Goal: Task Accomplishment & Management: Complete application form

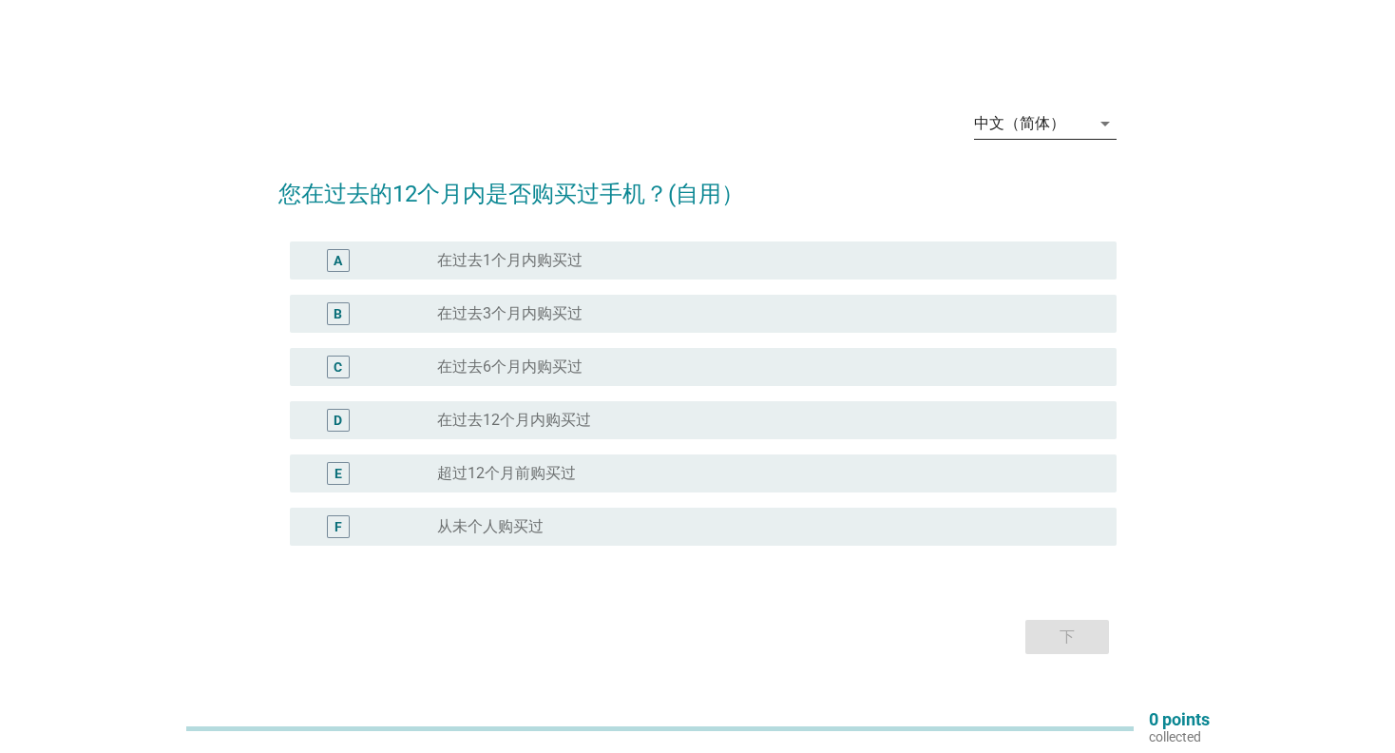
click at [1027, 125] on div "中文（简体）" at bounding box center [1019, 123] width 91 height 17
click at [1024, 146] on div "English" at bounding box center [1045, 138] width 112 height 23
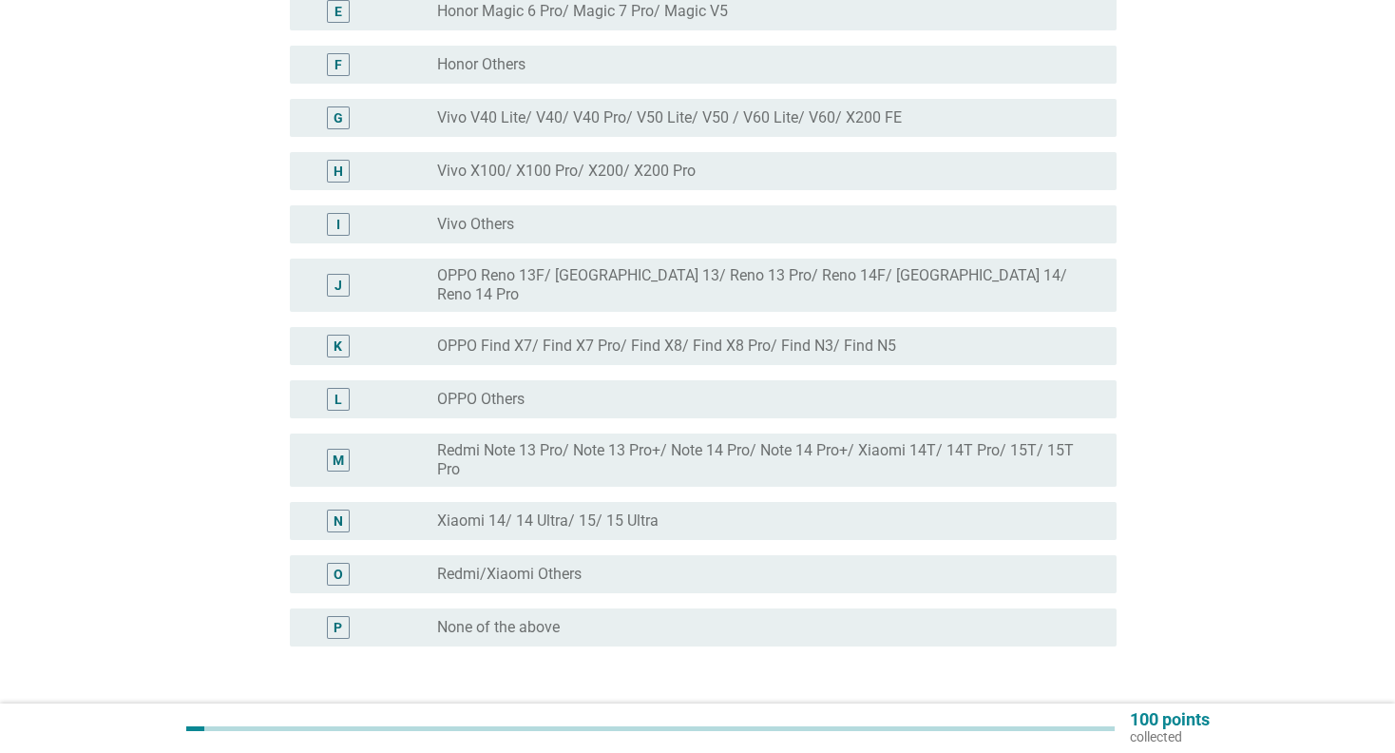
scroll to position [475, 0]
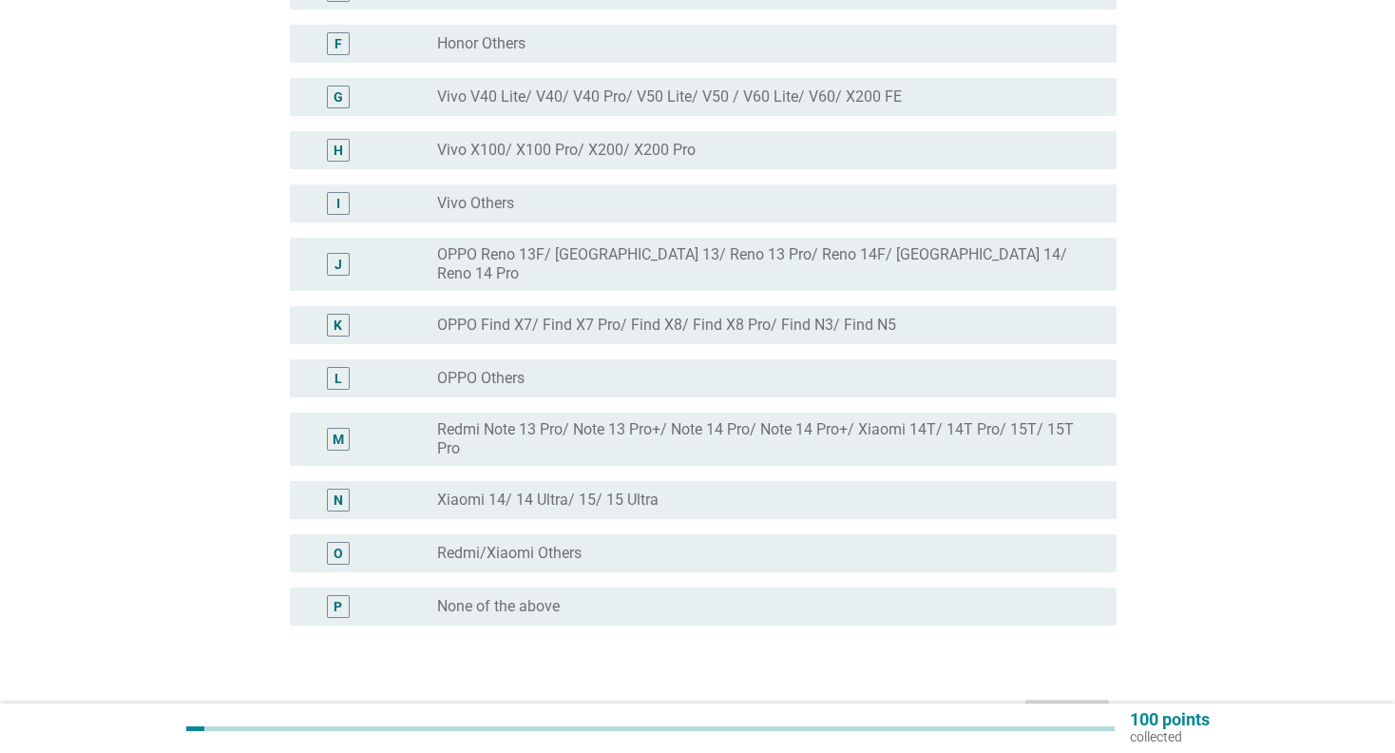
click at [510, 422] on label "Redmi Note 13 Pro/ Note 13 Pro+/ Note 14 Pro/ Note 14 Pro+/ Xiaomi 14T/ 14T Pro…" at bounding box center [761, 439] width 649 height 38
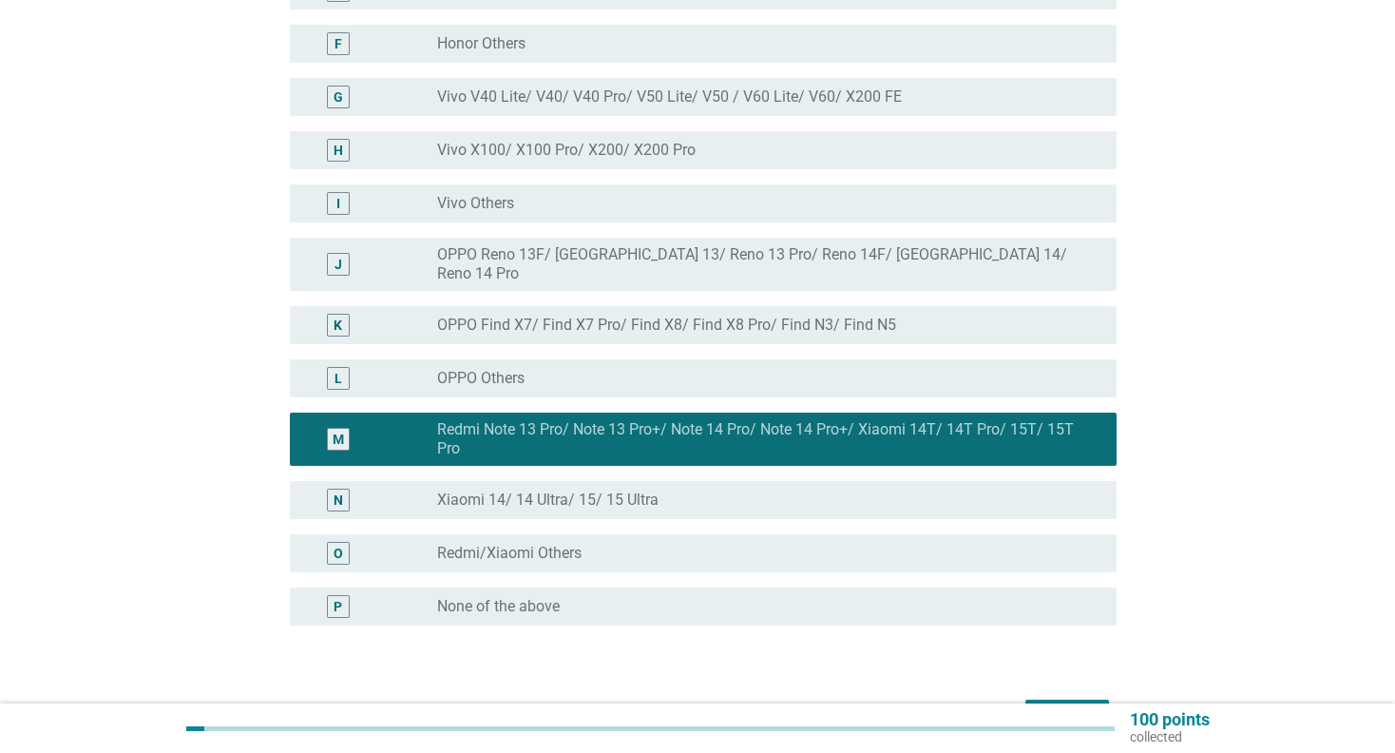
click at [1073, 705] on div "Next" at bounding box center [1067, 716] width 53 height 23
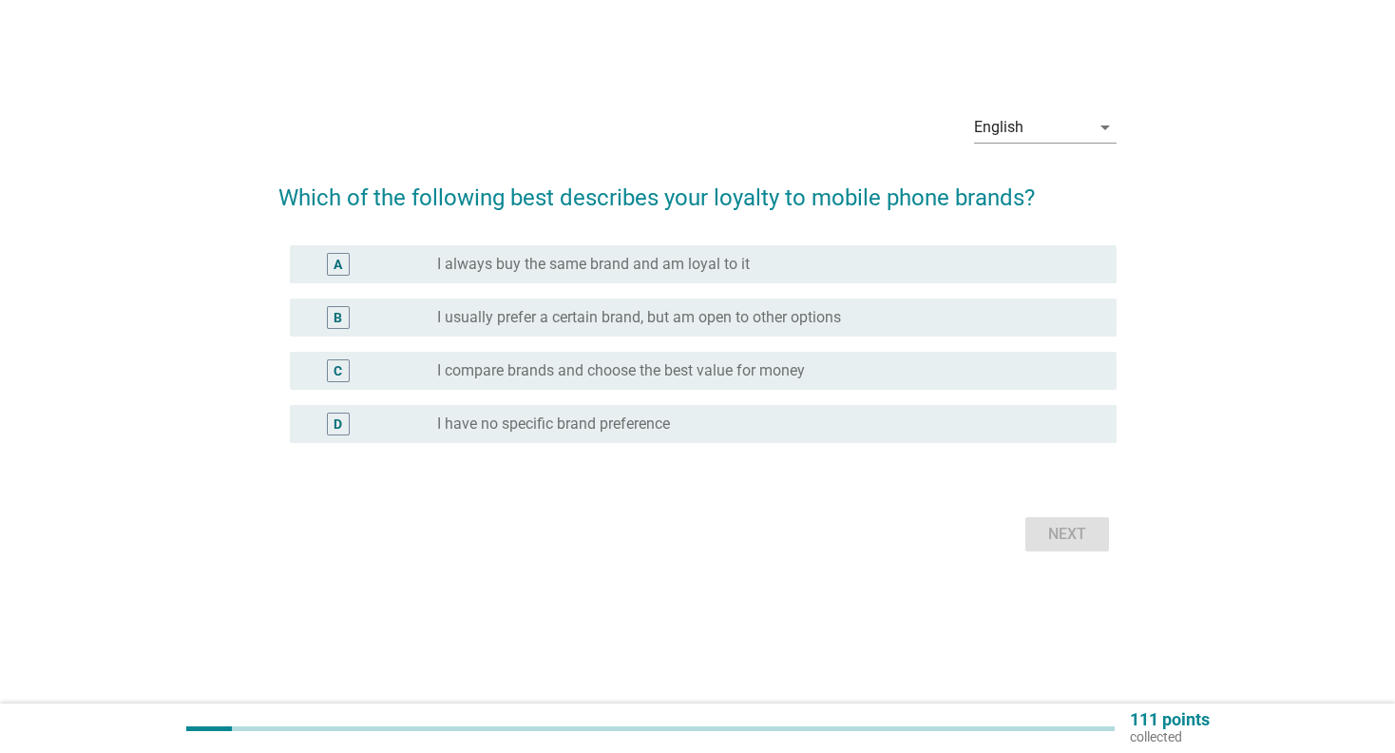
scroll to position [0, 0]
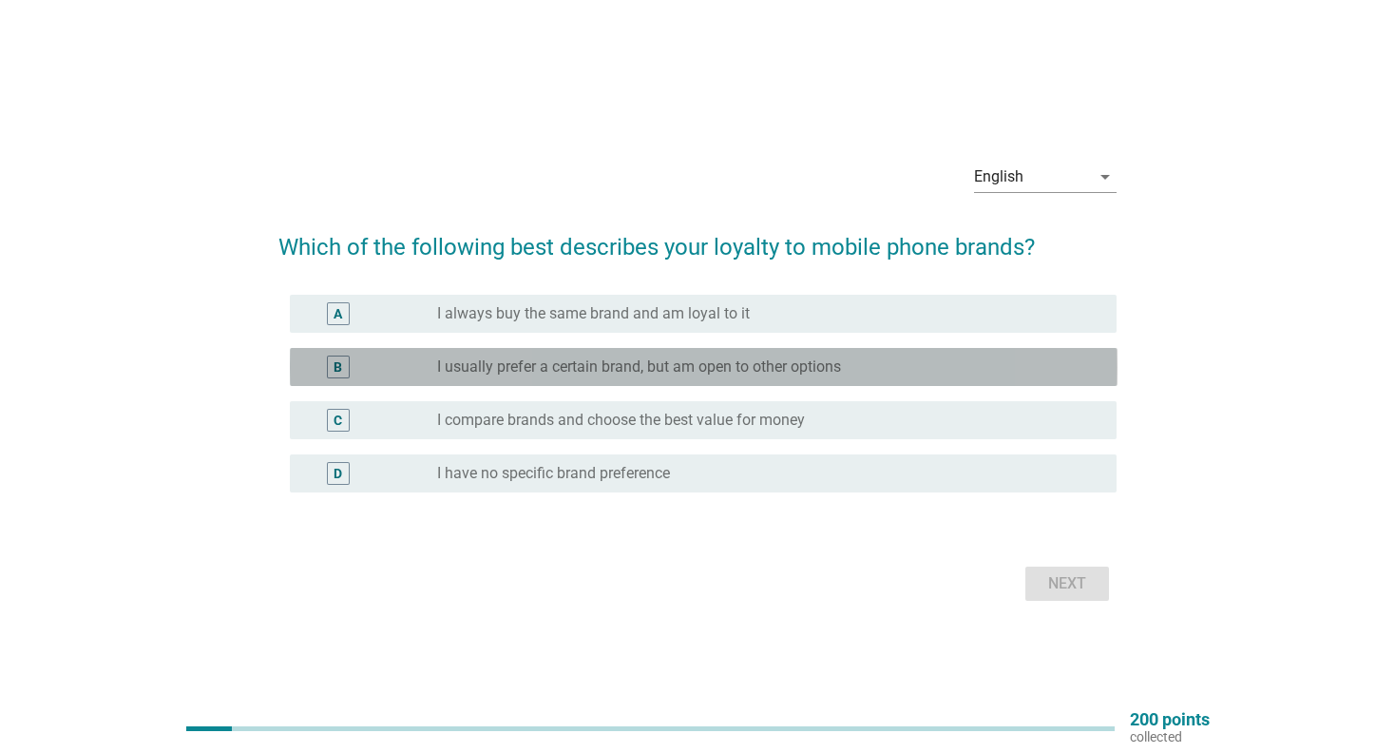
click at [577, 367] on label "I usually prefer a certain brand, but am open to other options" at bounding box center [639, 366] width 404 height 19
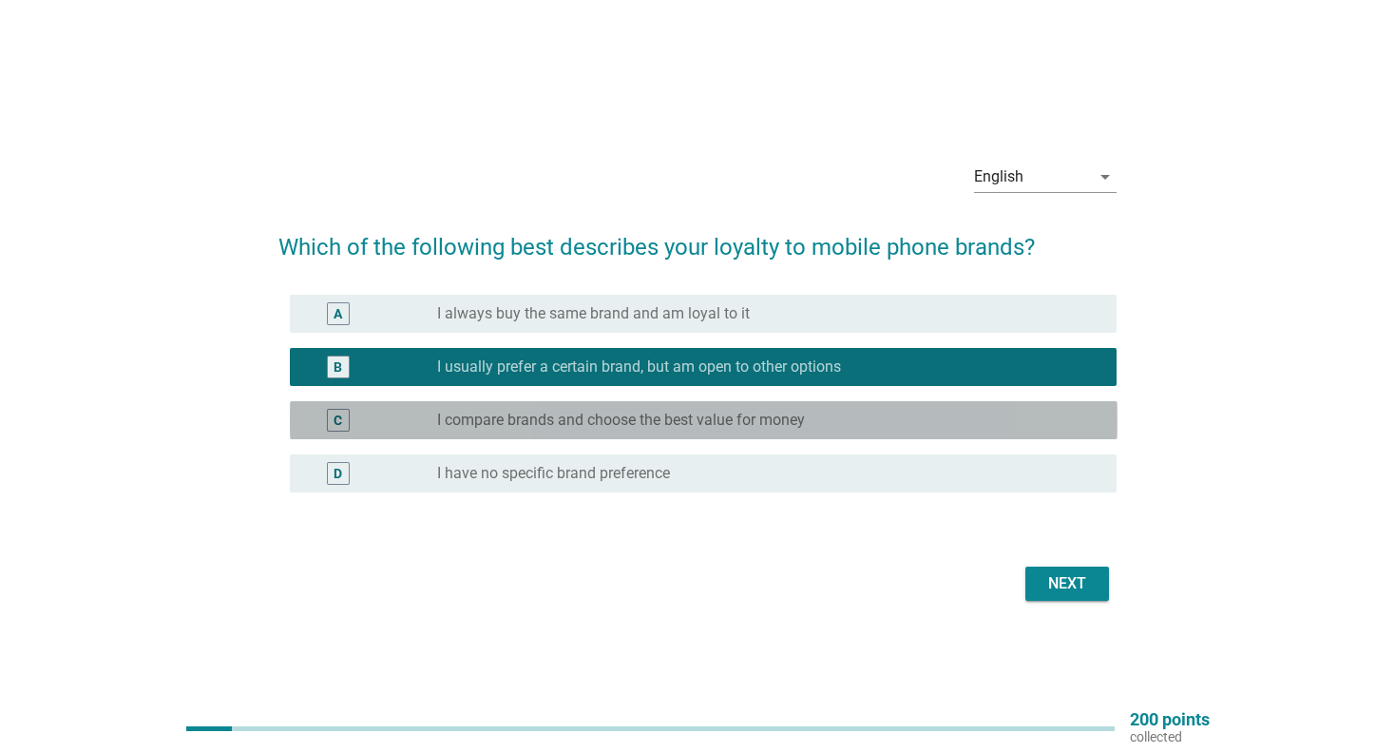
click at [677, 409] on div "radio_button_unchecked I compare brands and choose the best value for money" at bounding box center [769, 420] width 664 height 23
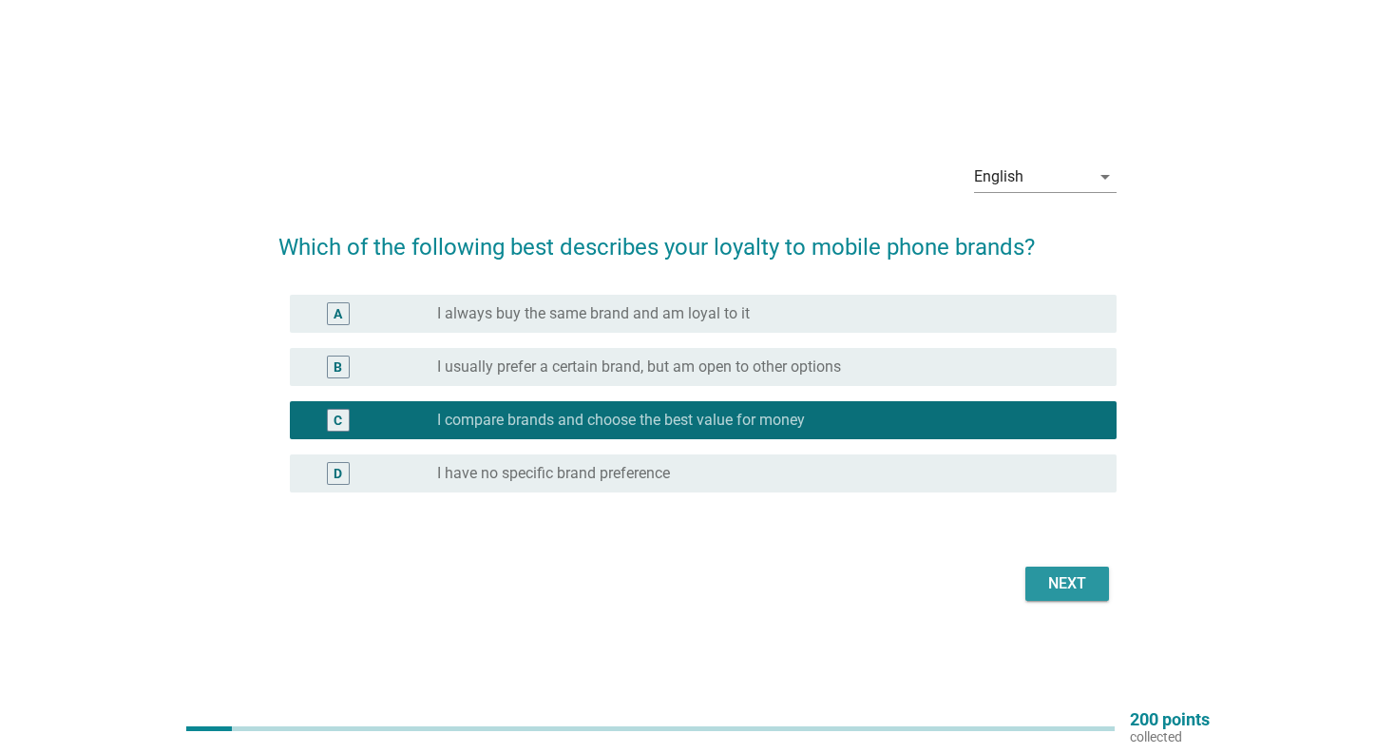
drag, startPoint x: 1090, startPoint y: 571, endPoint x: 938, endPoint y: 565, distance: 152.2
click at [1089, 572] on div "Next" at bounding box center [1067, 583] width 53 height 23
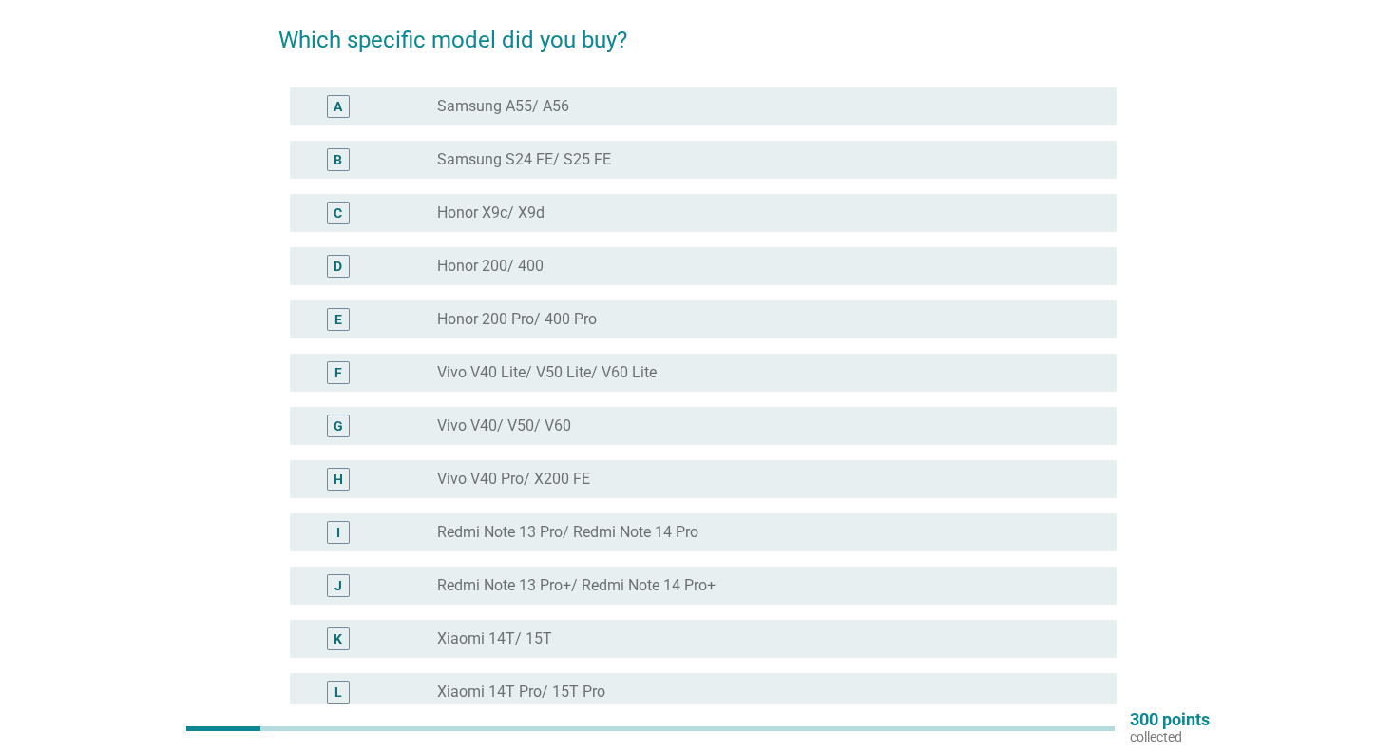
scroll to position [190, 0]
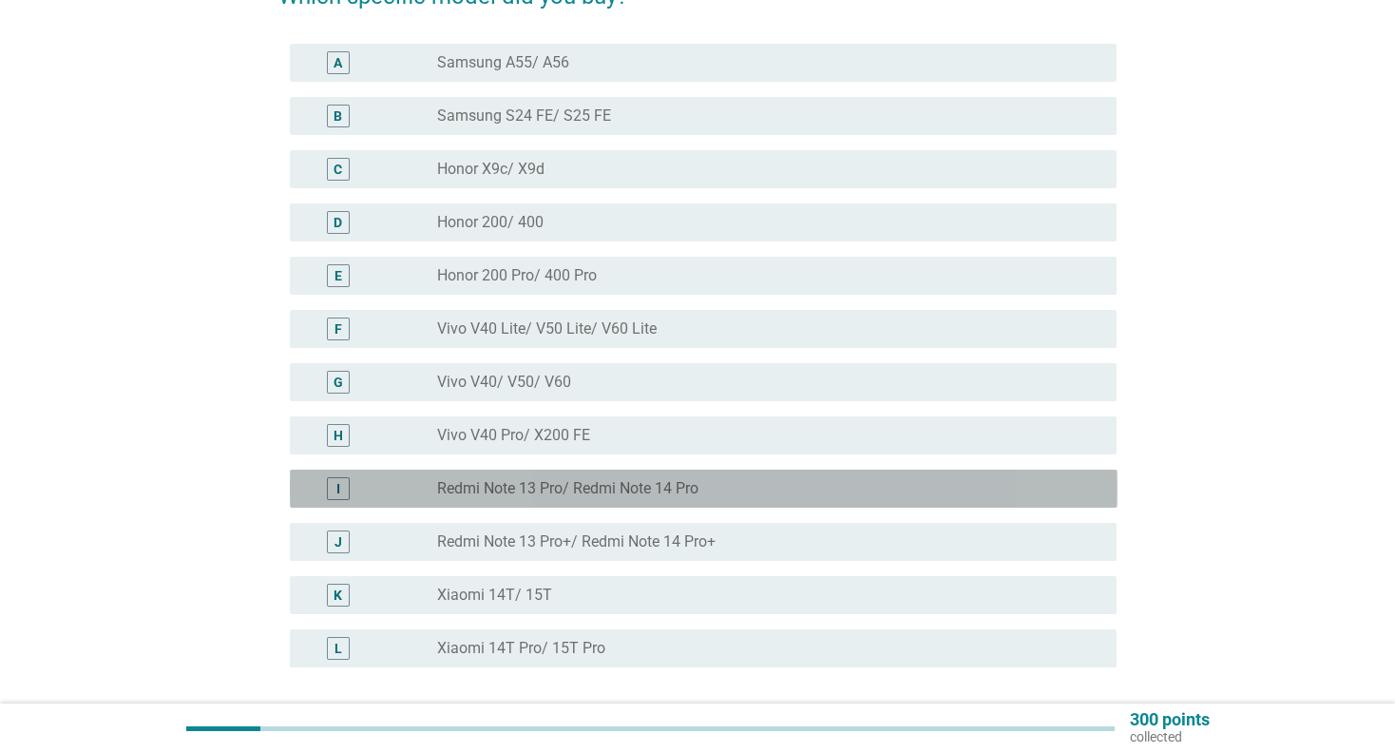
click at [449, 495] on label "Redmi Note 13 Pro/ Redmi Note 14 Pro" at bounding box center [567, 488] width 261 height 19
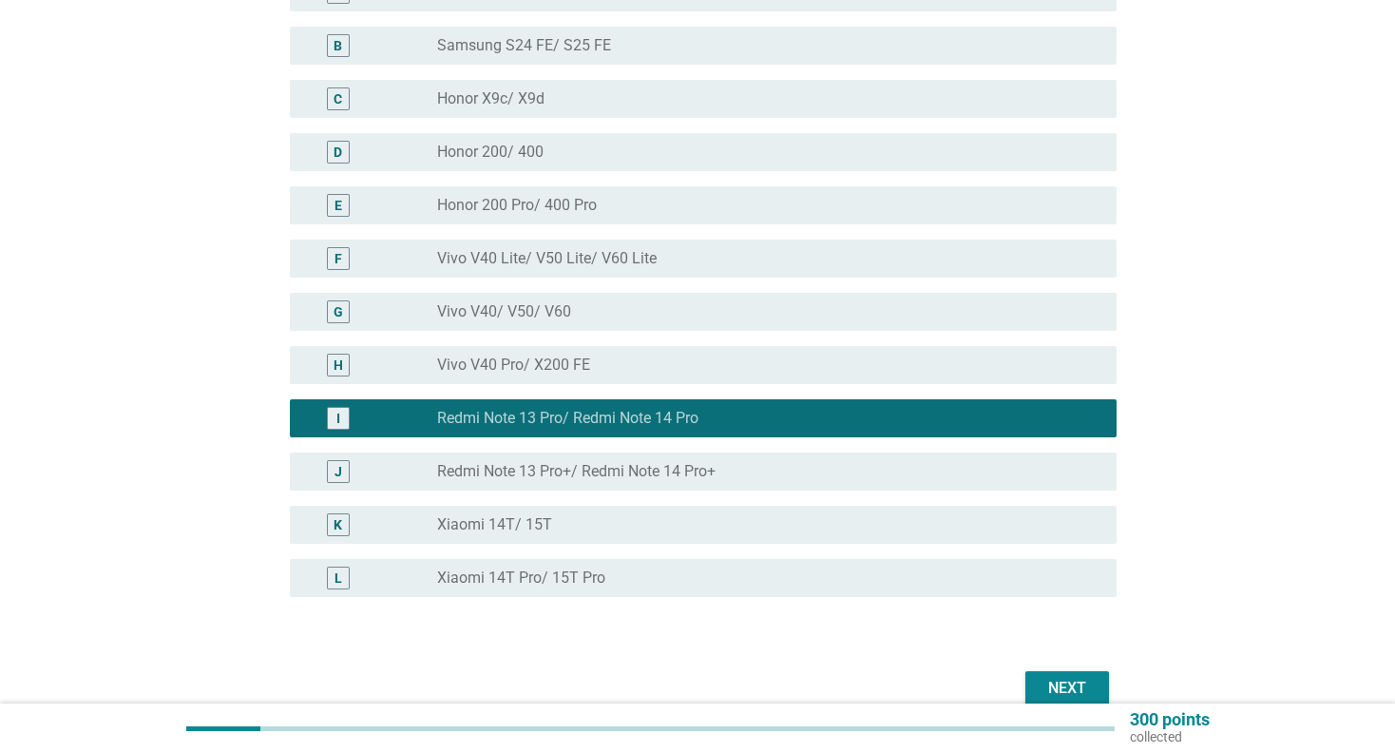
scroll to position [354, 0]
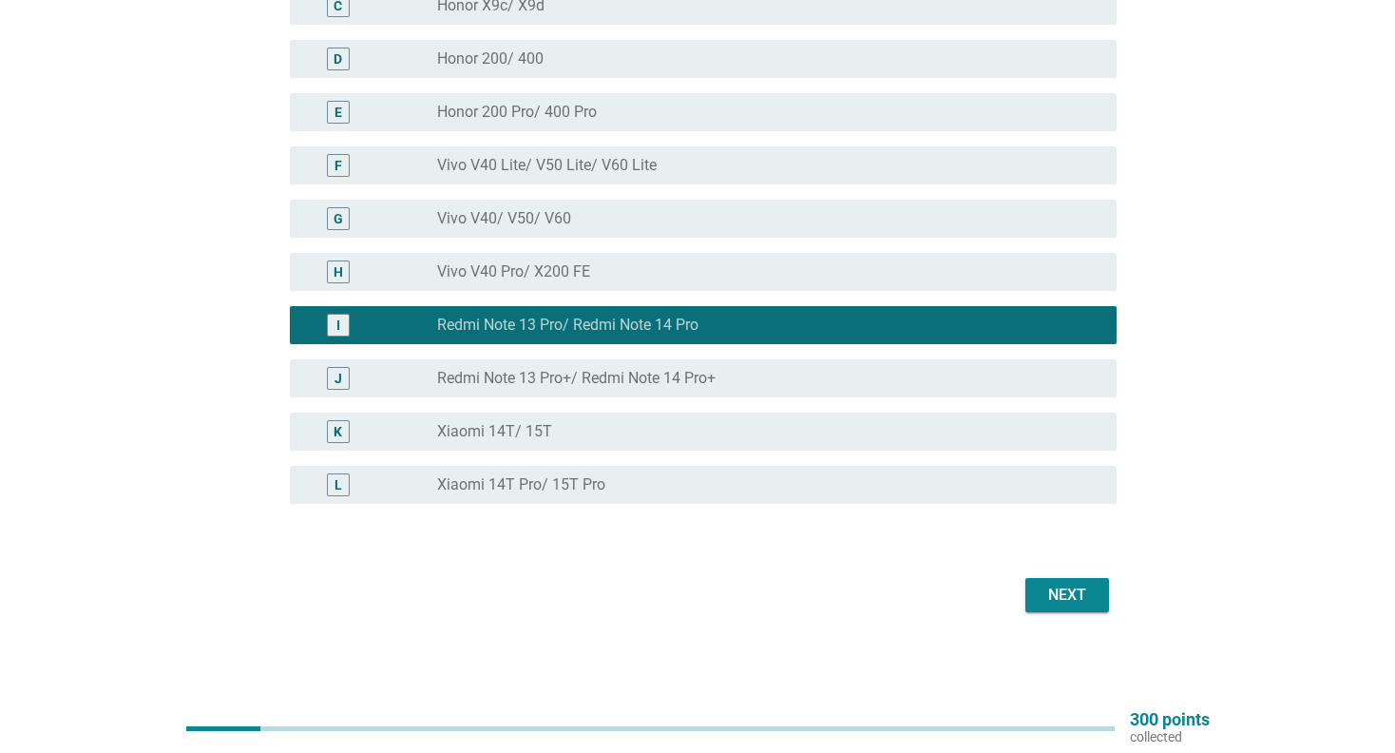
click at [660, 362] on div "J radio_button_unchecked Redmi Note 13 Pro+/ Redmi Note 14 Pro+" at bounding box center [704, 378] width 828 height 38
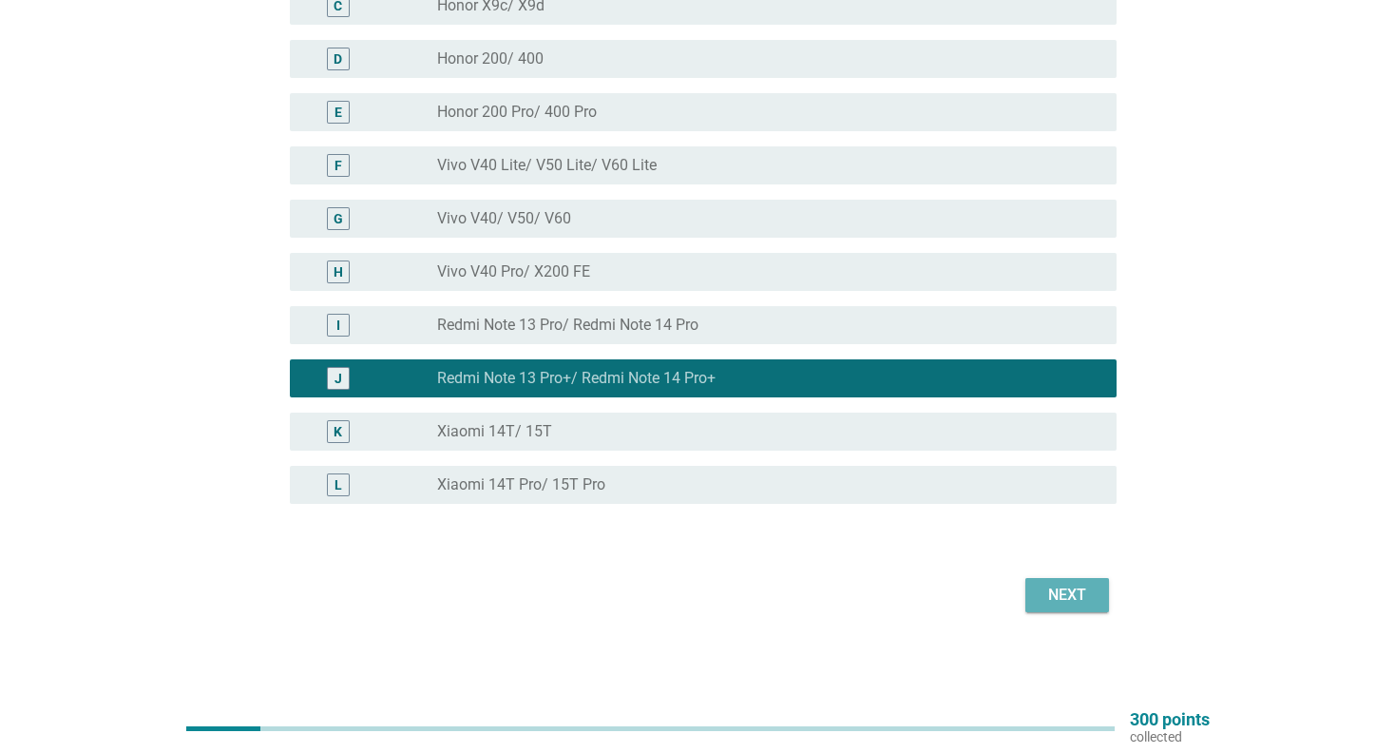
drag, startPoint x: 1071, startPoint y: 584, endPoint x: 756, endPoint y: 558, distance: 316.6
click at [1071, 585] on div "Next" at bounding box center [1067, 595] width 53 height 23
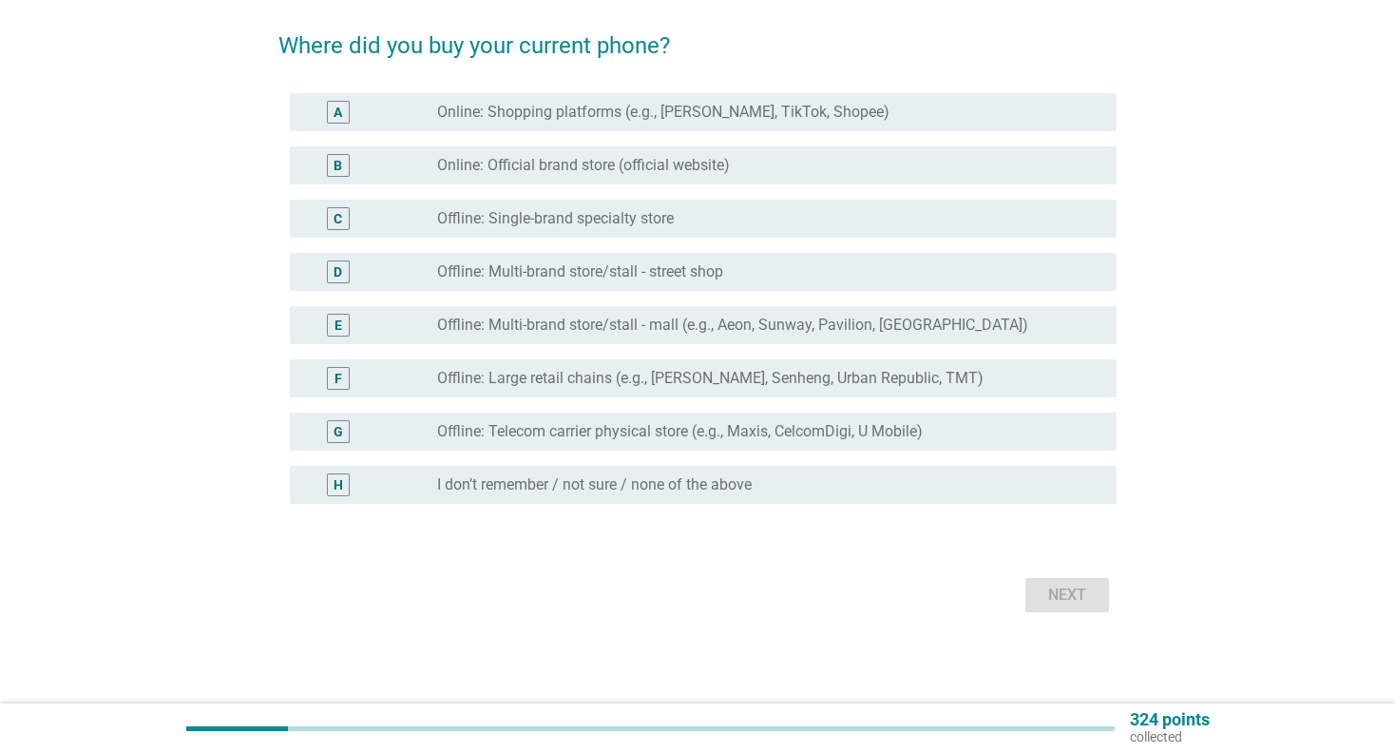
scroll to position [0, 0]
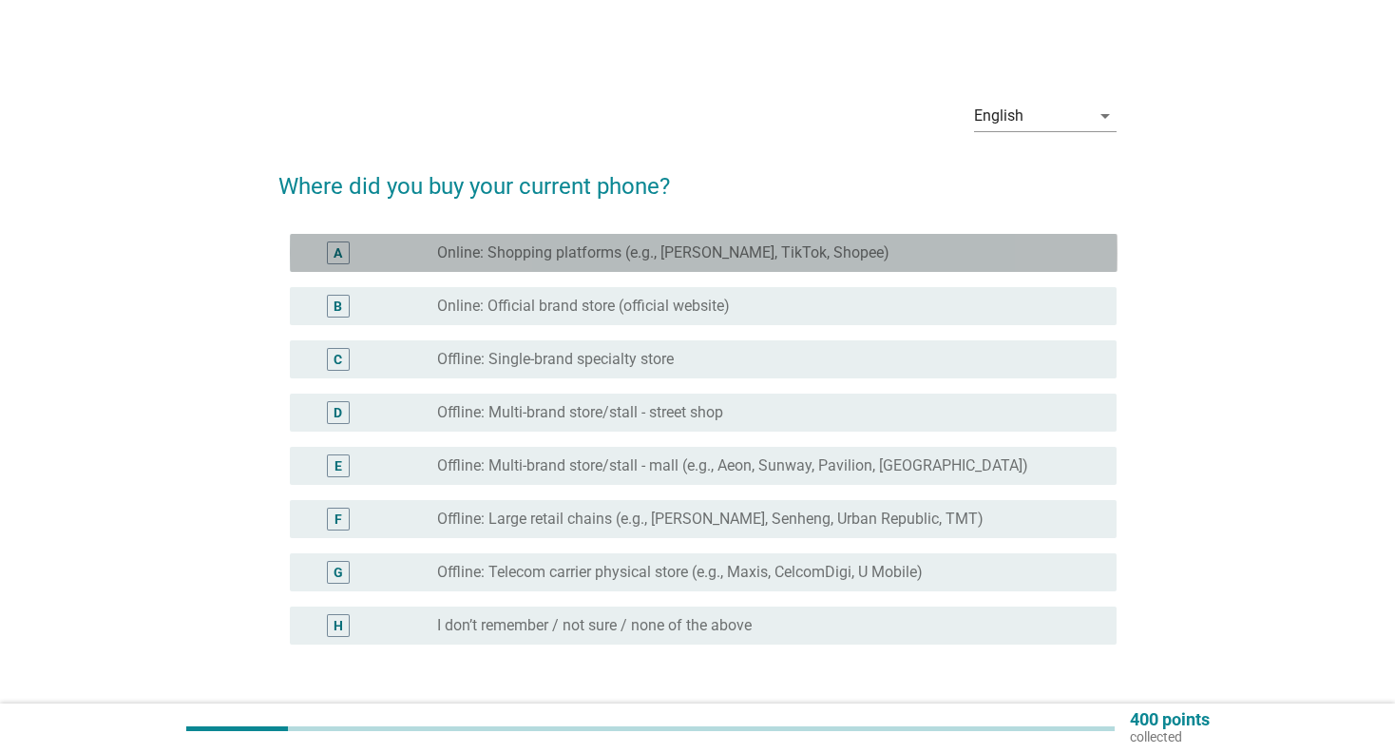
click at [528, 259] on label "Online: Shopping platforms (e.g., [PERSON_NAME], TikTok, Shopee)" at bounding box center [663, 252] width 452 height 19
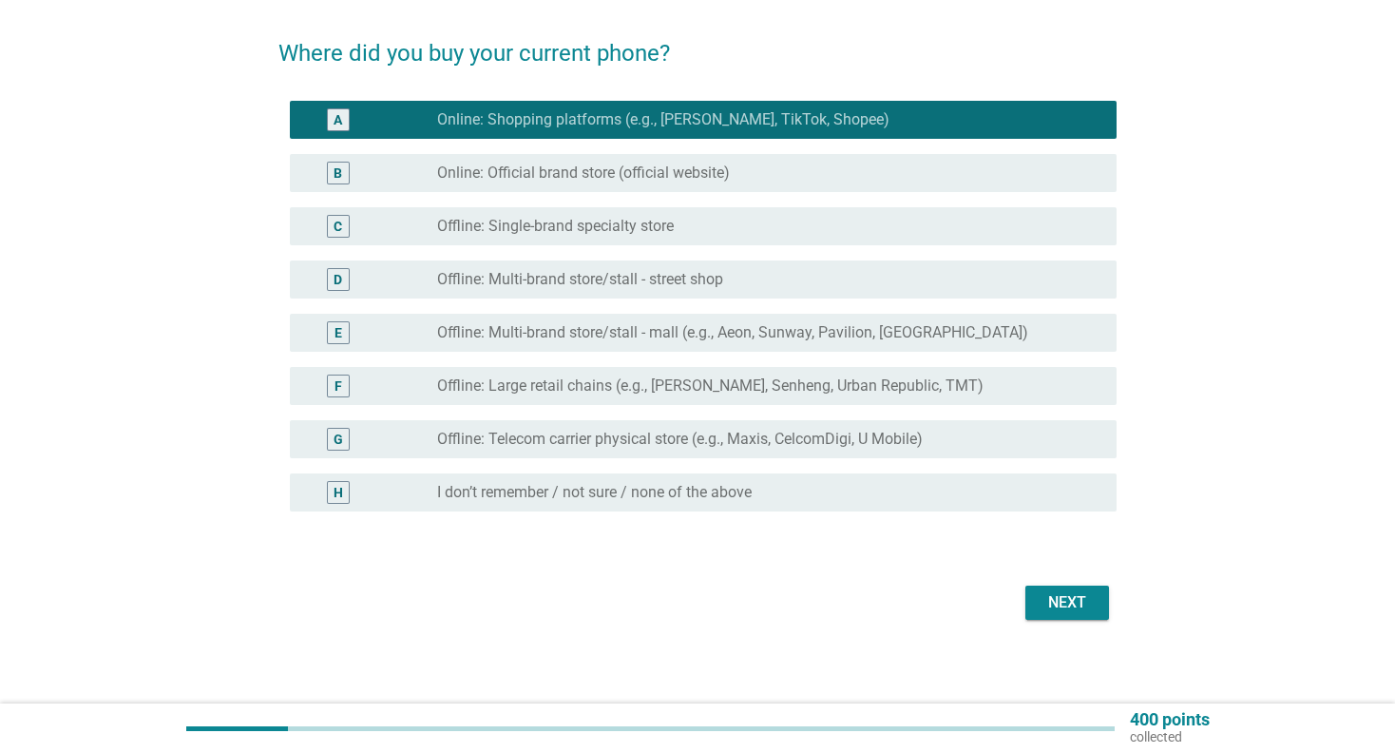
scroll to position [141, 0]
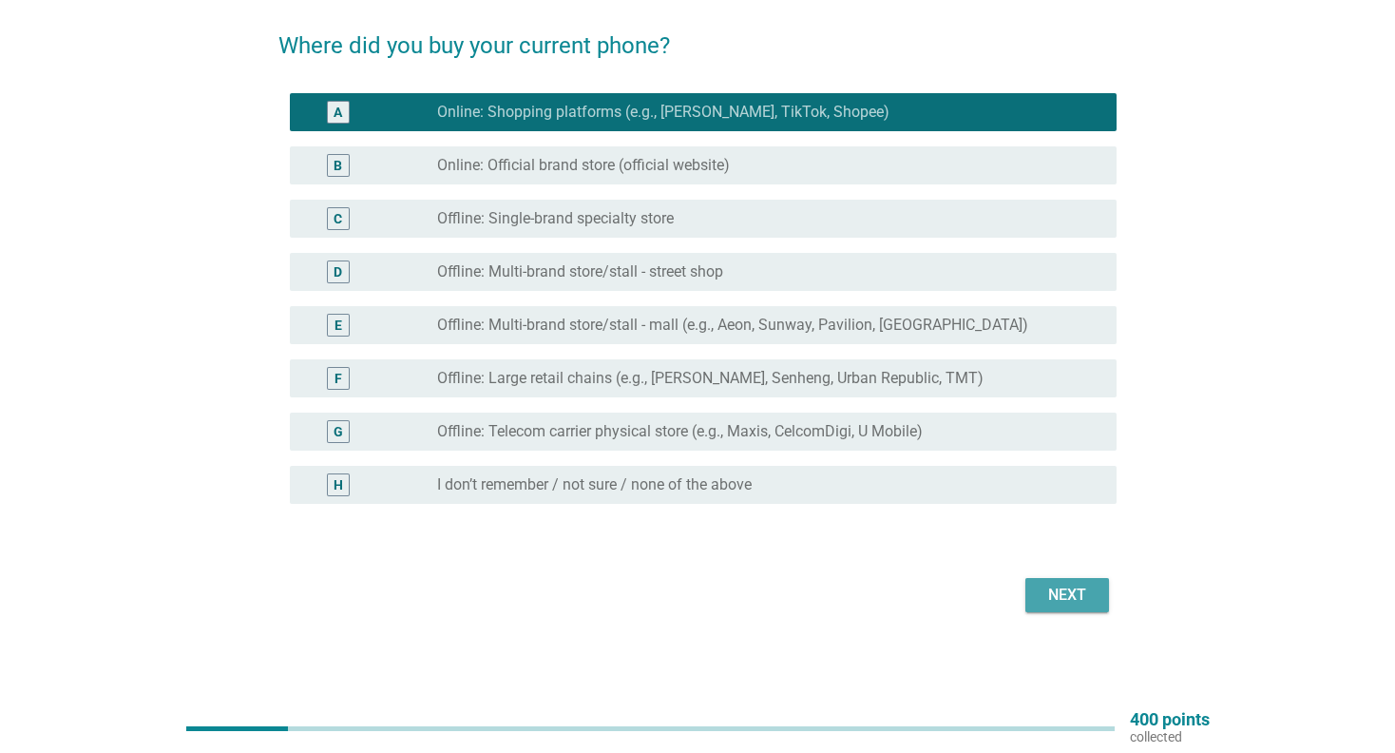
click at [1066, 593] on div "Next" at bounding box center [1067, 595] width 53 height 23
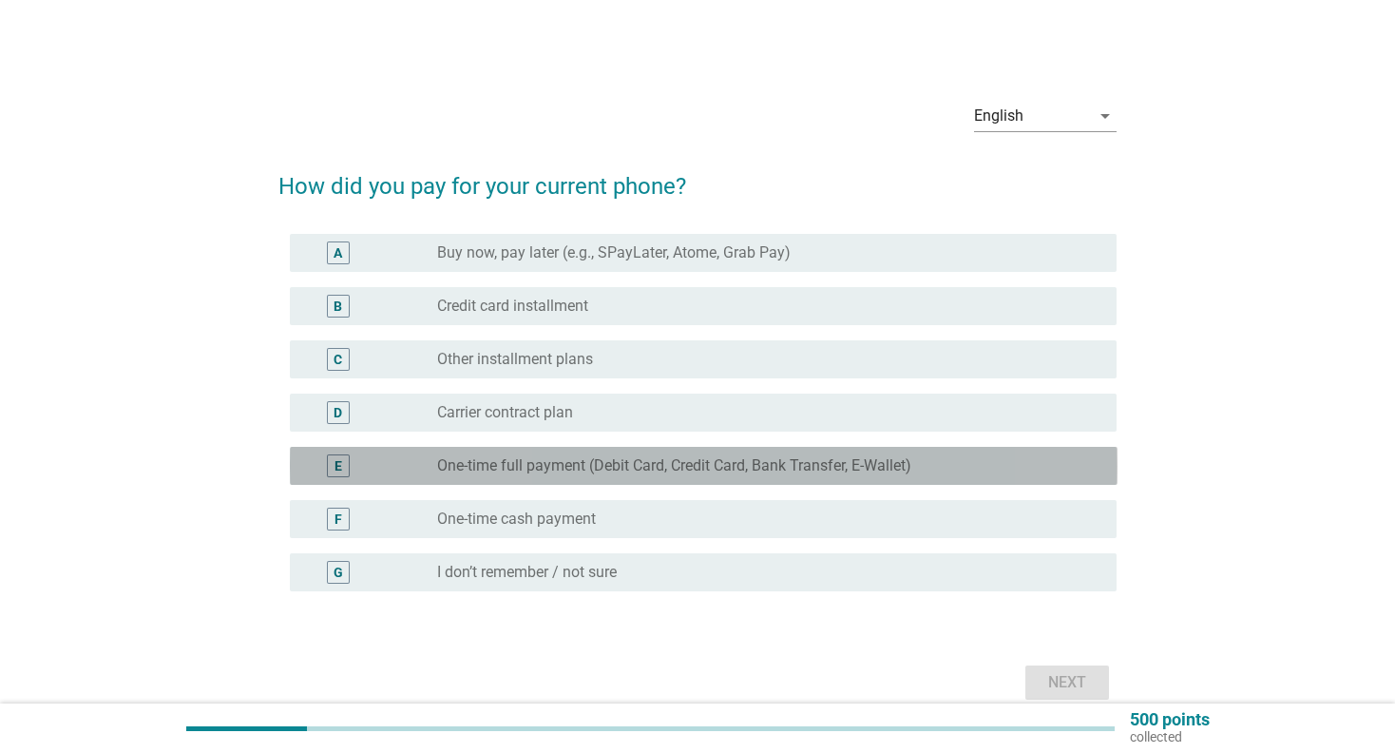
click at [478, 466] on label "One-time full payment (Debit Card, Credit Card, Bank Transfer, E-Wallet)" at bounding box center [674, 465] width 474 height 19
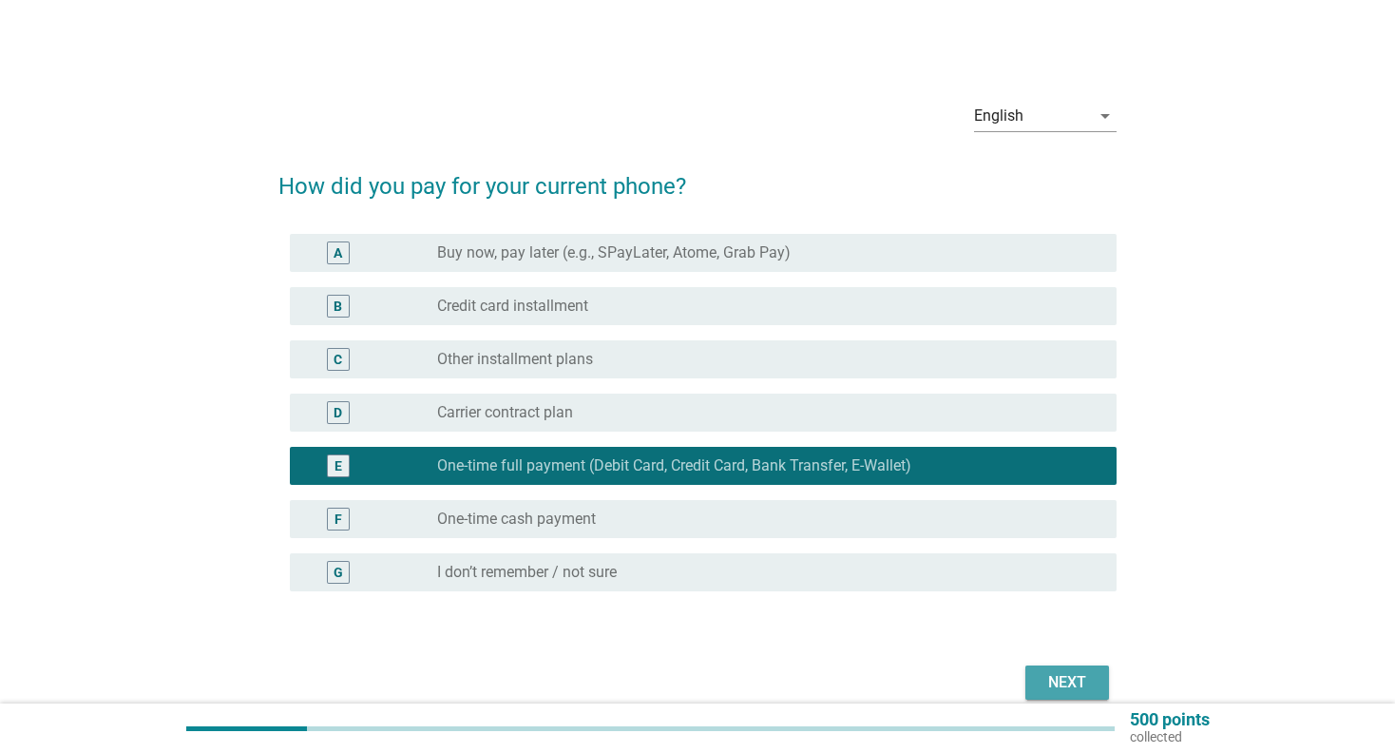
click at [1074, 680] on div "Next" at bounding box center [1067, 682] width 53 height 23
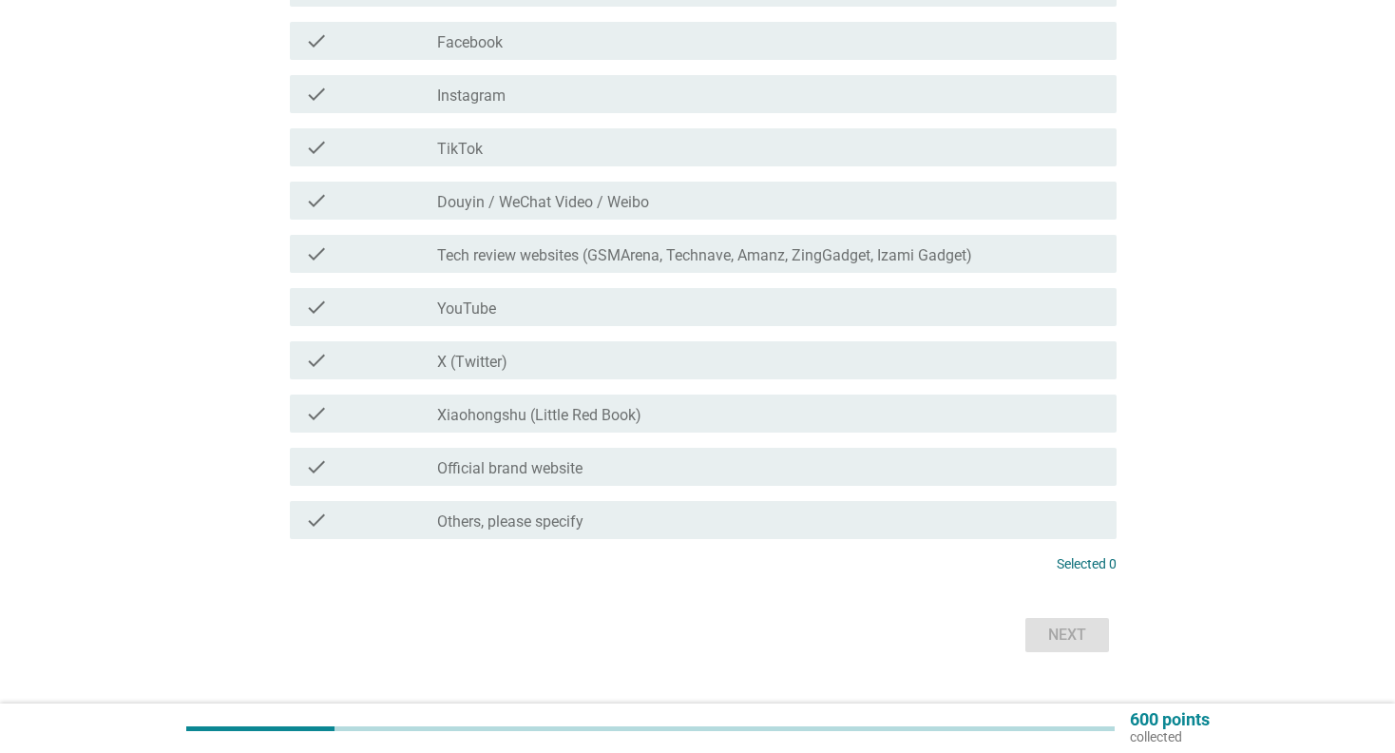
scroll to position [951, 0]
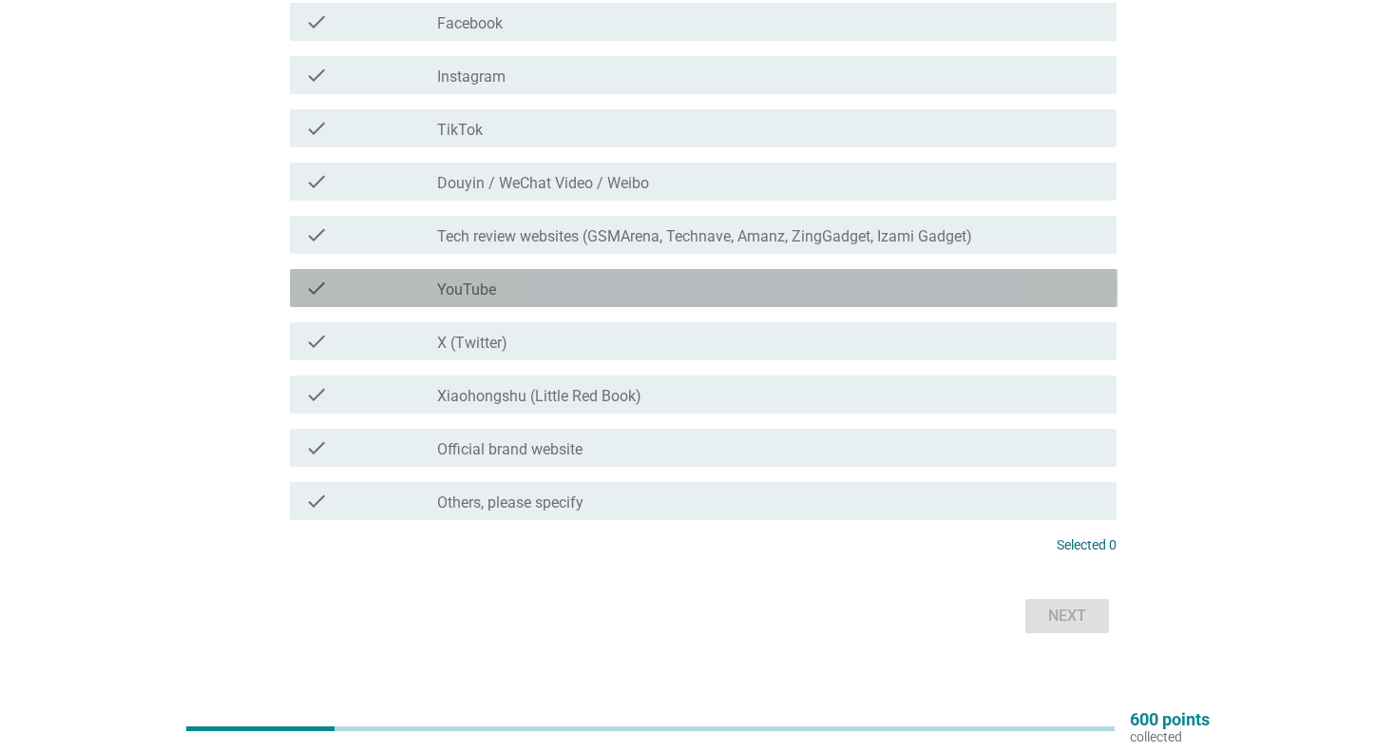
drag, startPoint x: 611, startPoint y: 279, endPoint x: 657, endPoint y: 293, distance: 47.8
click at [622, 286] on div "check_box_outline_blank YouTube" at bounding box center [769, 288] width 664 height 23
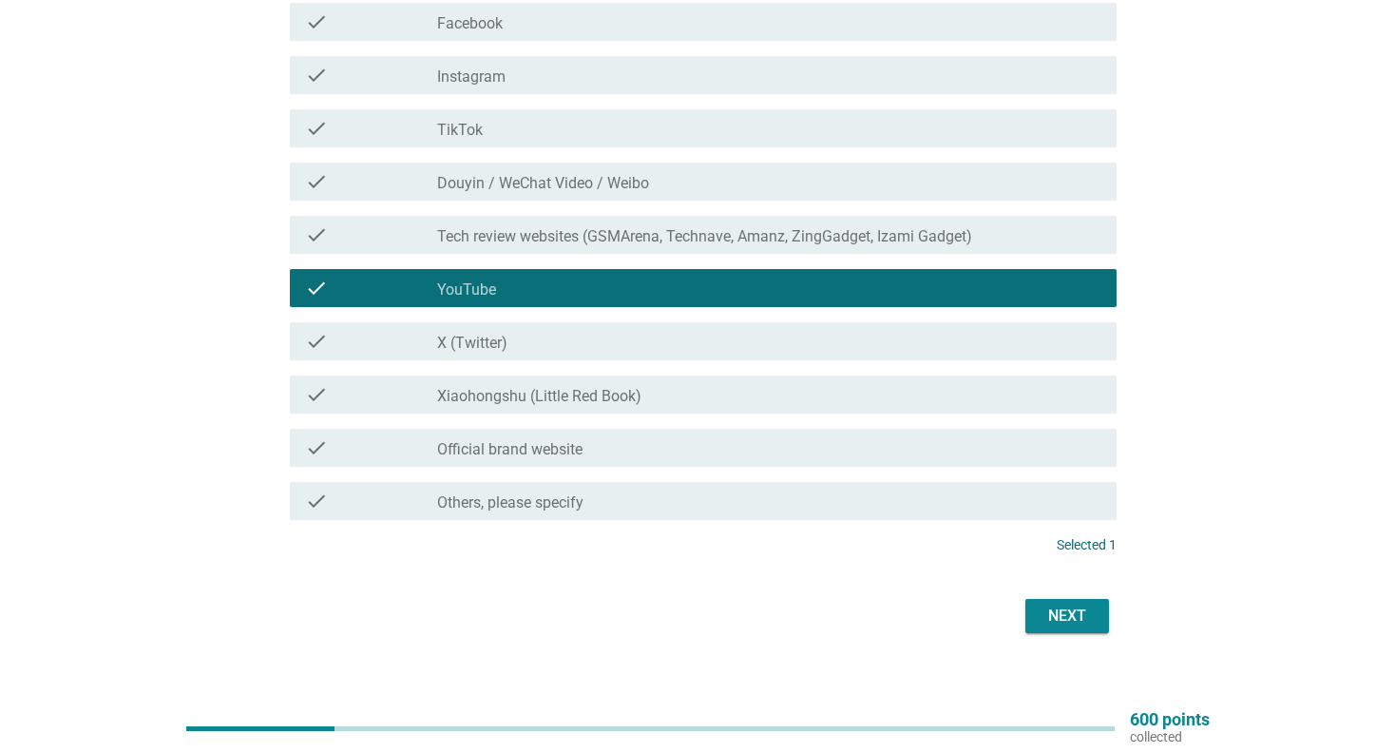
click at [1042, 613] on div "Next" at bounding box center [1067, 616] width 53 height 23
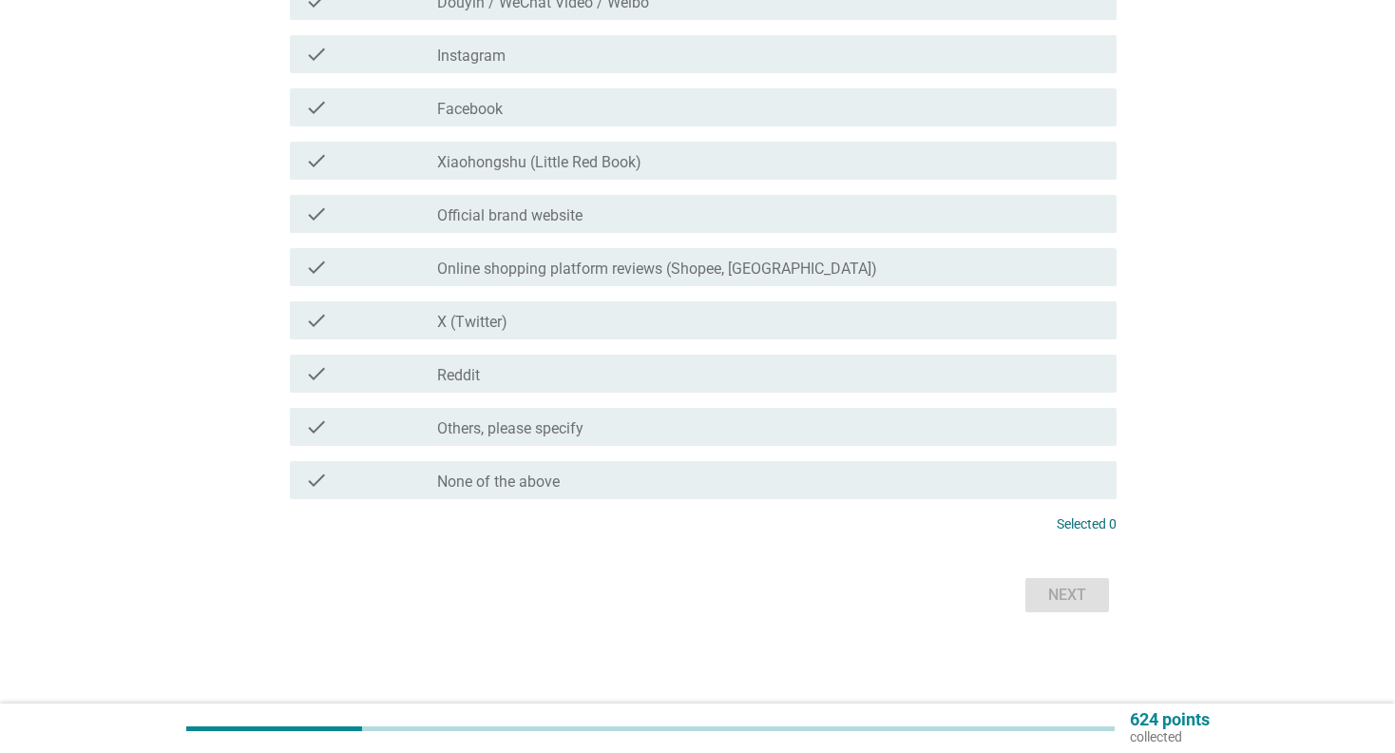
scroll to position [0, 0]
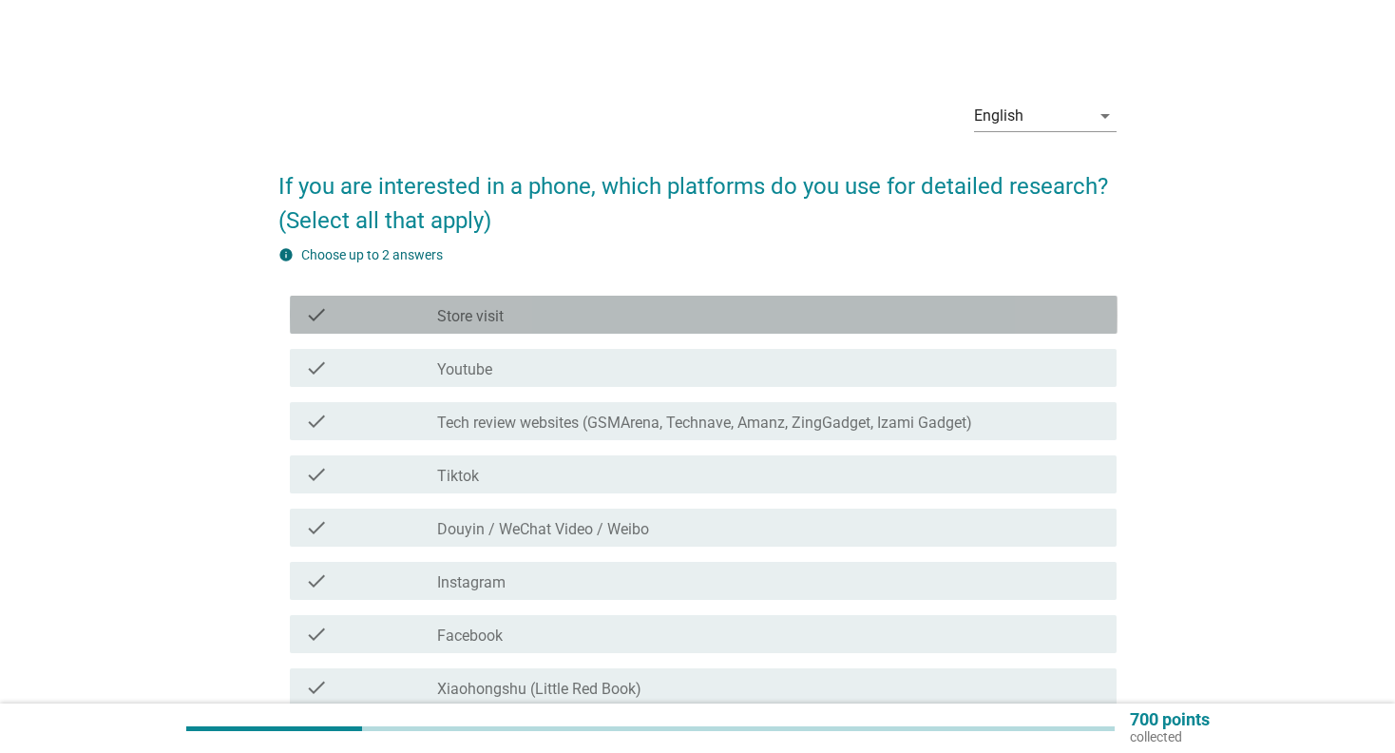
click at [478, 320] on label "Store visit" at bounding box center [470, 316] width 67 height 19
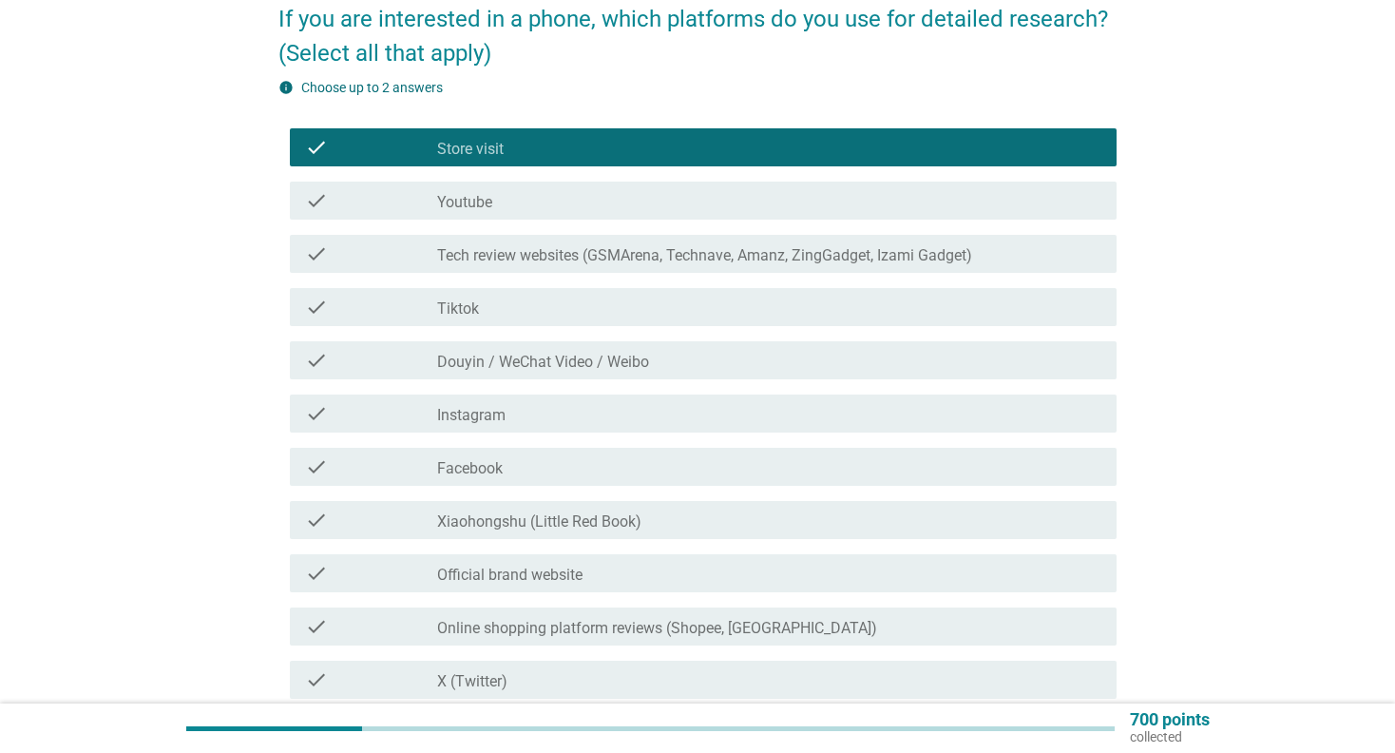
scroll to position [190, 0]
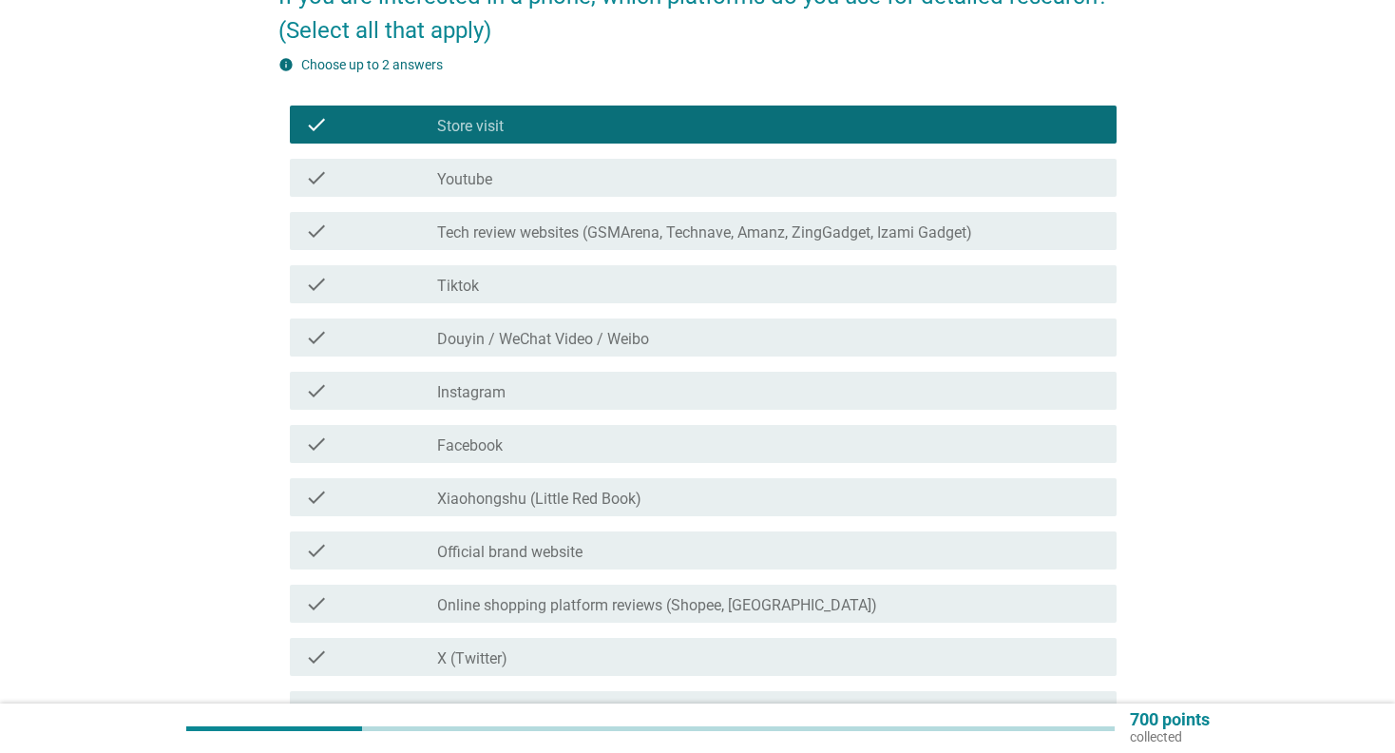
click at [512, 185] on div "check_box_outline_blank Youtube" at bounding box center [769, 177] width 664 height 23
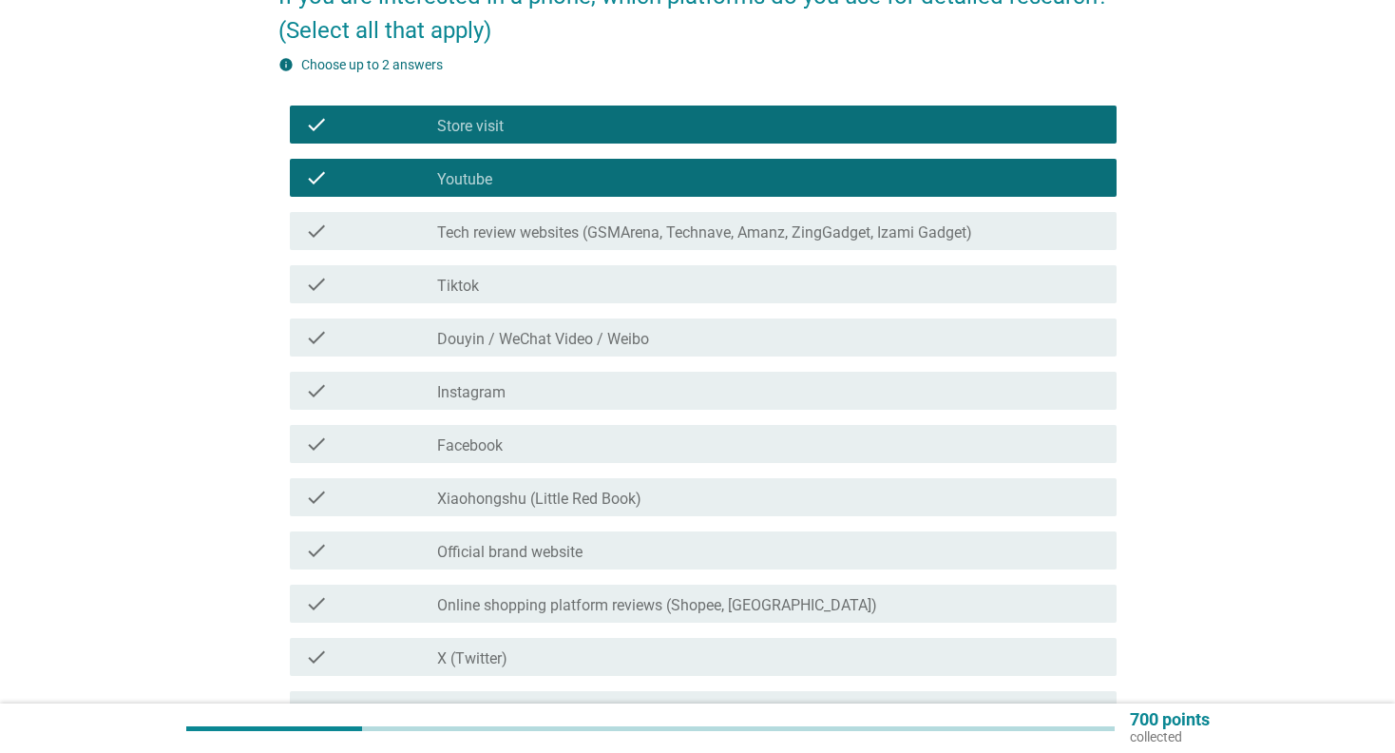
click at [517, 228] on label "Tech review websites (GSMArena, Technave, Amanz, ZingGadget, Izami Gadget)" at bounding box center [704, 232] width 535 height 19
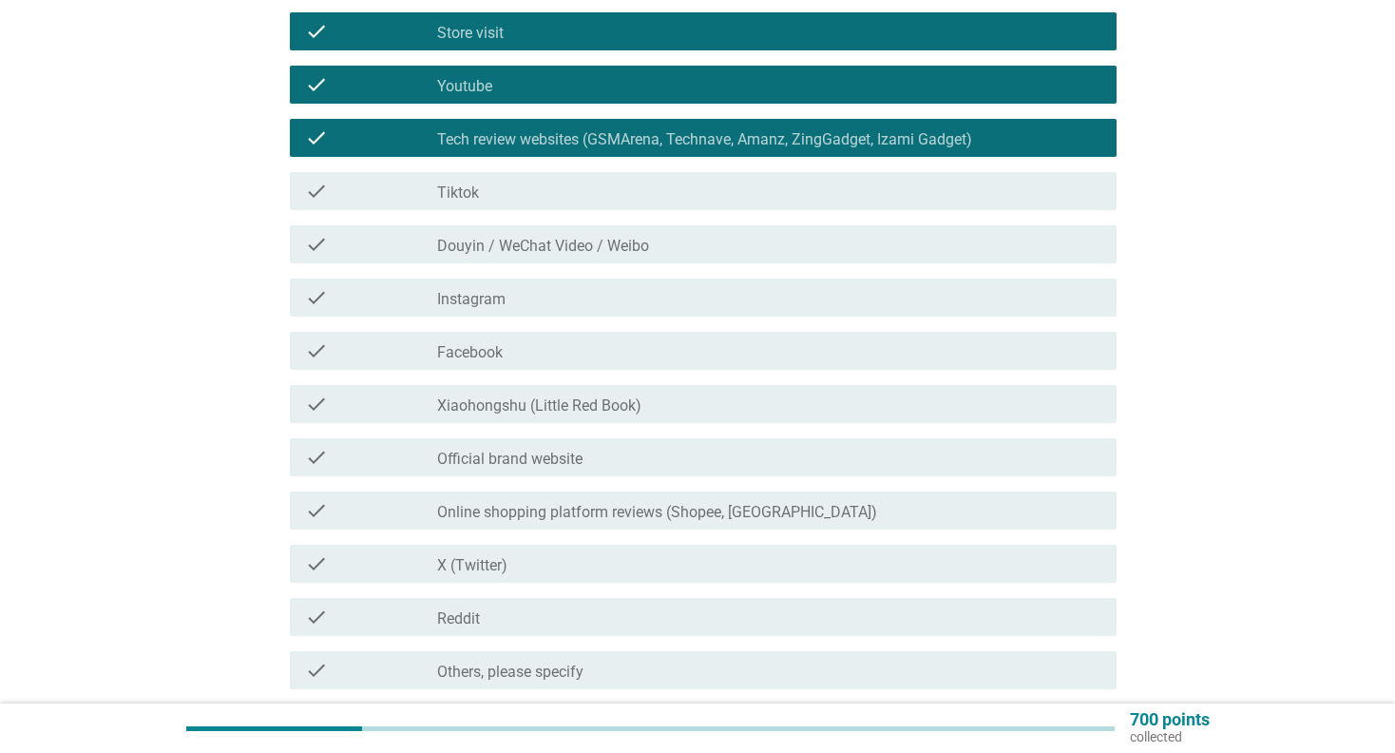
scroll to position [475, 0]
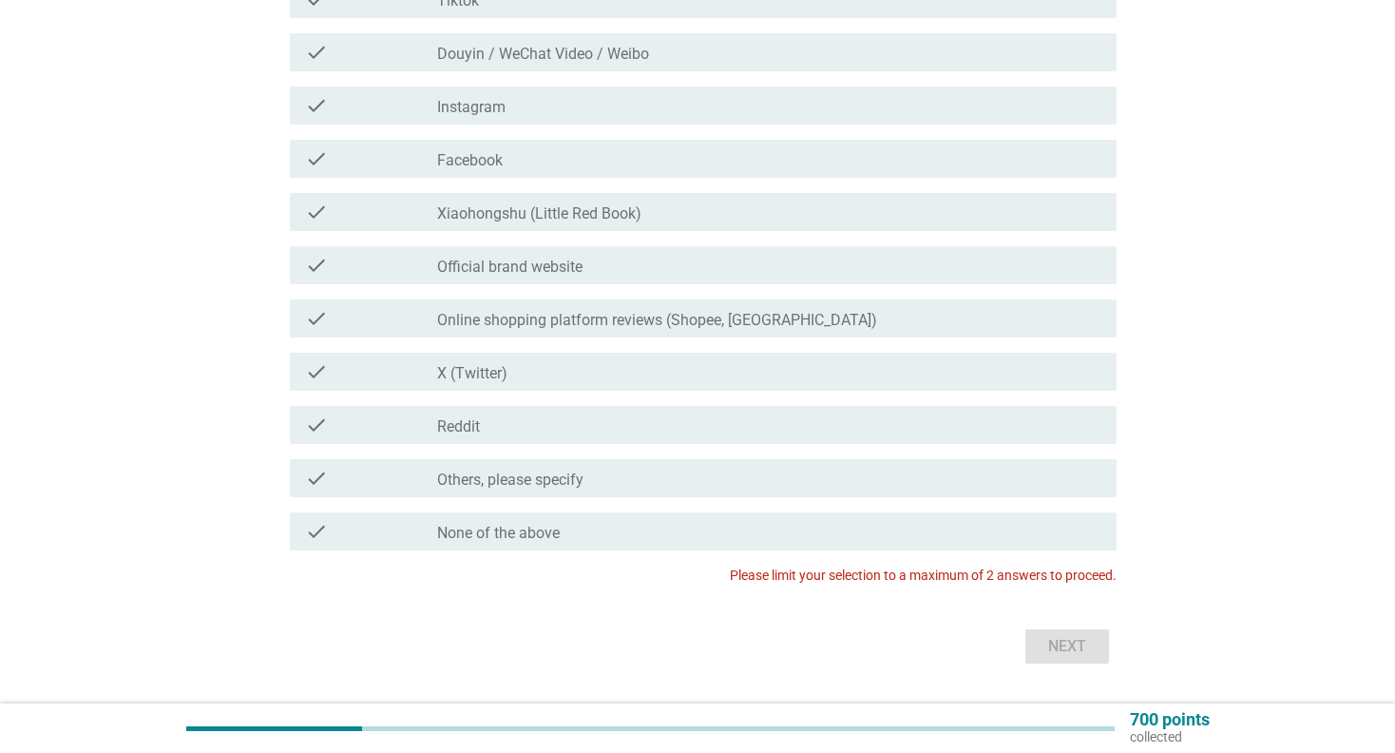
click at [528, 263] on label "Official brand website" at bounding box center [509, 267] width 145 height 19
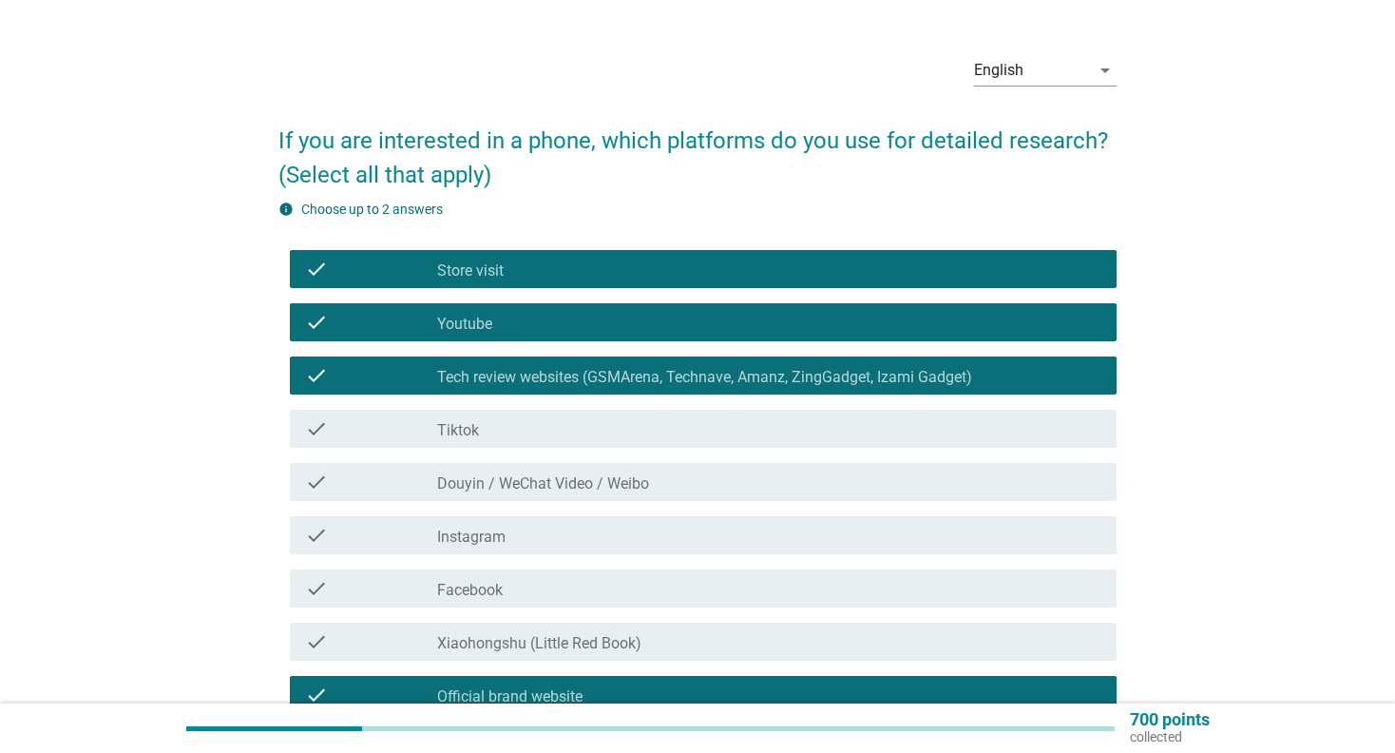
scroll to position [0, 0]
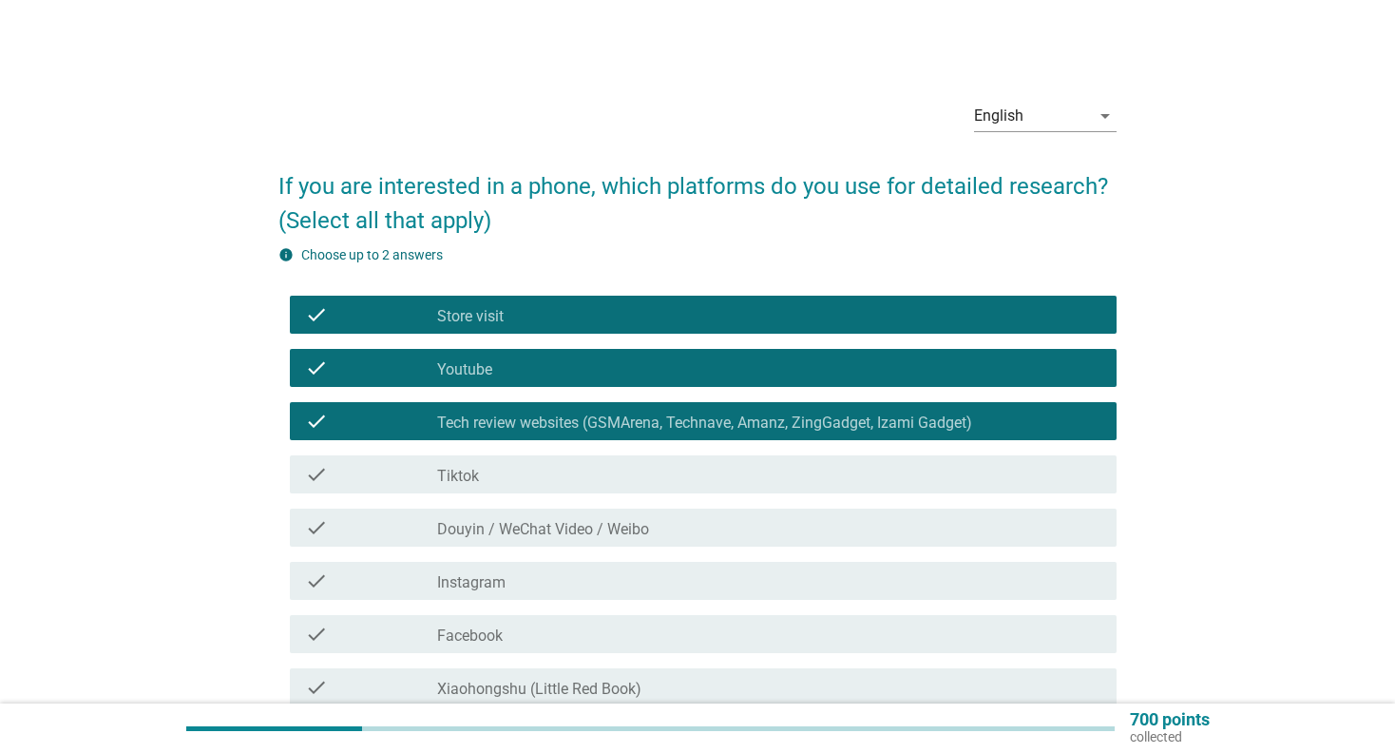
drag, startPoint x: 480, startPoint y: 370, endPoint x: 684, endPoint y: 423, distance: 211.2
click at [481, 370] on label "Youtube" at bounding box center [464, 369] width 55 height 19
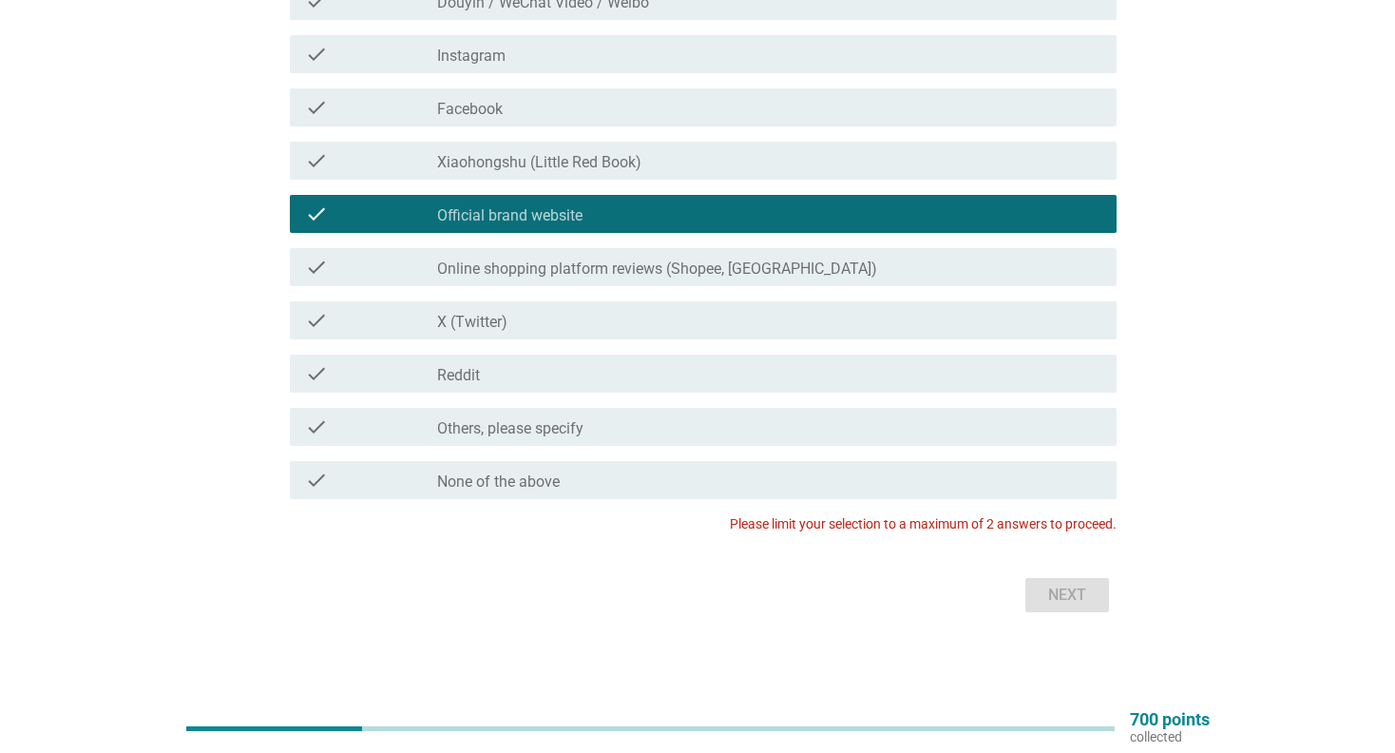
scroll to position [146, 0]
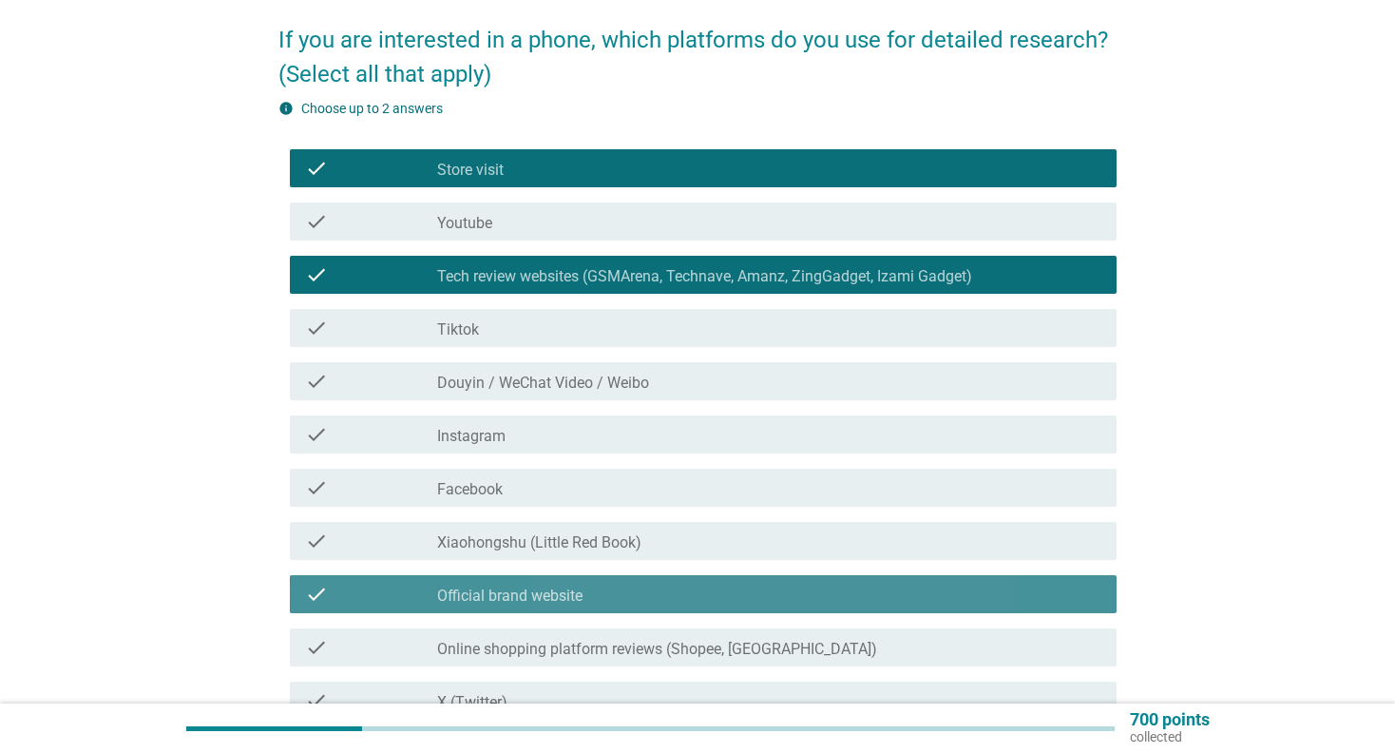
click at [633, 580] on div "check check_box Official brand website" at bounding box center [704, 594] width 828 height 38
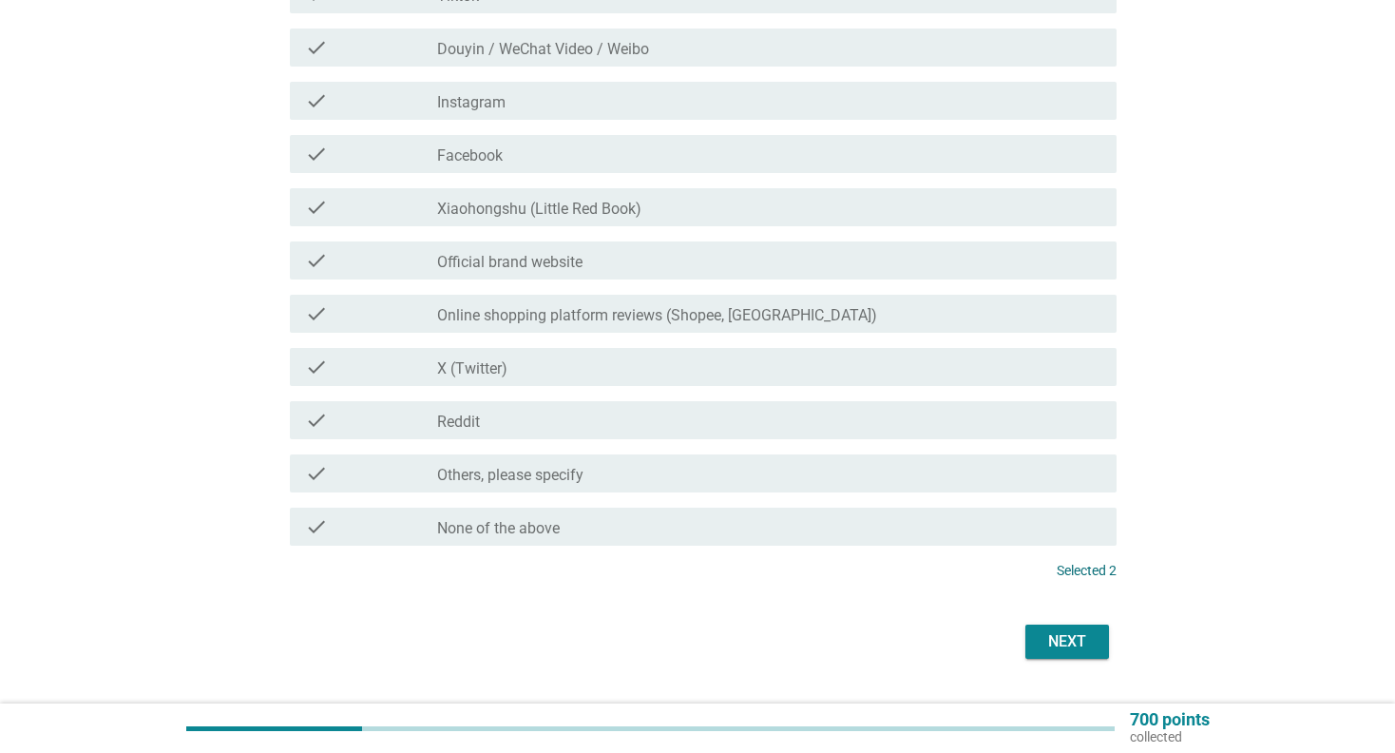
scroll to position [527, 0]
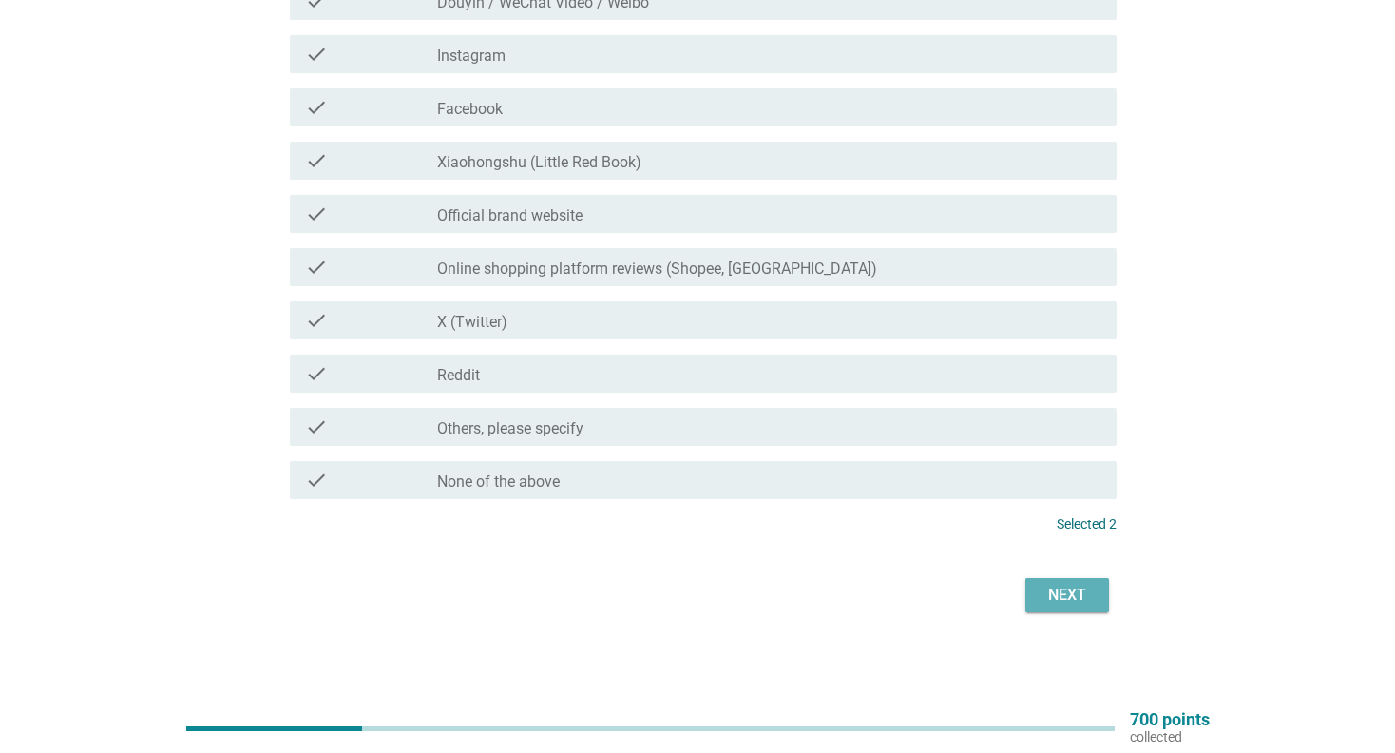
drag, startPoint x: 1075, startPoint y: 593, endPoint x: 831, endPoint y: 499, distance: 261.8
click at [1073, 594] on div "Next" at bounding box center [1067, 595] width 53 height 23
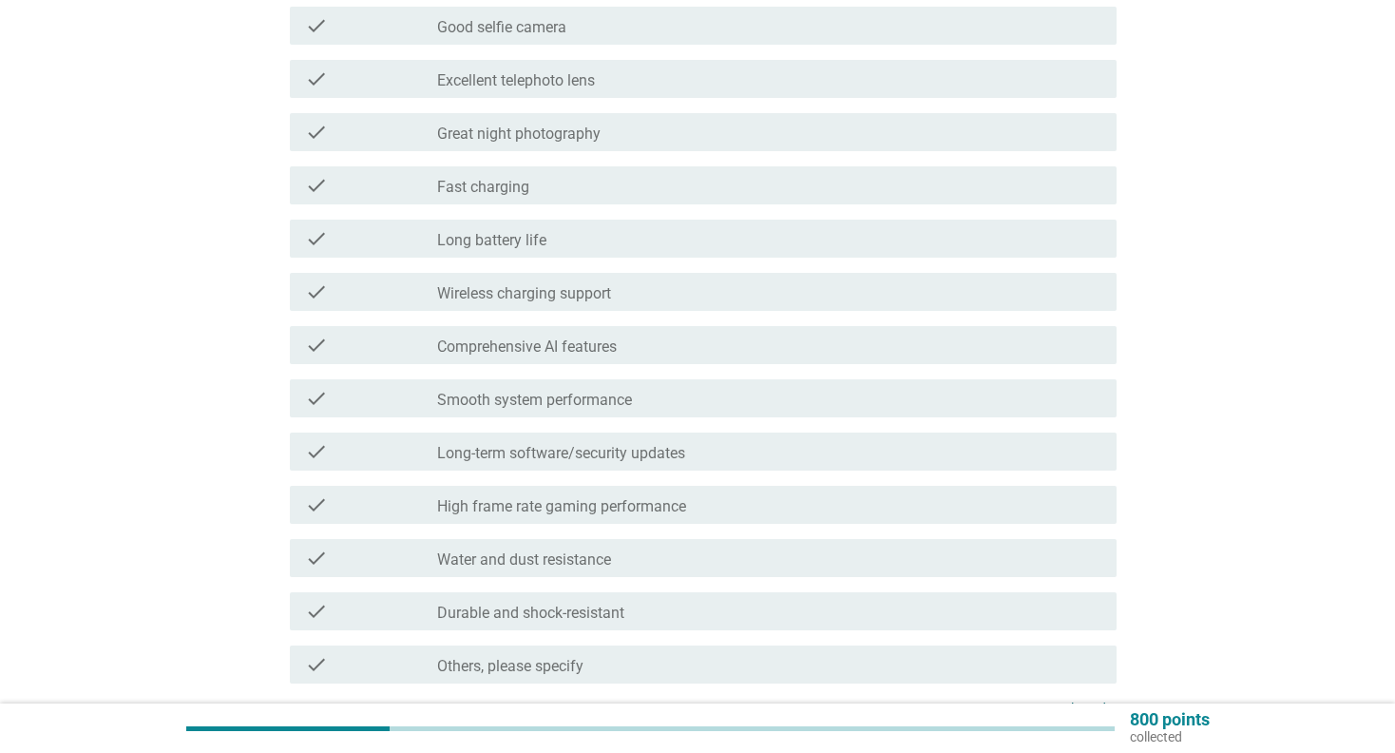
scroll to position [570, 0]
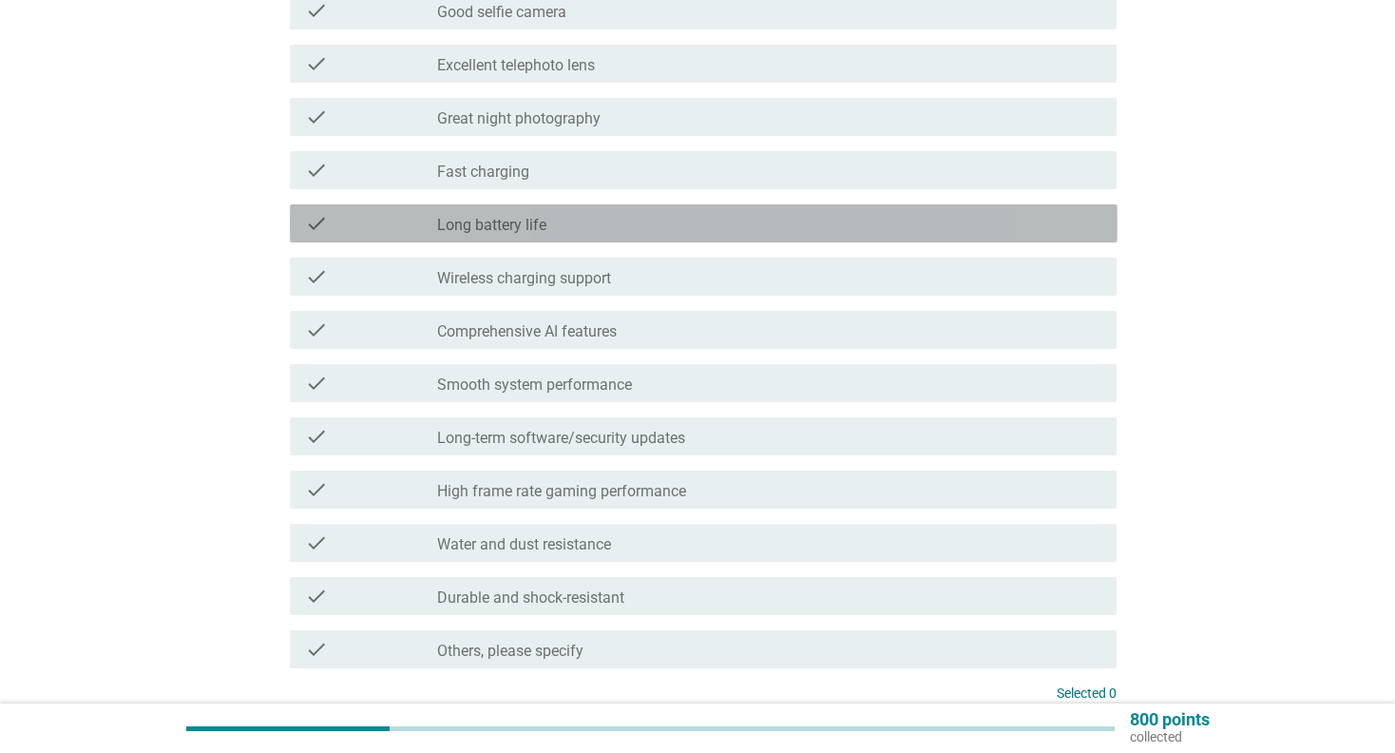
click at [612, 225] on div "check_box_outline_blank Long battery life" at bounding box center [769, 223] width 664 height 23
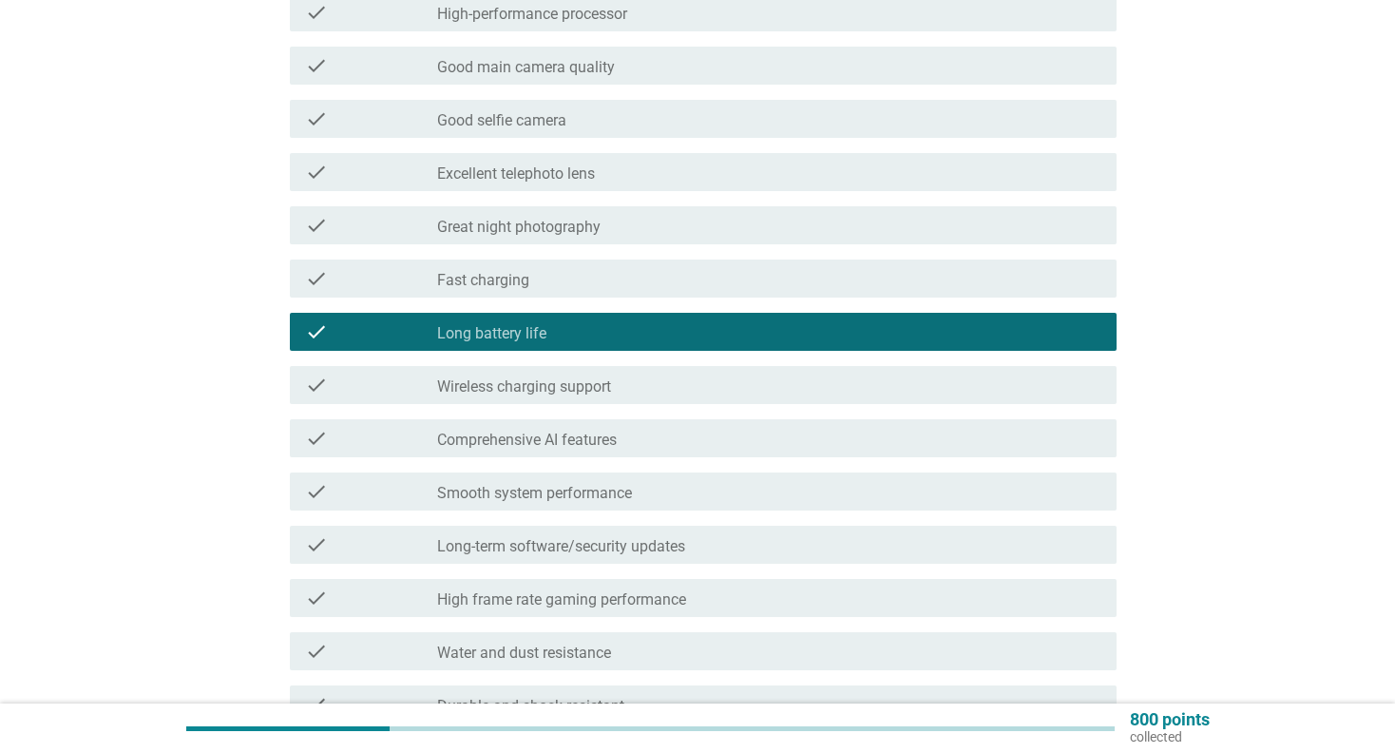
scroll to position [380, 0]
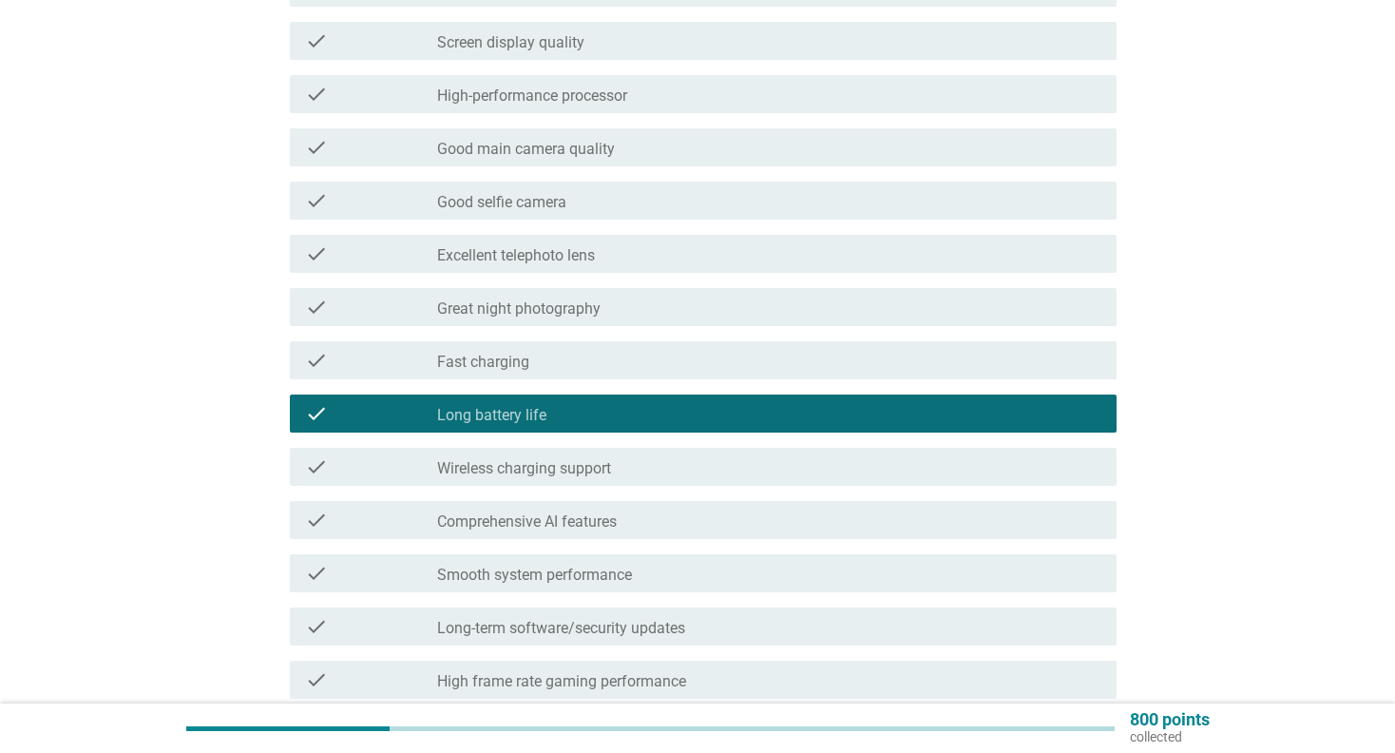
click at [664, 137] on div "check_box_outline_blank Good main camera quality" at bounding box center [769, 147] width 664 height 23
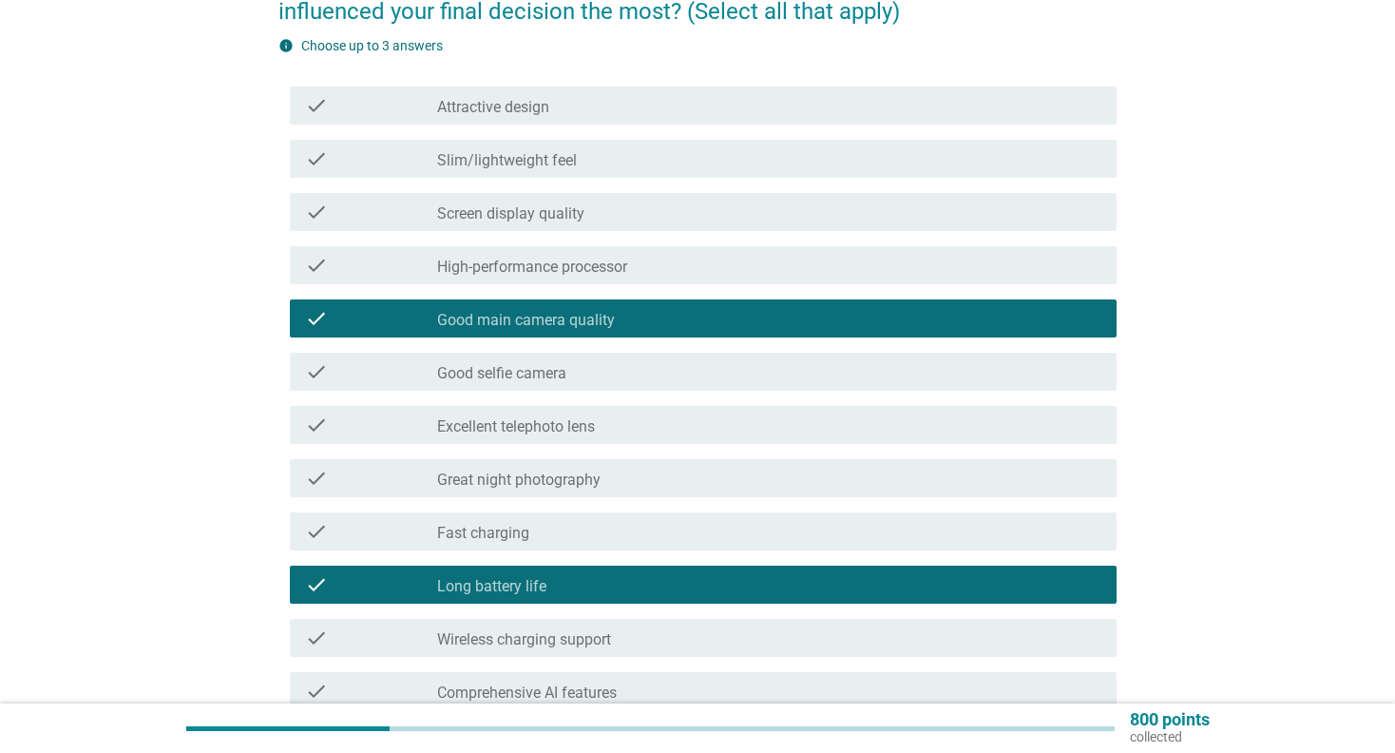
scroll to position [190, 0]
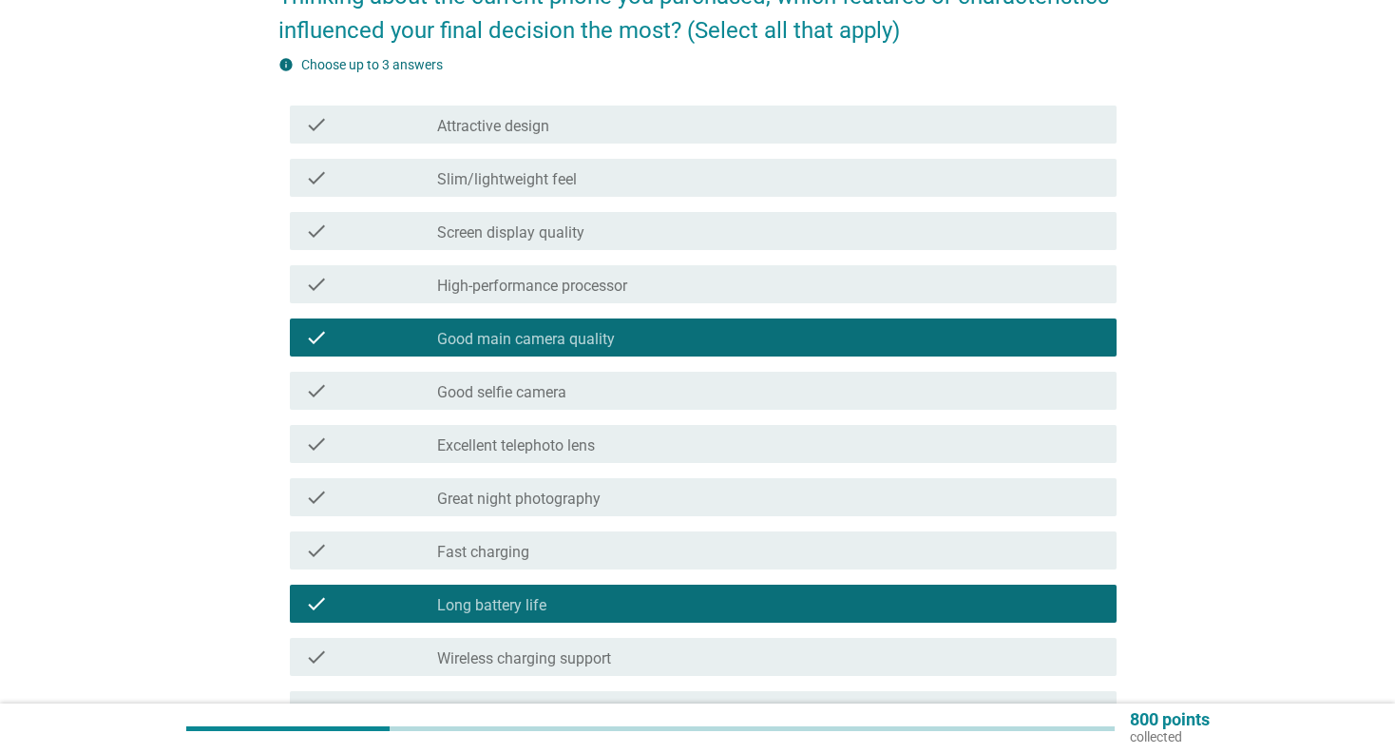
click at [649, 280] on div "check_box_outline_blank High-performance processor" at bounding box center [769, 284] width 664 height 23
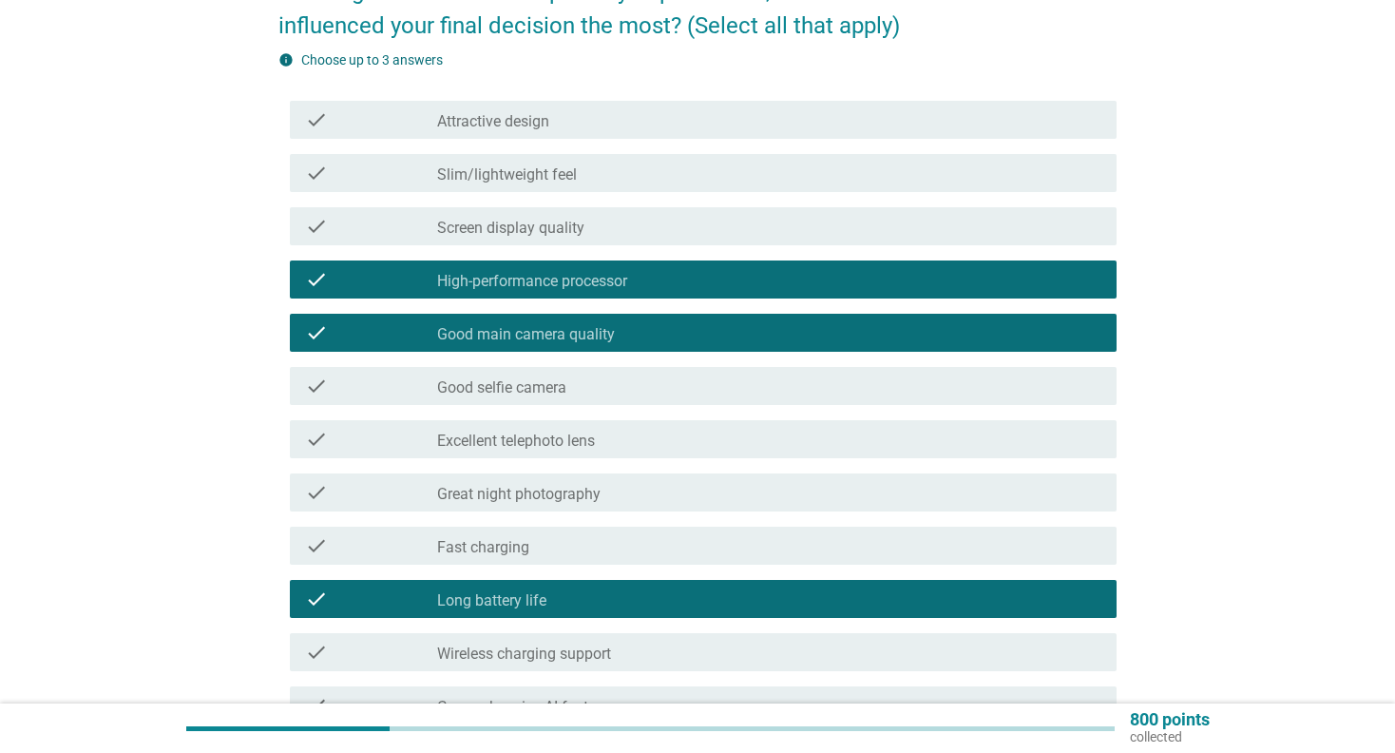
scroll to position [740, 0]
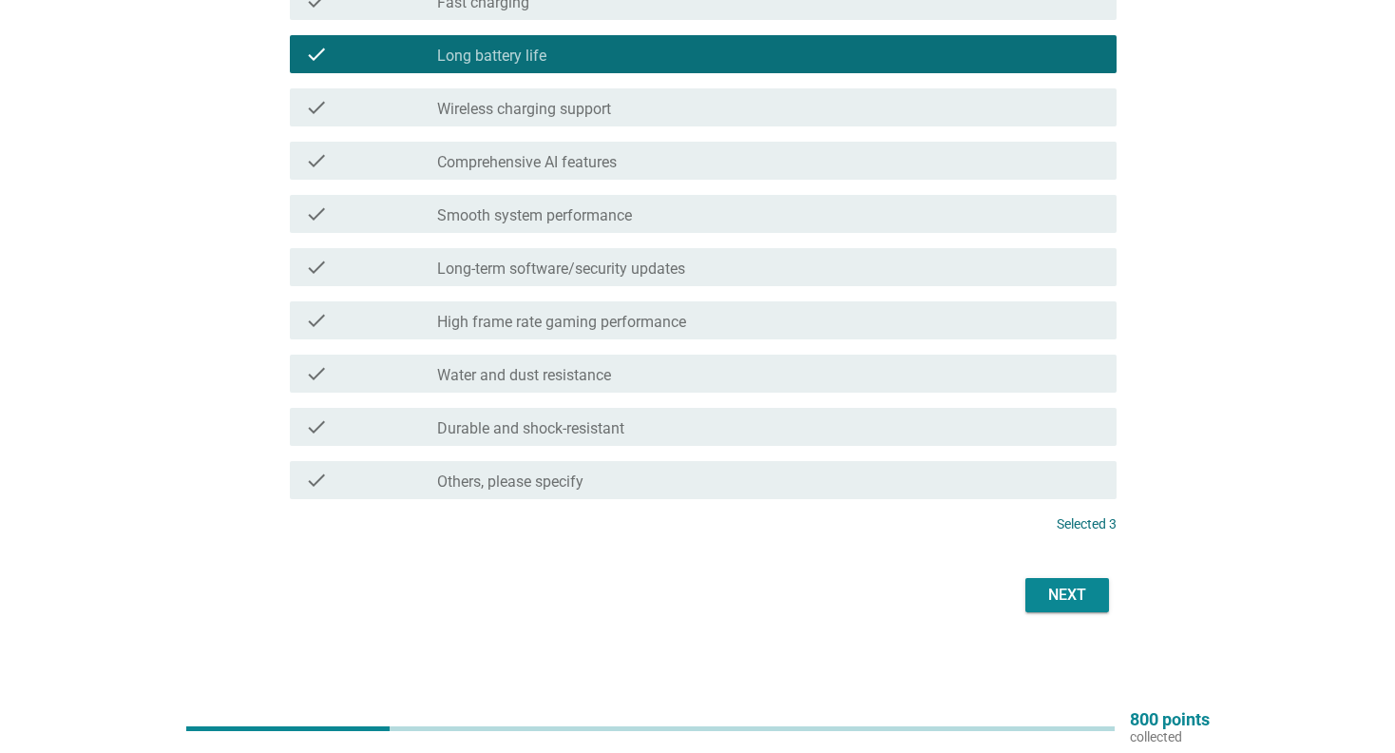
click at [1083, 603] on div "Next" at bounding box center [1067, 595] width 53 height 23
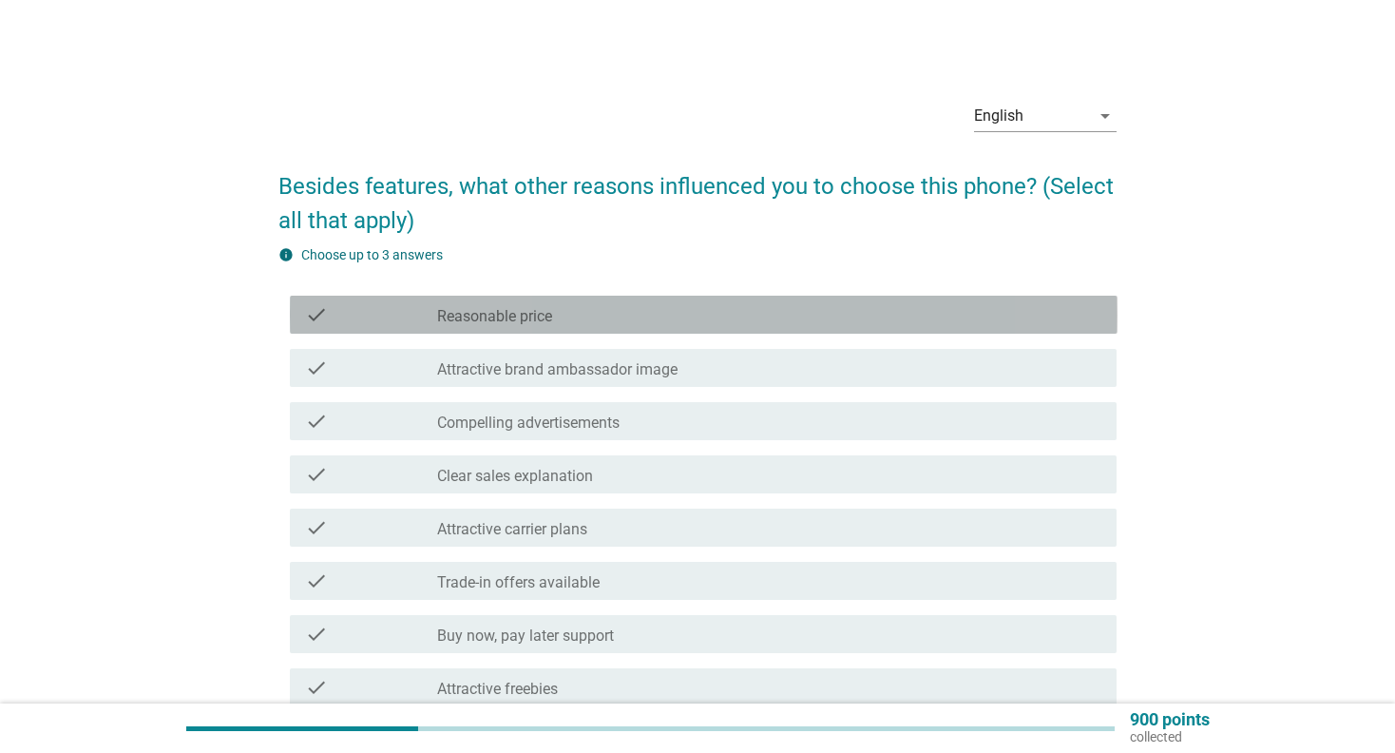
click at [660, 317] on div "check_box_outline_blank Reasonable price" at bounding box center [769, 314] width 664 height 23
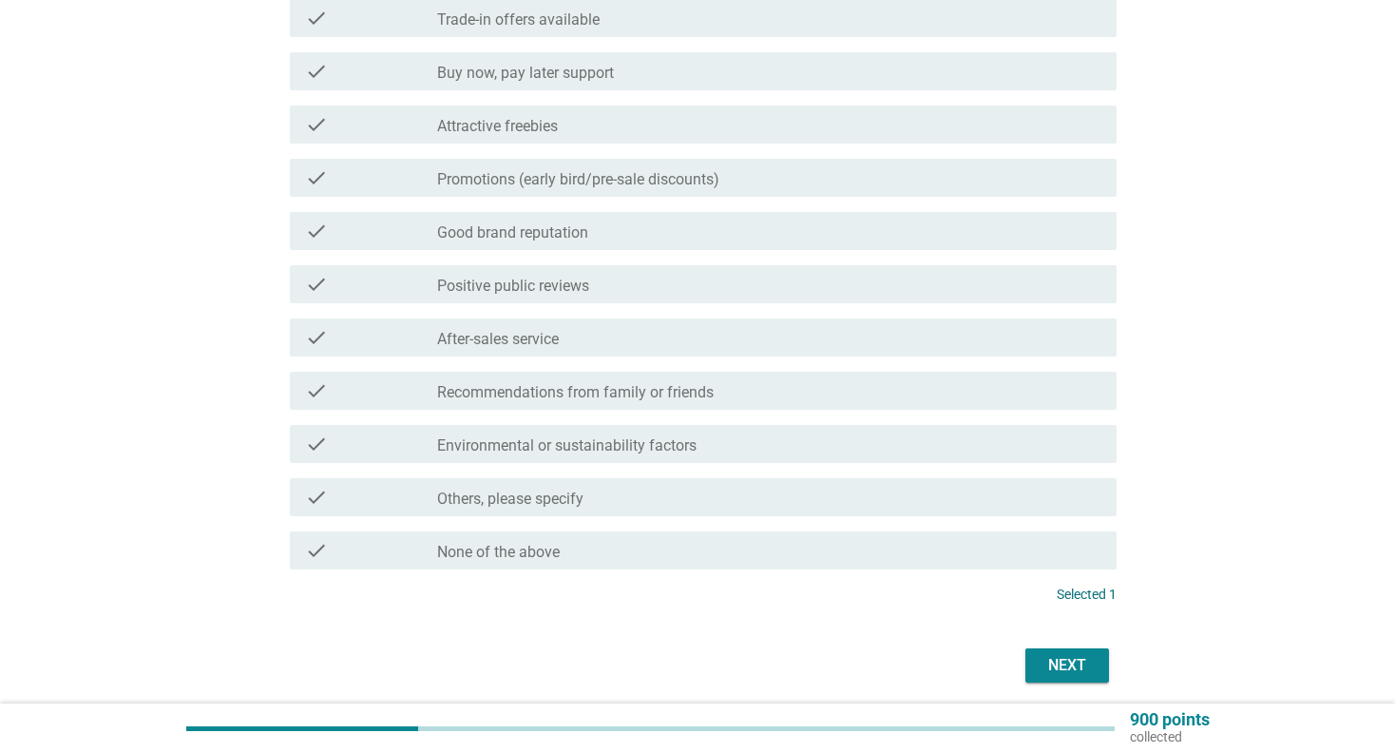
scroll to position [570, 0]
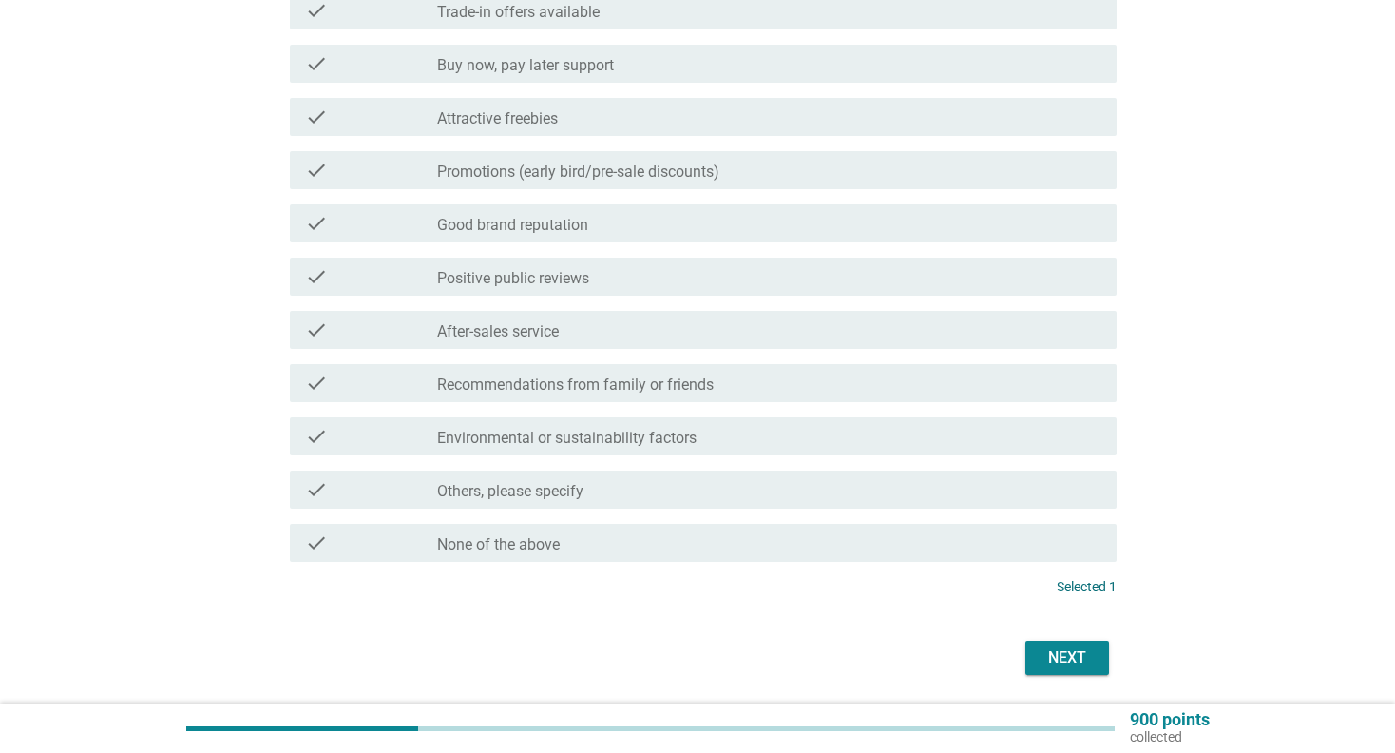
click at [630, 216] on div "check_box_outline_blank Good brand reputation" at bounding box center [769, 223] width 664 height 23
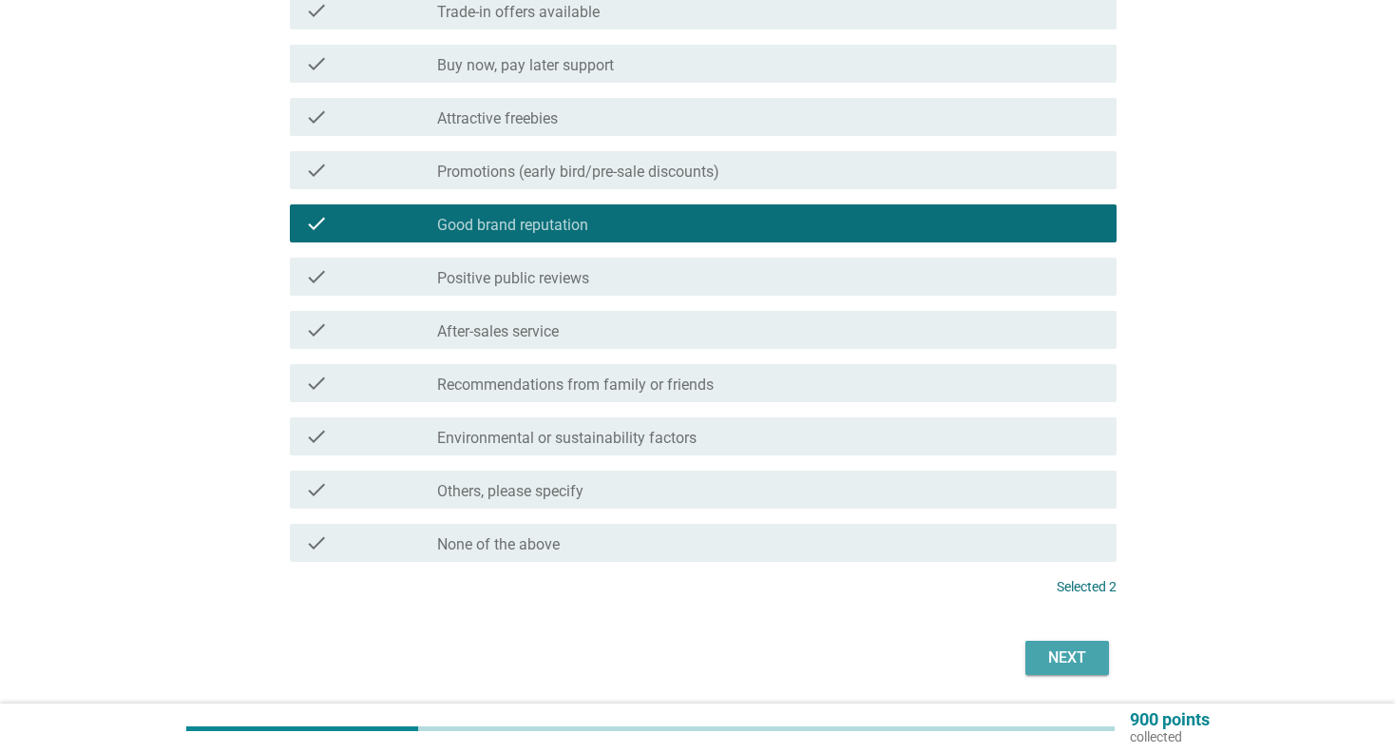
click at [1048, 665] on div "Next" at bounding box center [1067, 657] width 53 height 23
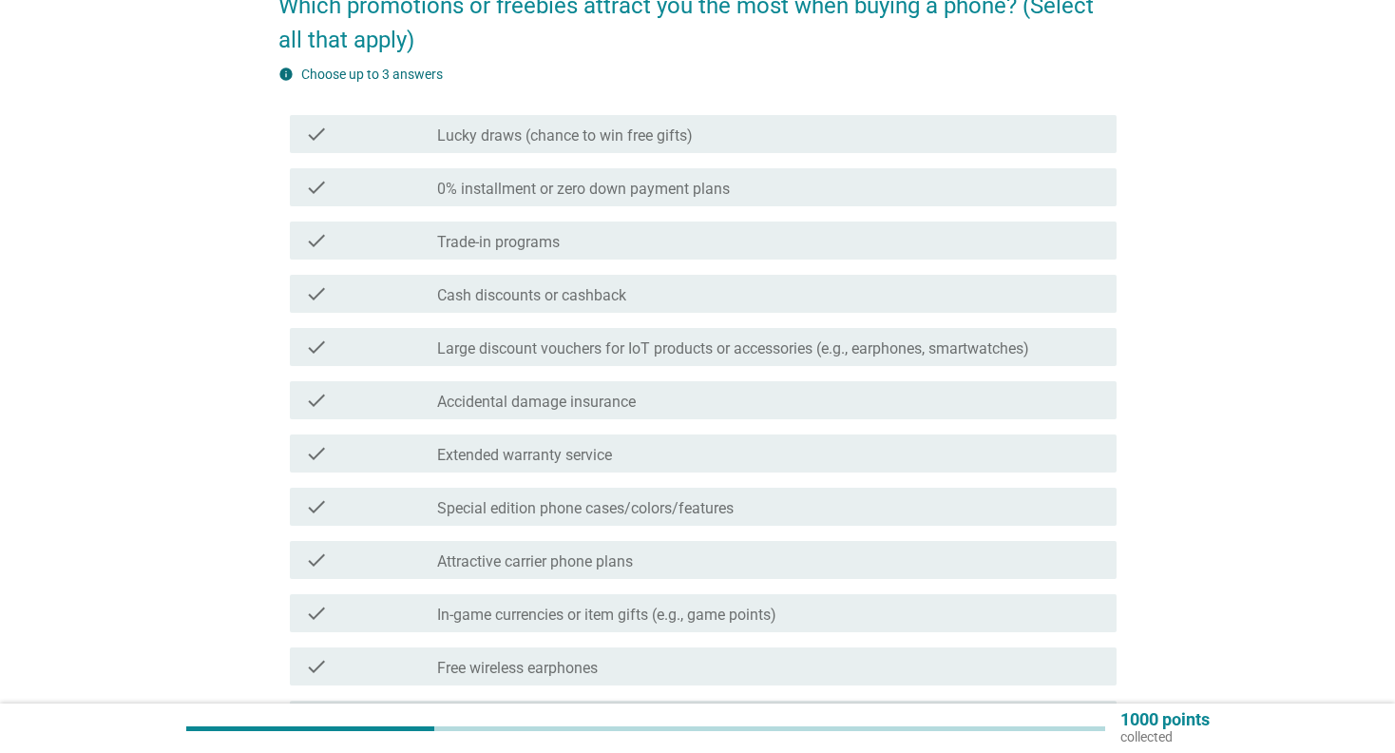
scroll to position [190, 0]
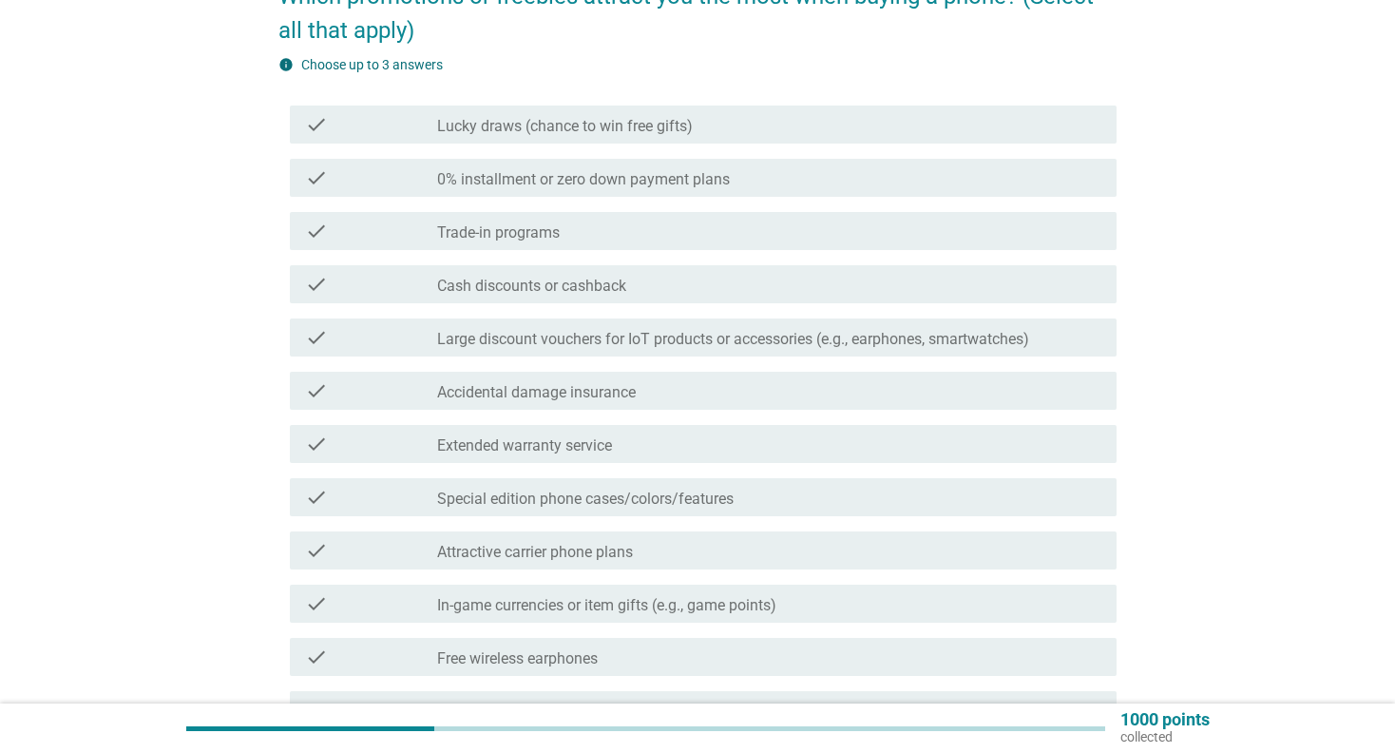
click at [446, 275] on div "check_box_outline_blank Cash discounts or cashback" at bounding box center [769, 284] width 664 height 23
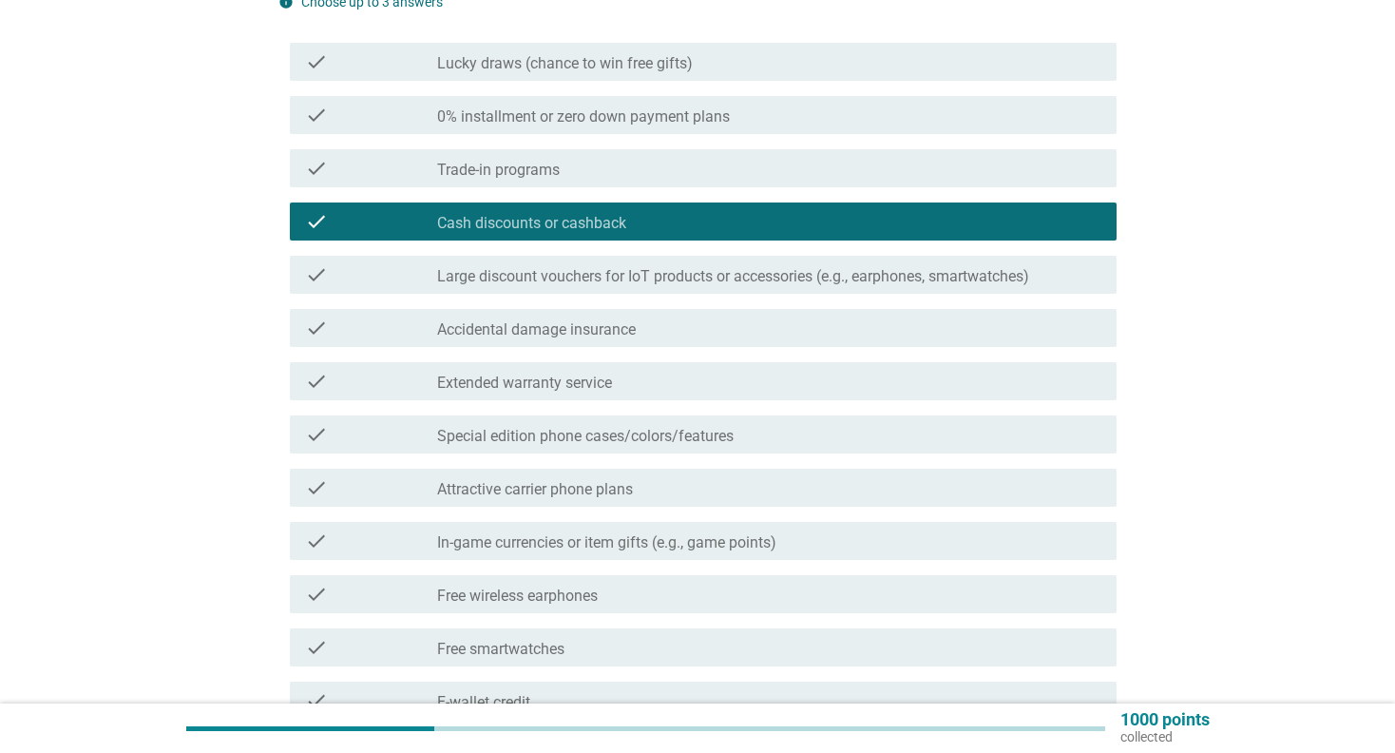
scroll to position [380, 0]
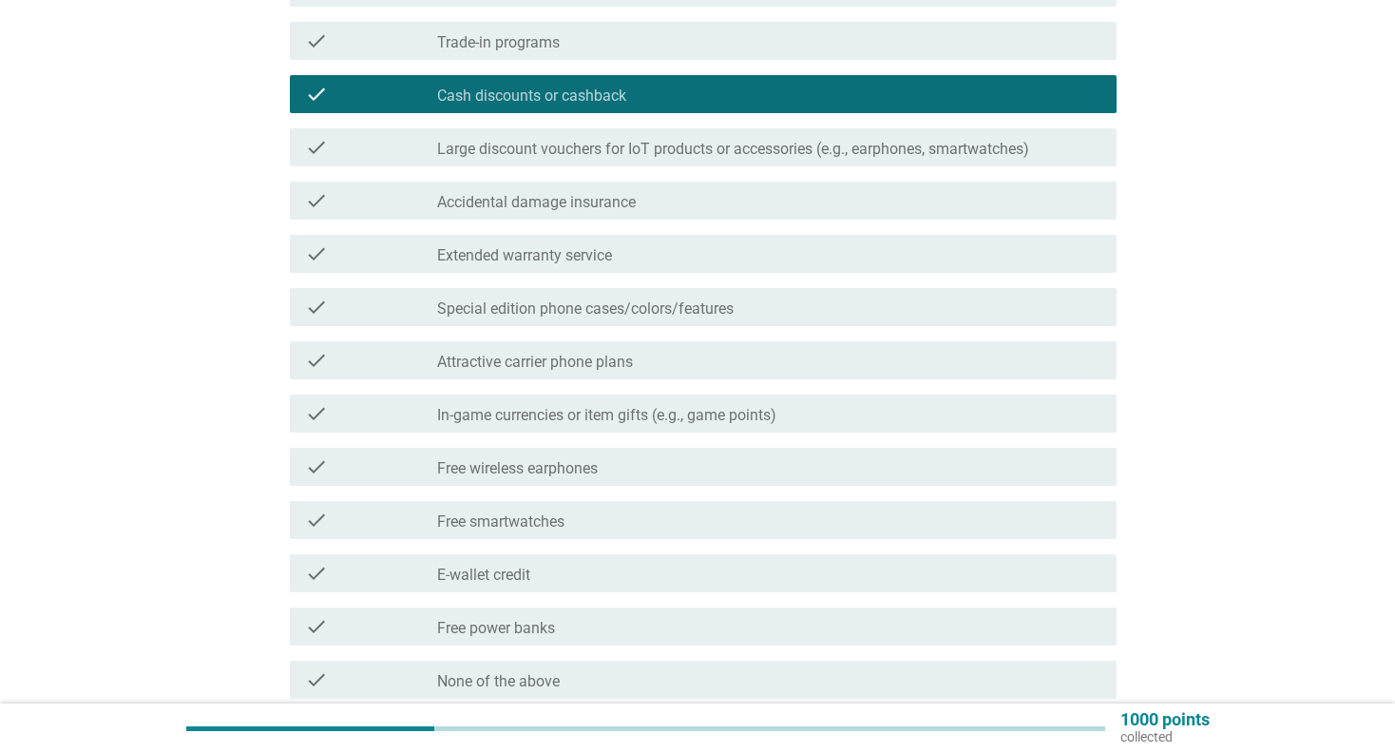
click at [398, 262] on div "check" at bounding box center [371, 253] width 133 height 23
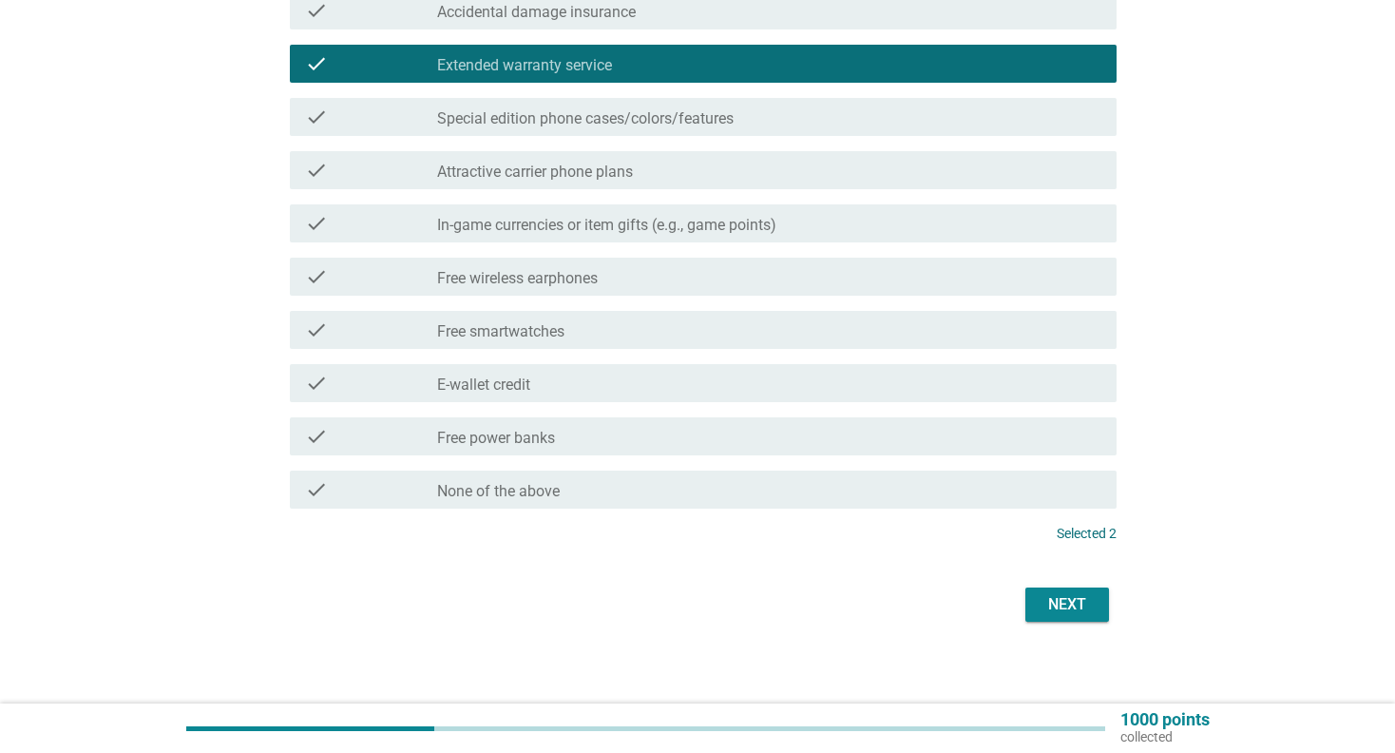
scroll to position [580, 0]
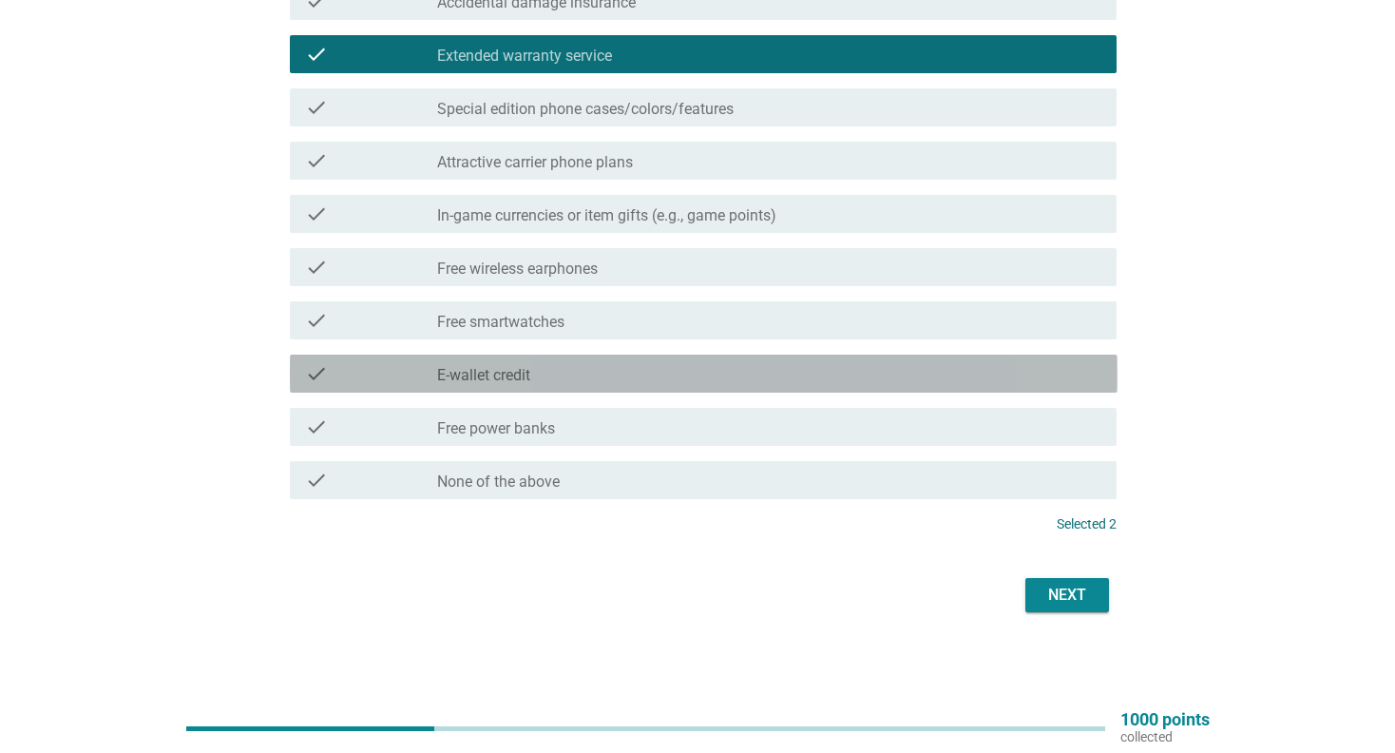
click at [474, 382] on label "E-wallet credit" at bounding box center [483, 375] width 93 height 19
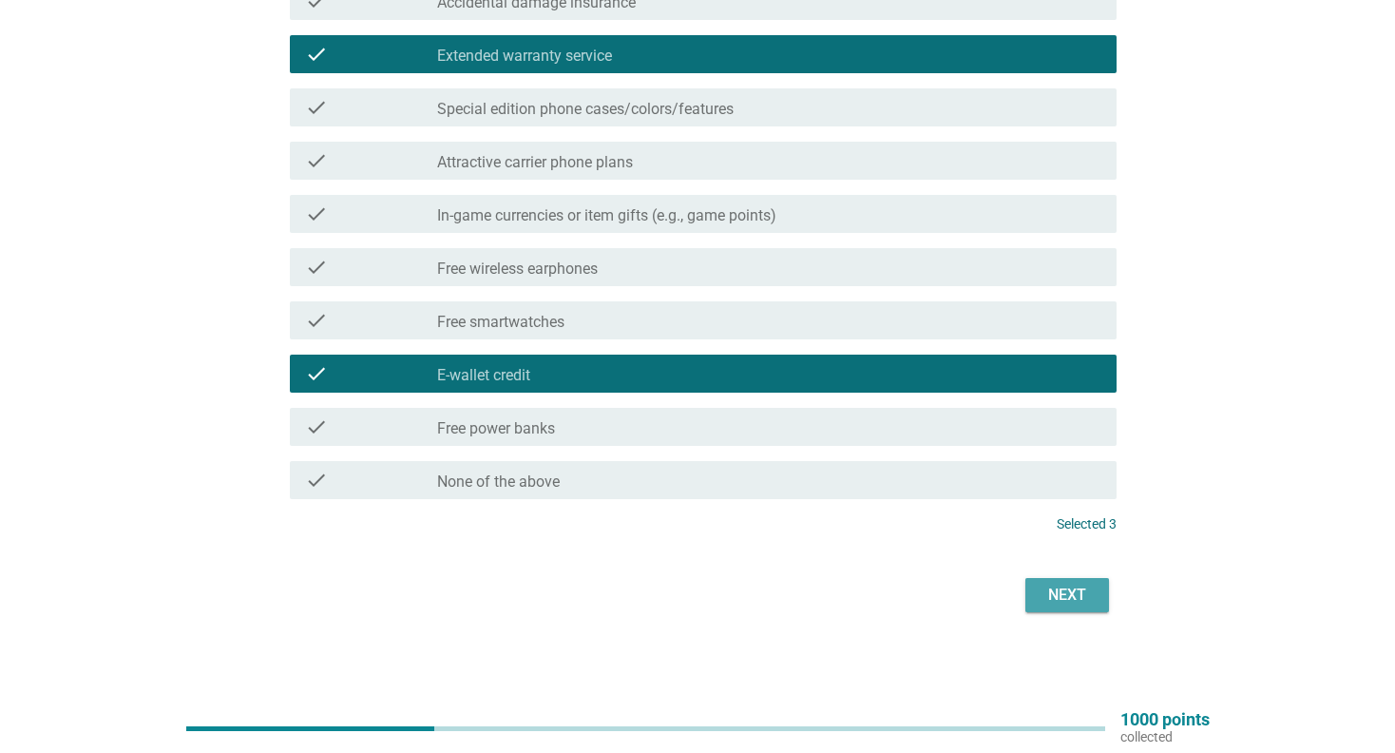
click at [1075, 601] on div "Next" at bounding box center [1067, 595] width 53 height 23
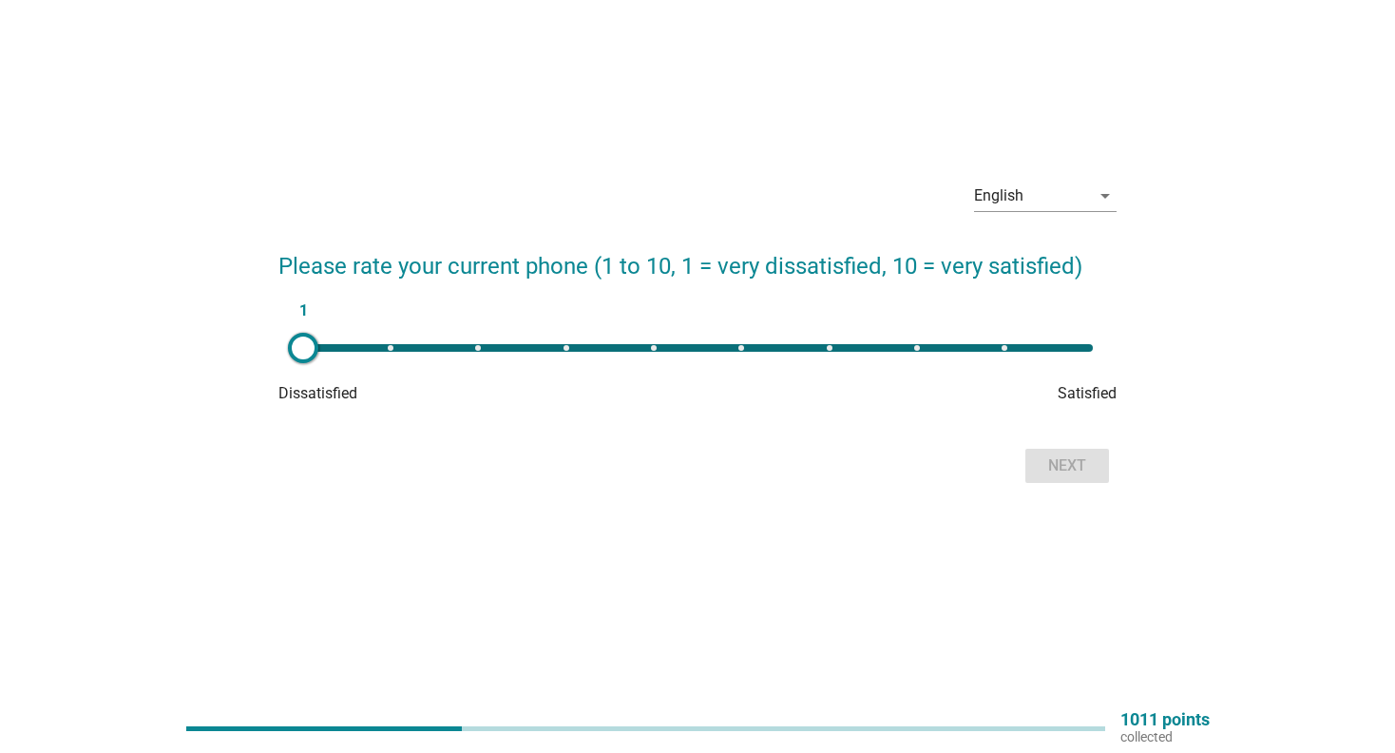
scroll to position [0, 0]
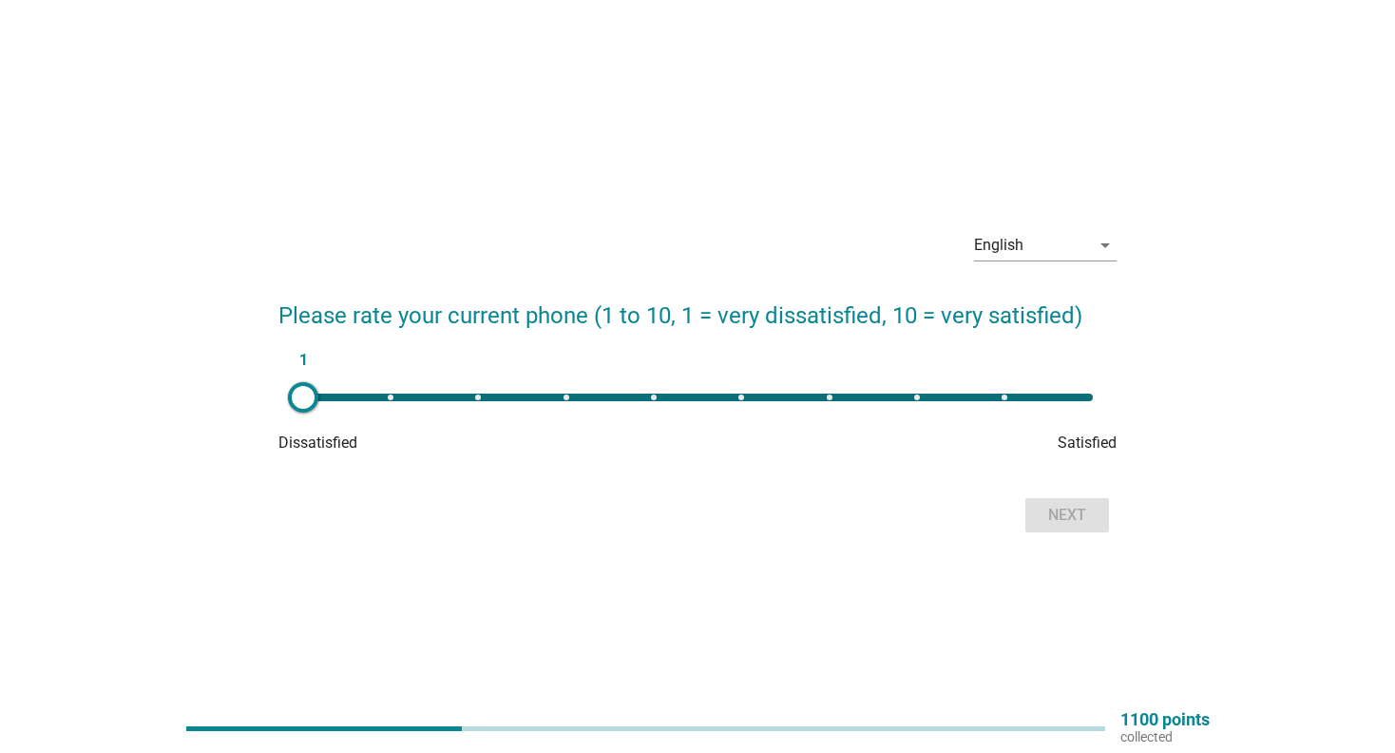
click at [908, 400] on div "1" at bounding box center [698, 398] width 790 height 8
type input "8"
click at [1052, 520] on div "Next" at bounding box center [1067, 515] width 53 height 23
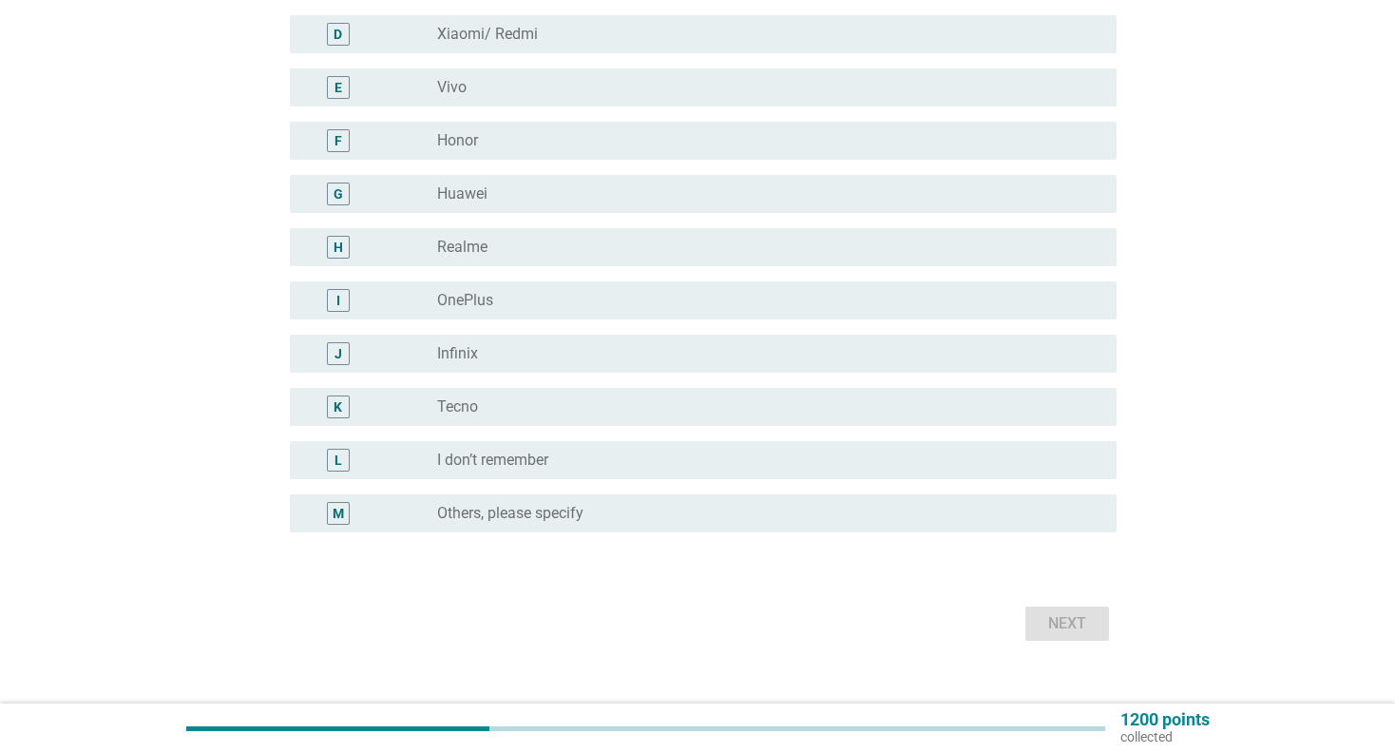
scroll to position [380, 0]
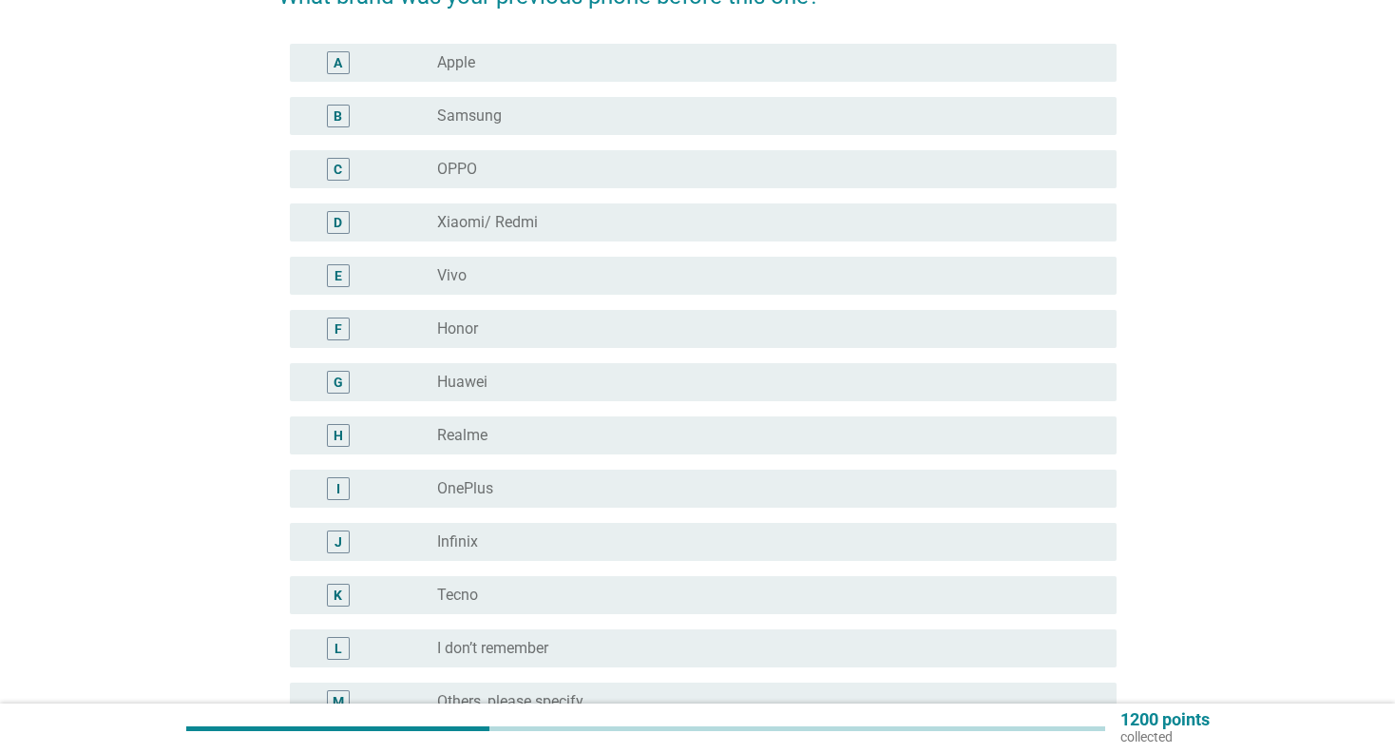
click at [573, 170] on div "radio_button_unchecked OPPO" at bounding box center [761, 169] width 649 height 19
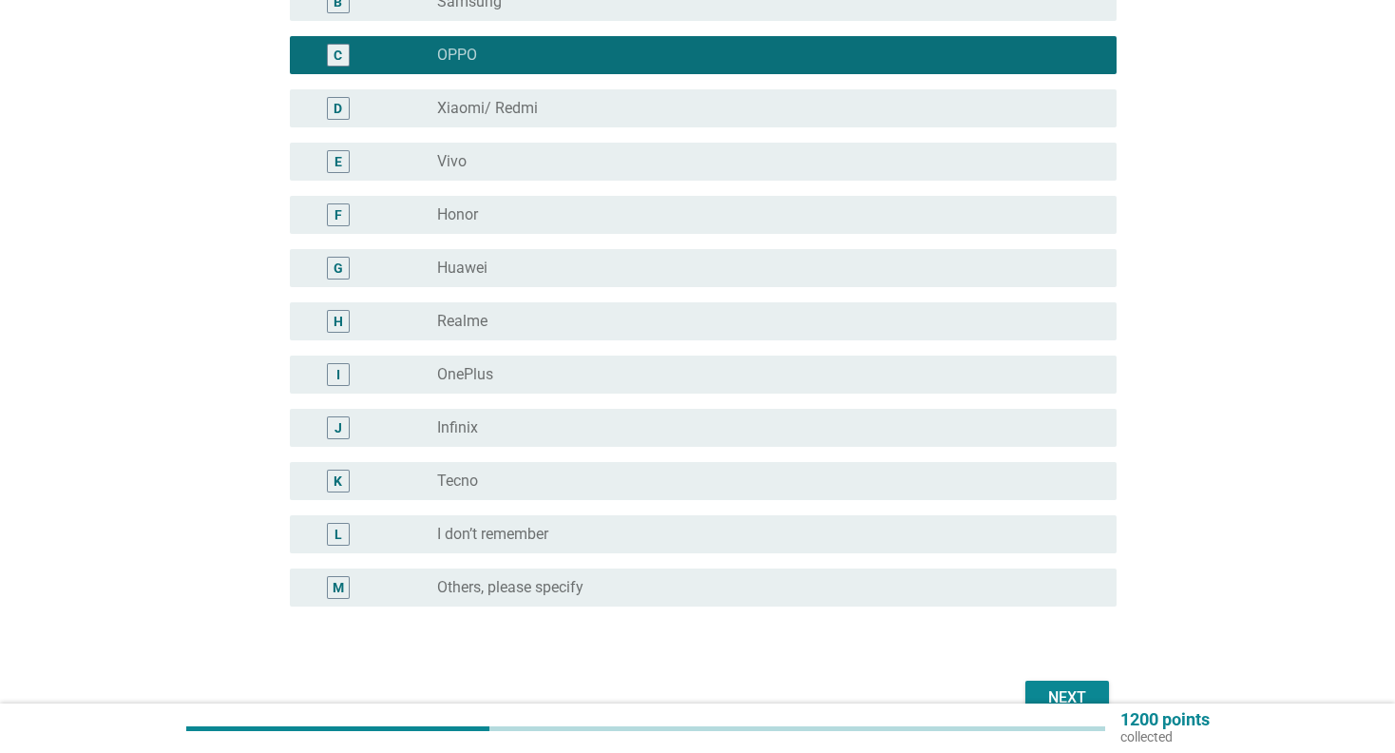
scroll to position [407, 0]
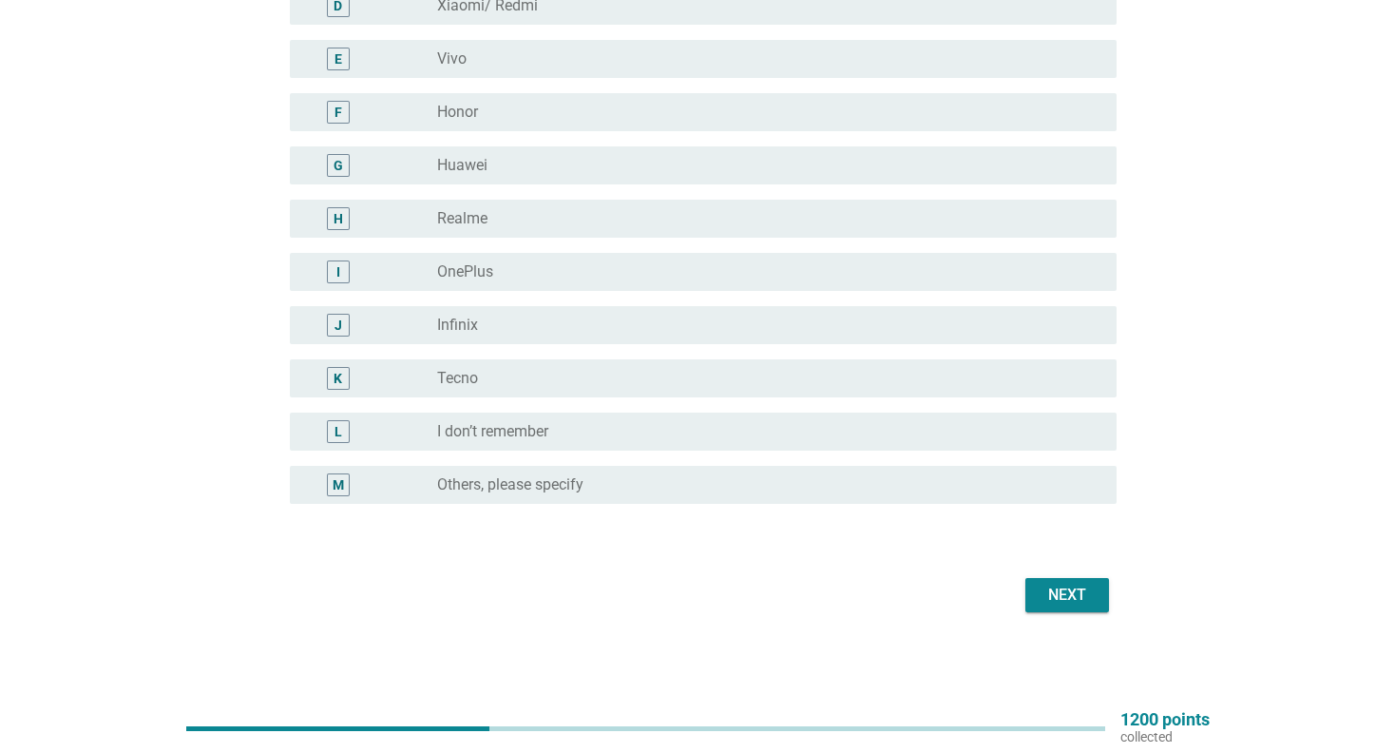
click at [1086, 595] on div "Next" at bounding box center [1067, 595] width 53 height 23
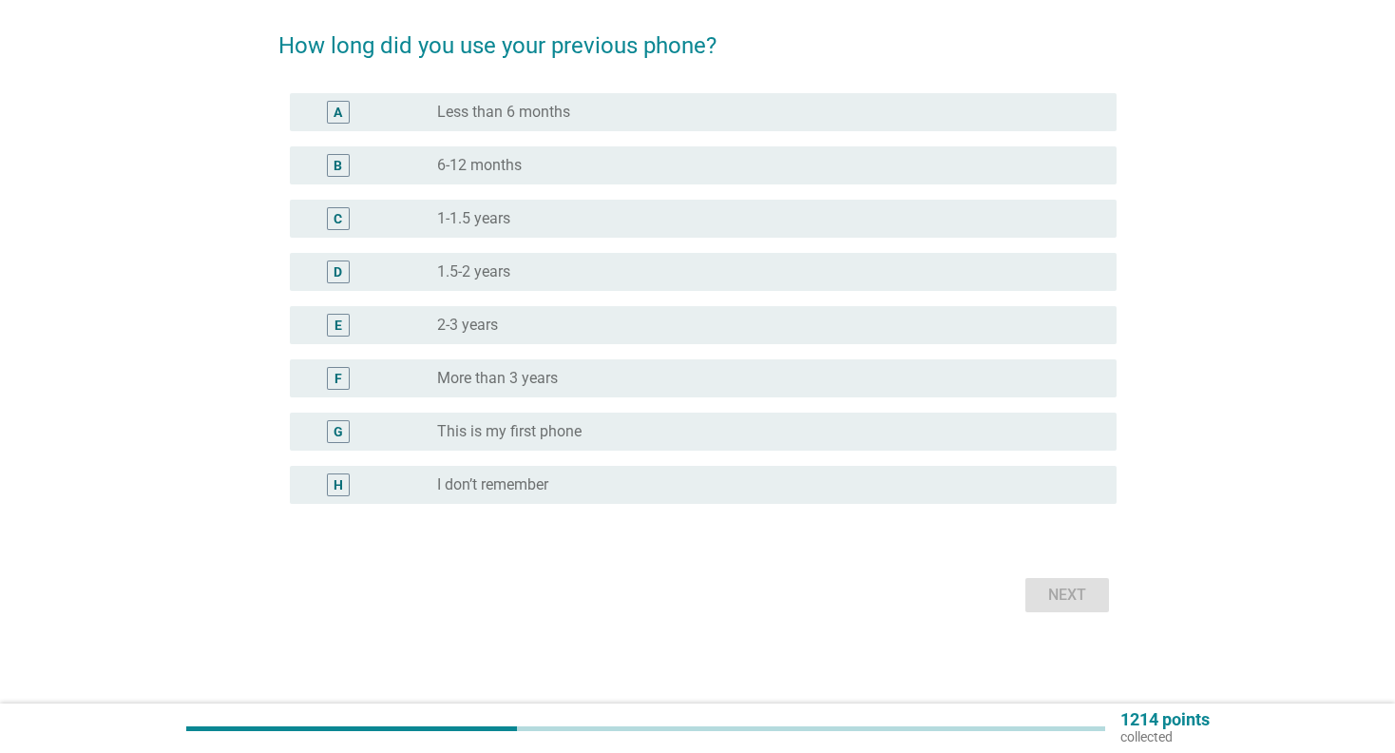
scroll to position [0, 0]
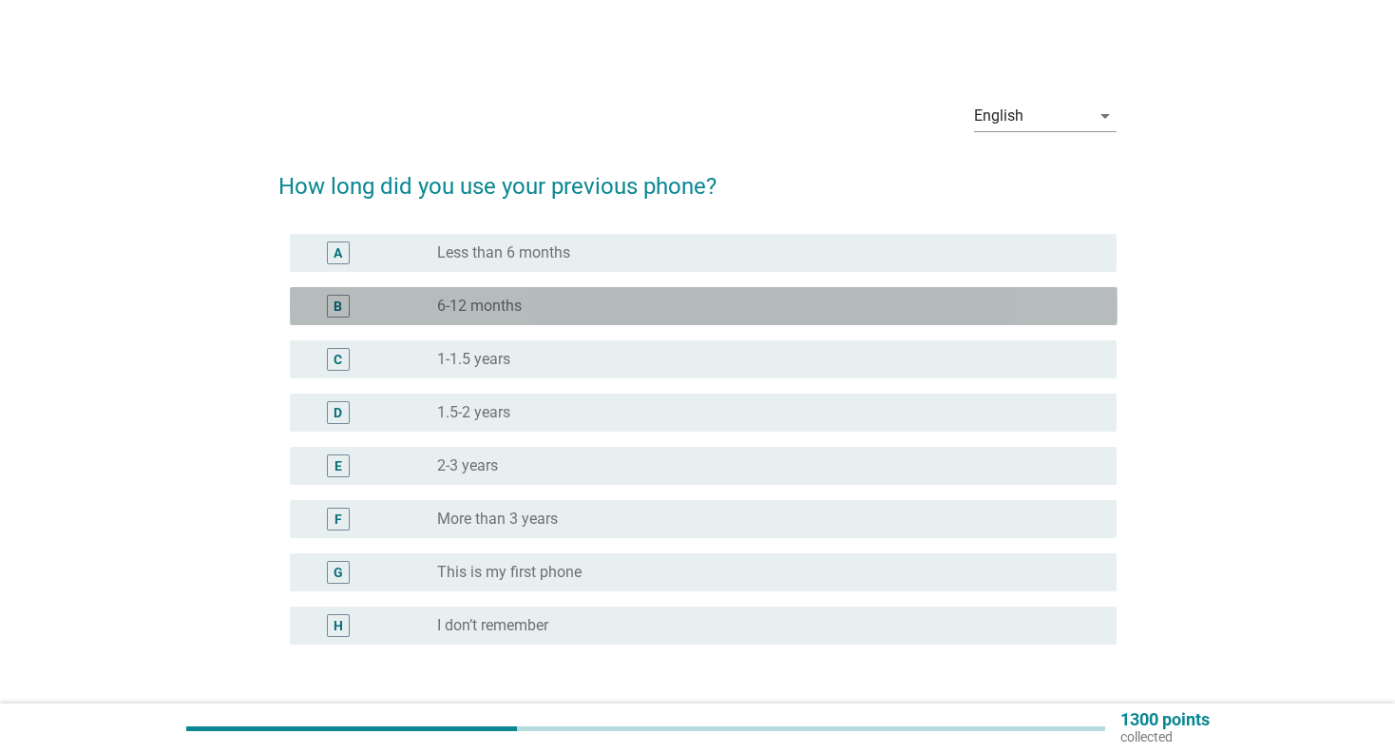
click at [508, 299] on label "6-12 months" at bounding box center [479, 306] width 85 height 19
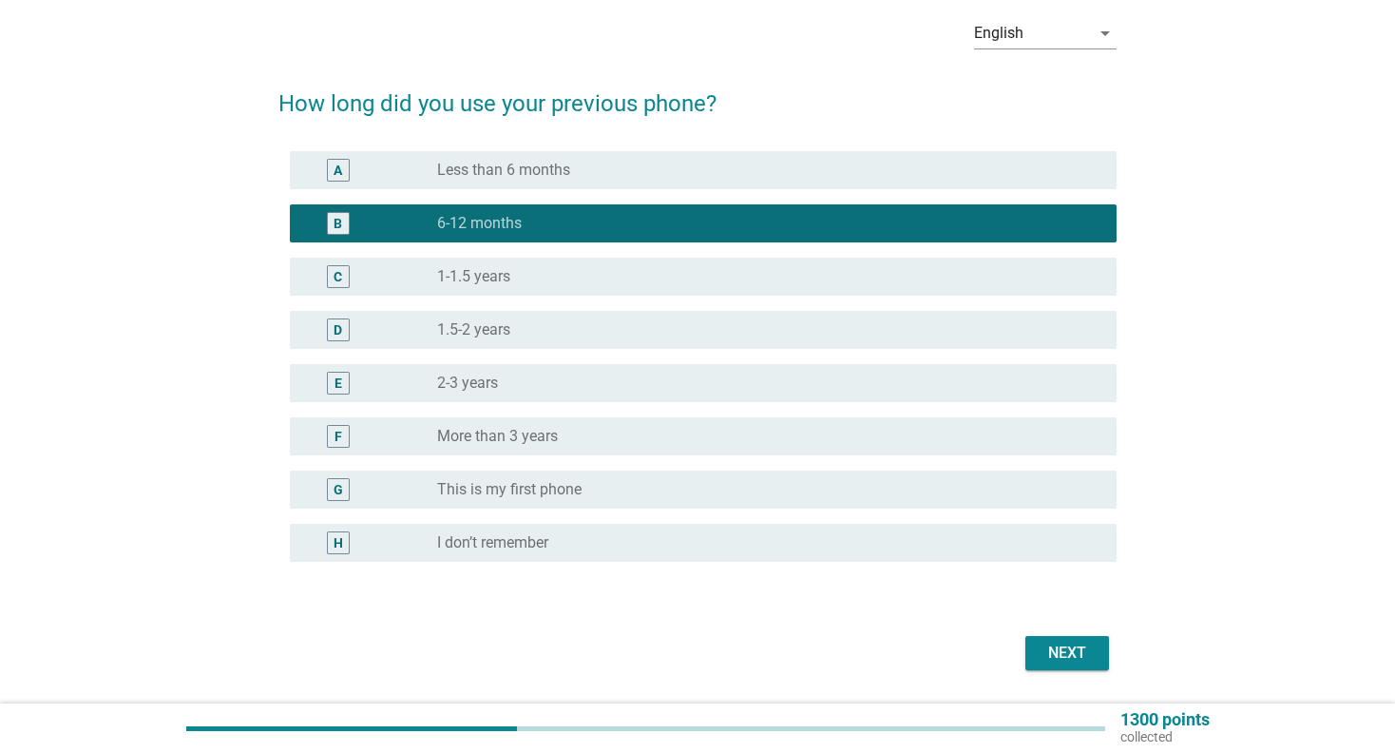
scroll to position [141, 0]
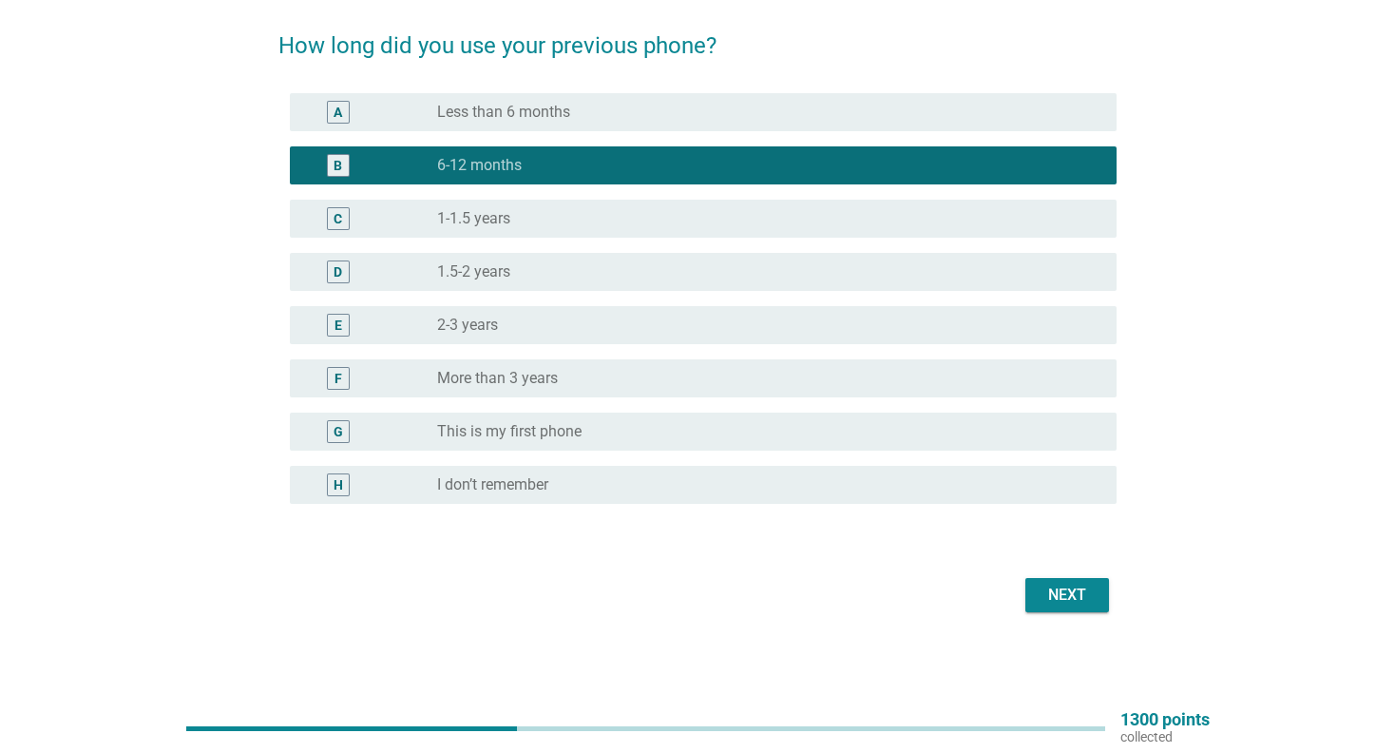
click at [1079, 581] on button "Next" at bounding box center [1068, 595] width 84 height 34
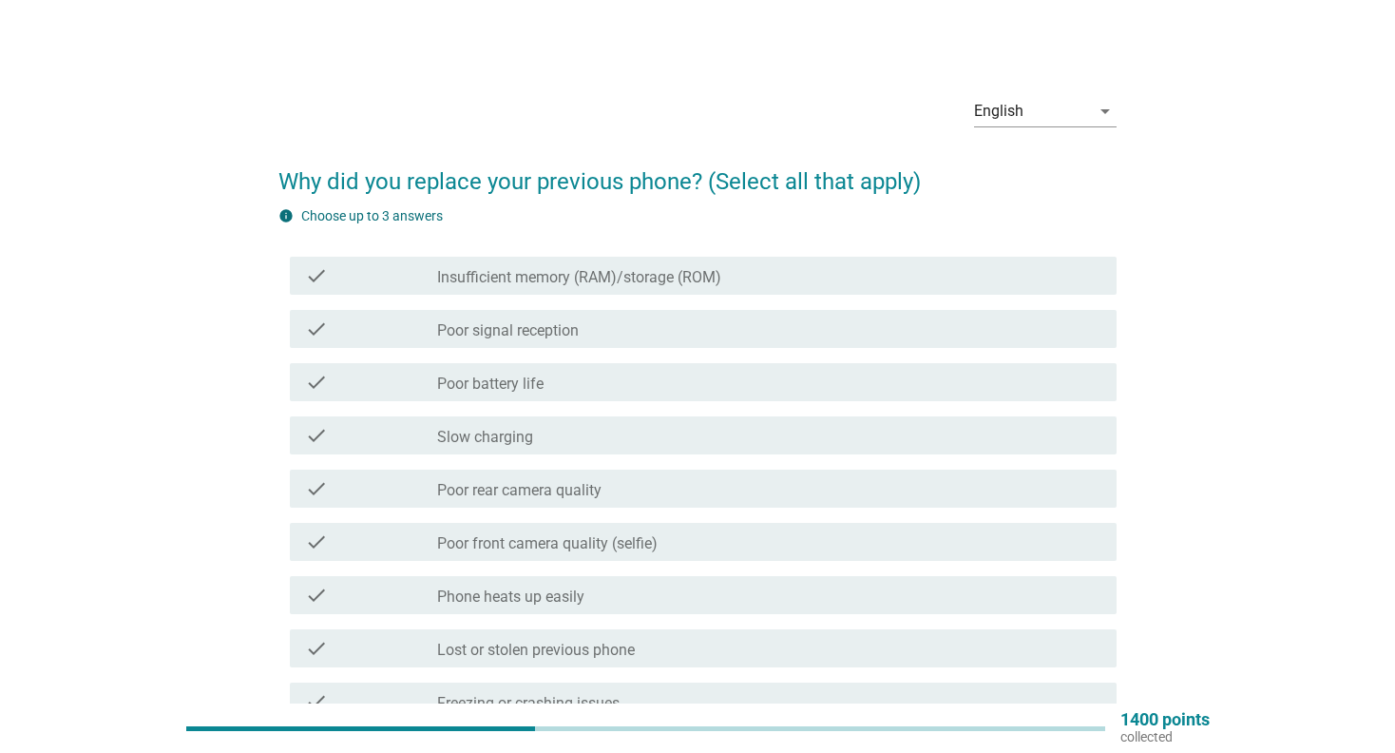
scroll to position [0, 0]
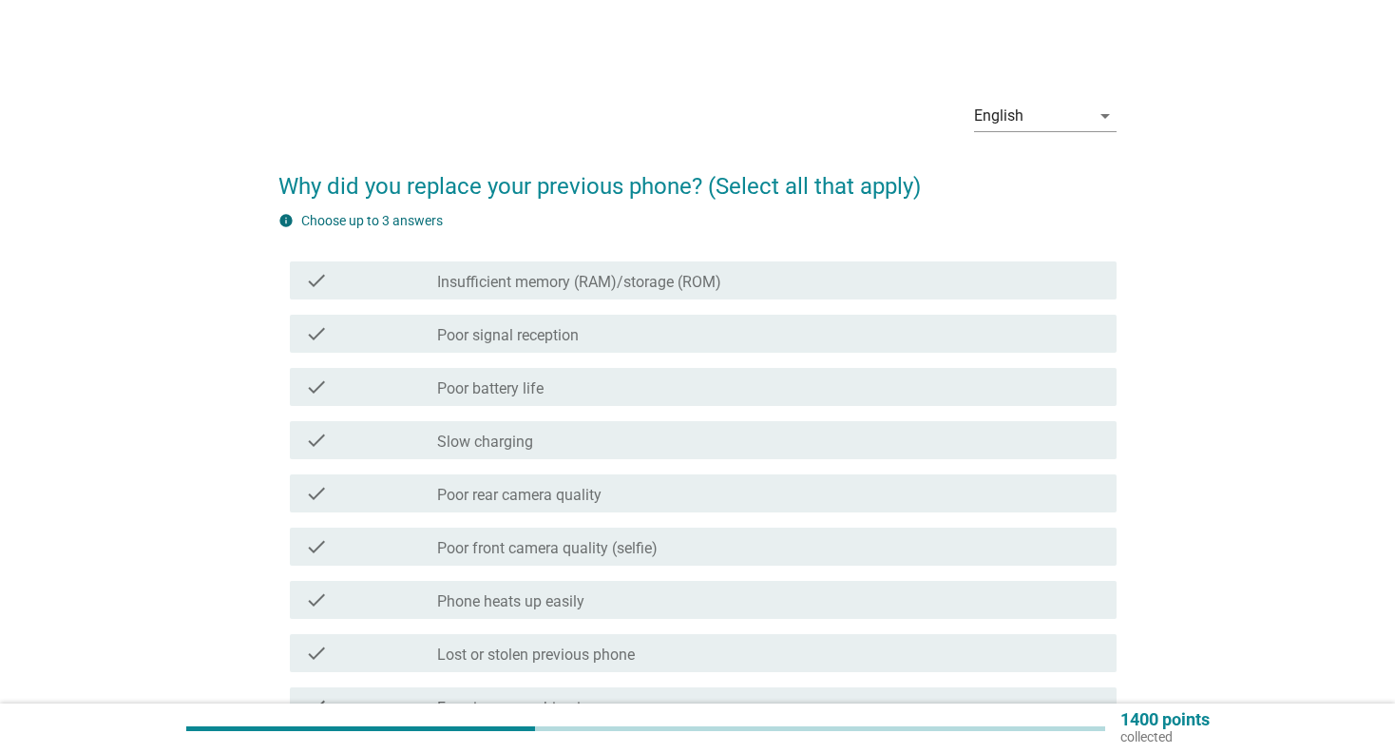
click at [626, 332] on div "check_box_outline_blank Poor signal reception" at bounding box center [769, 333] width 664 height 23
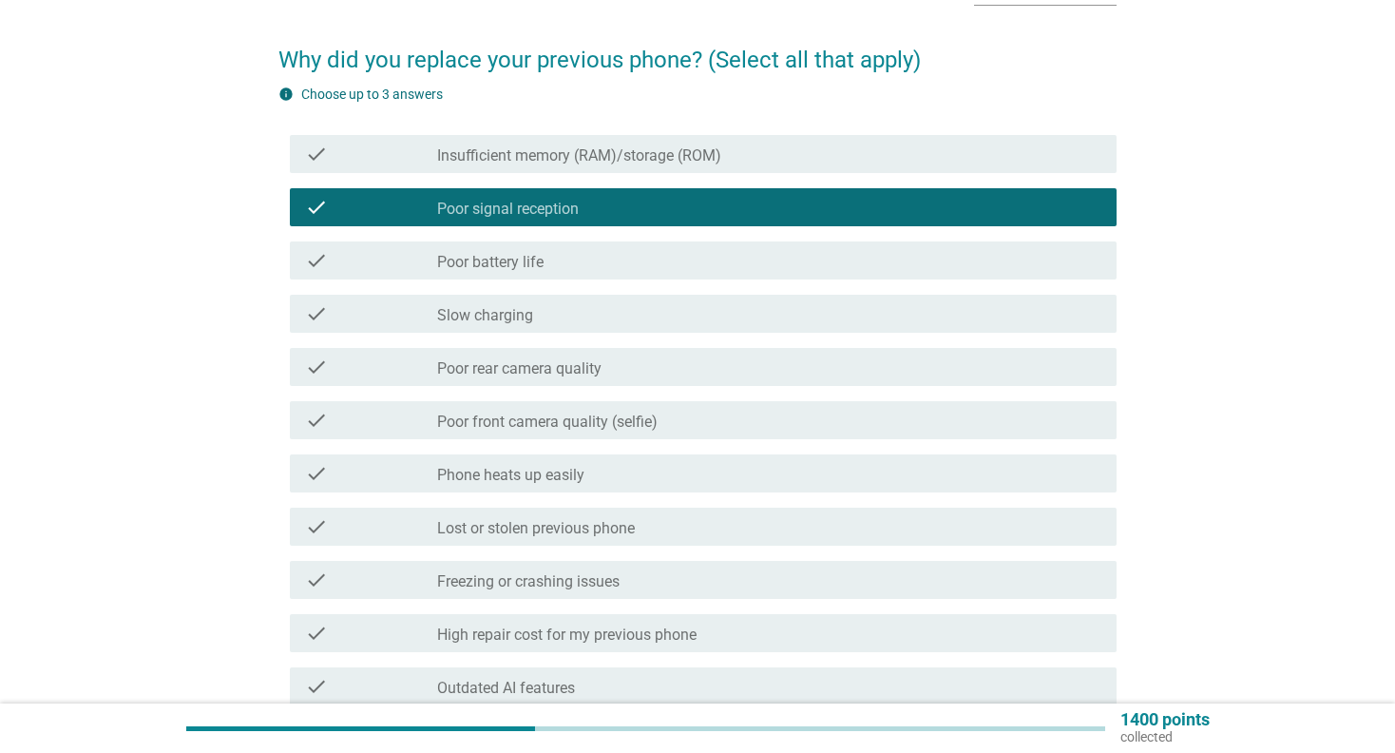
scroll to position [570, 0]
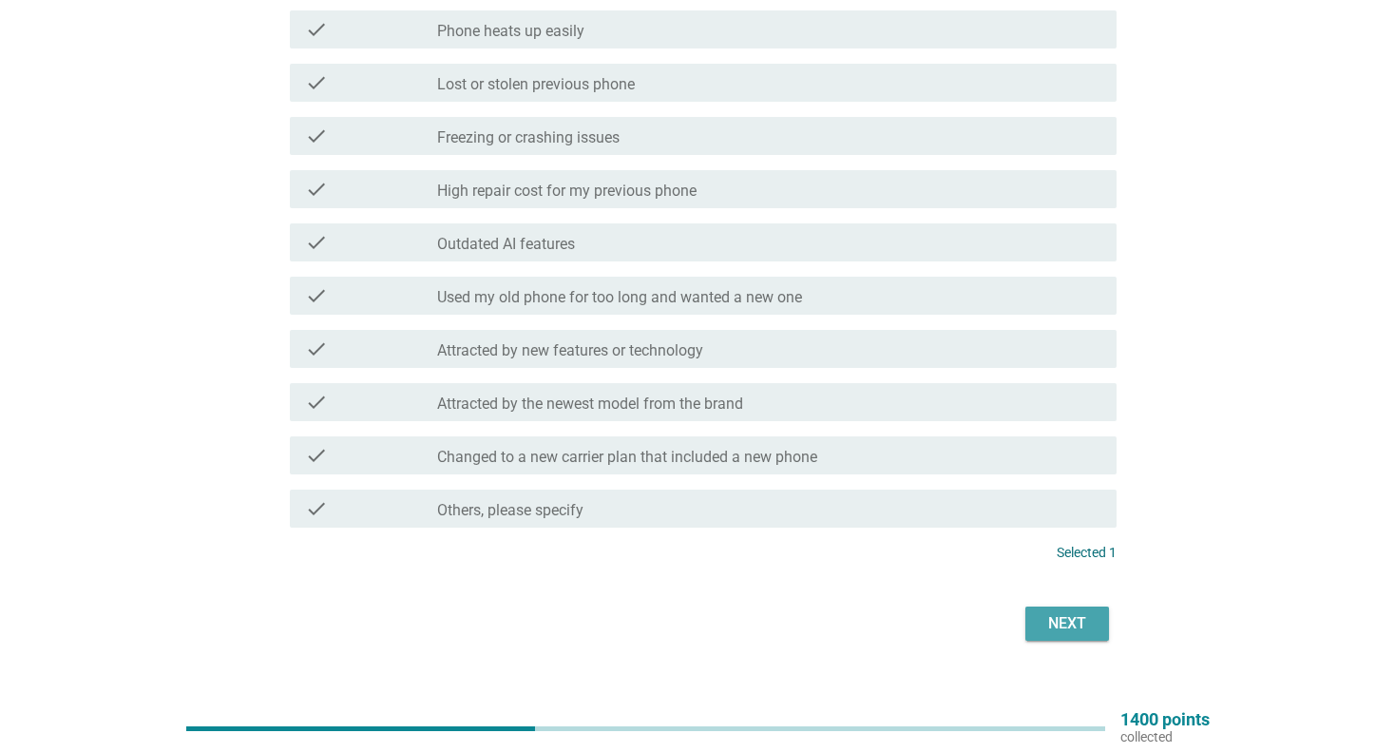
click at [1090, 613] on div "Next" at bounding box center [1067, 623] width 53 height 23
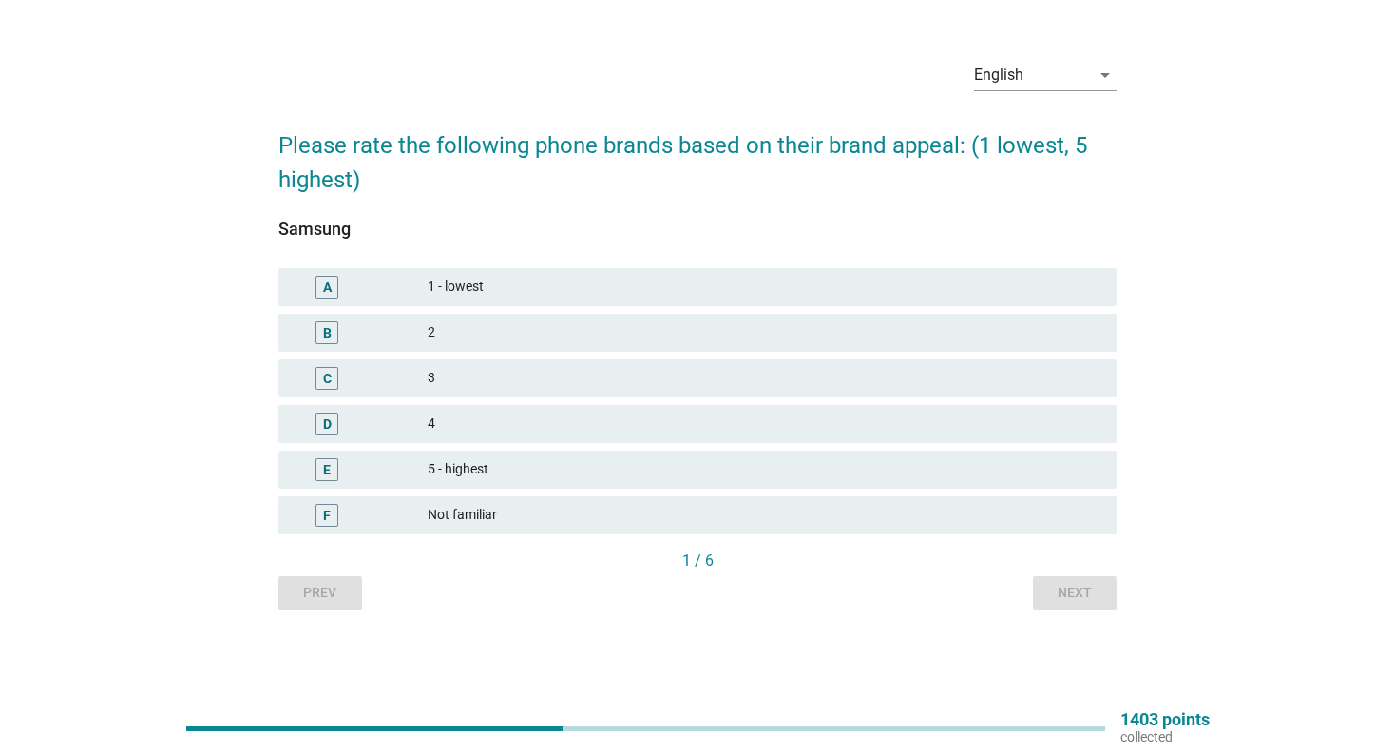
scroll to position [0, 0]
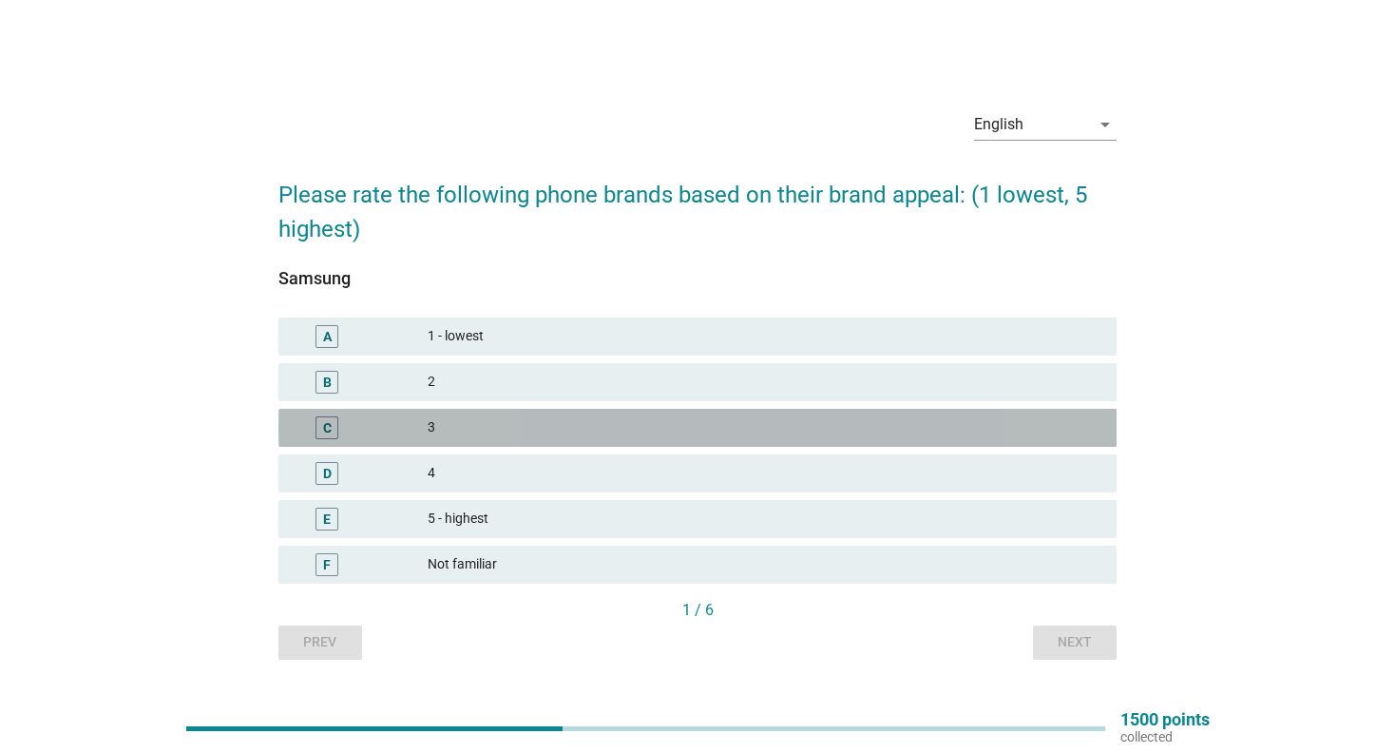
click at [531, 427] on div "3" at bounding box center [765, 427] width 674 height 23
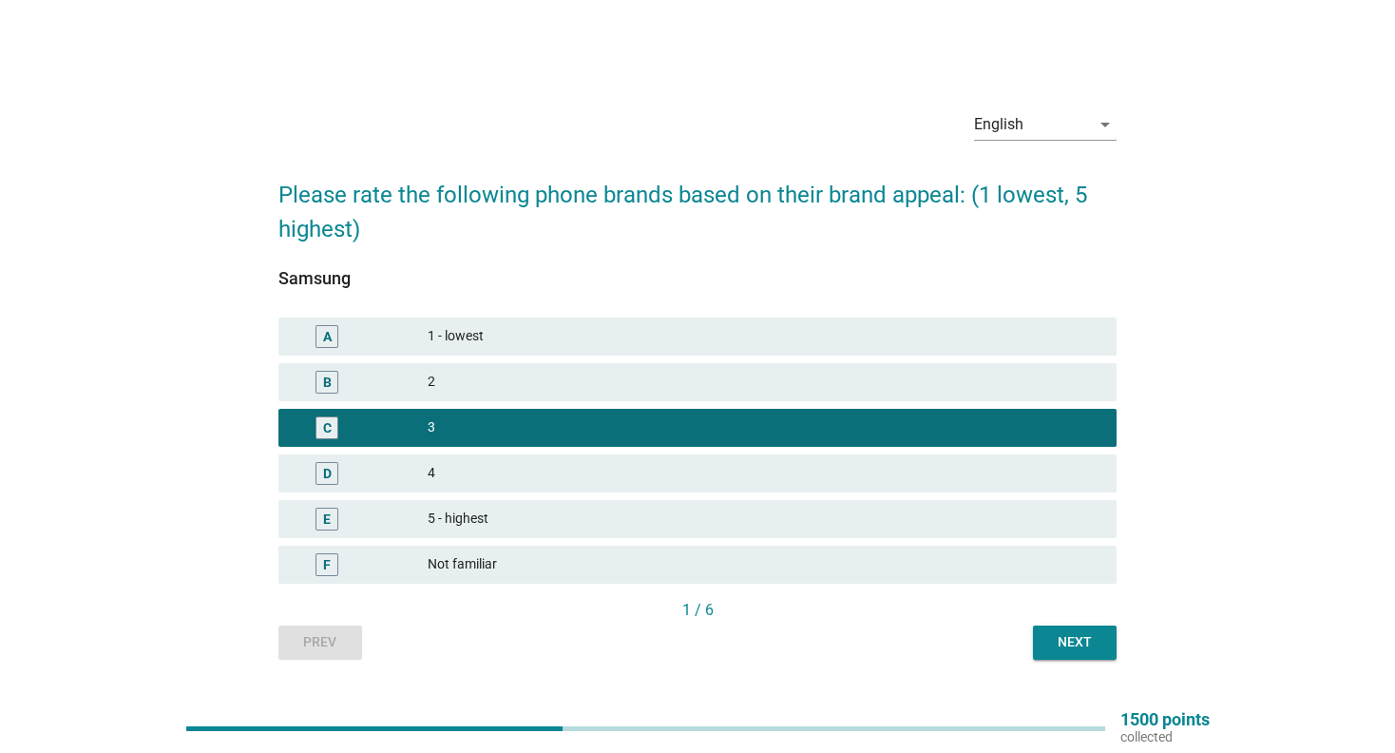
click at [1070, 627] on button "Next" at bounding box center [1075, 642] width 84 height 34
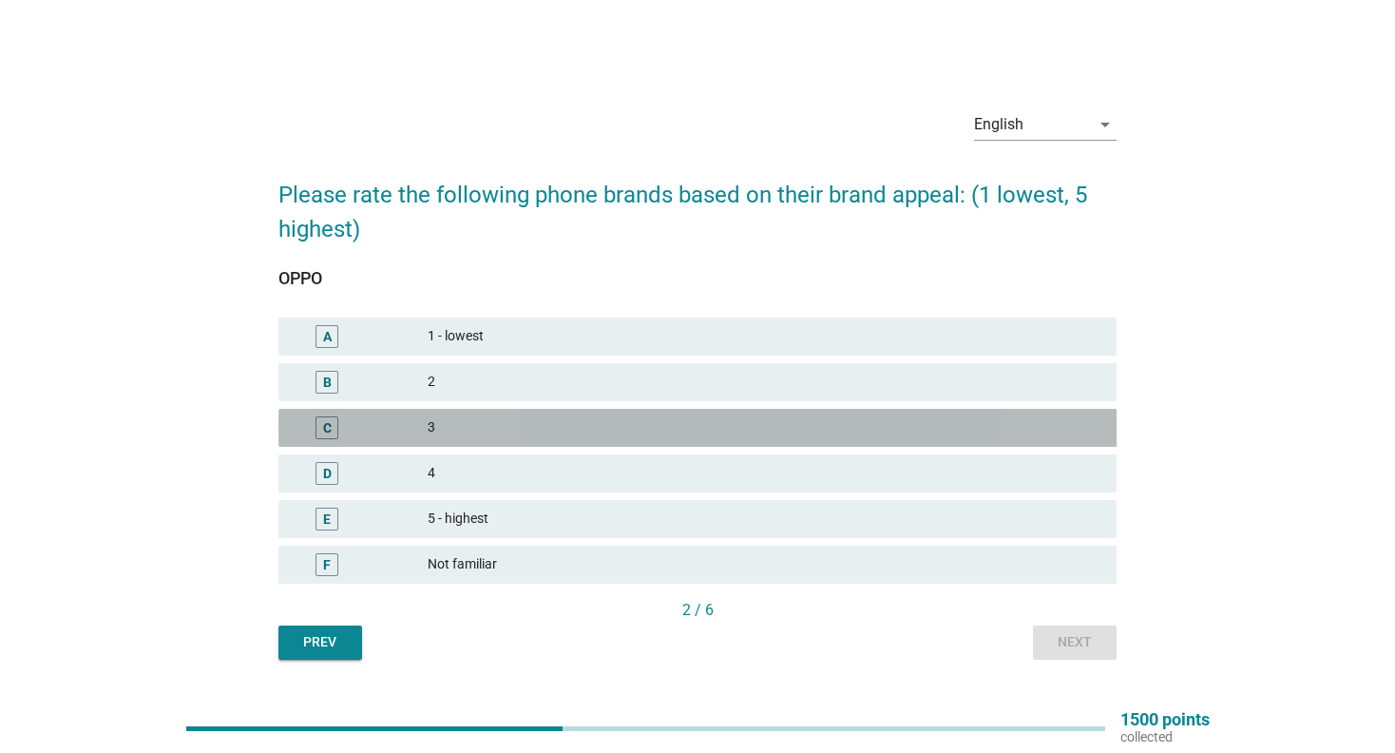
click at [617, 436] on div "3" at bounding box center [765, 427] width 674 height 23
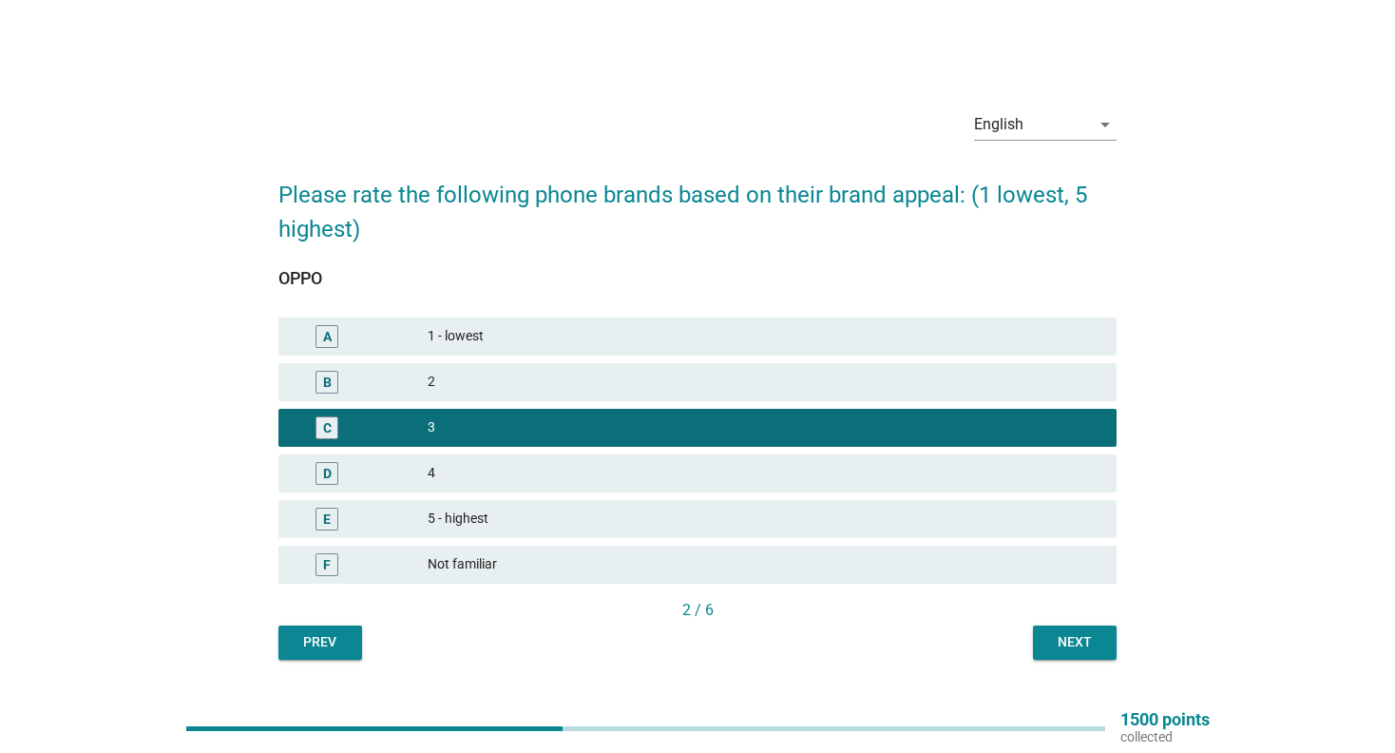
click at [1105, 663] on div "English arrow_drop_down Please rate the following phone brands based on their b…" at bounding box center [698, 377] width 870 height 596
click at [1105, 657] on button "Next" at bounding box center [1075, 642] width 84 height 34
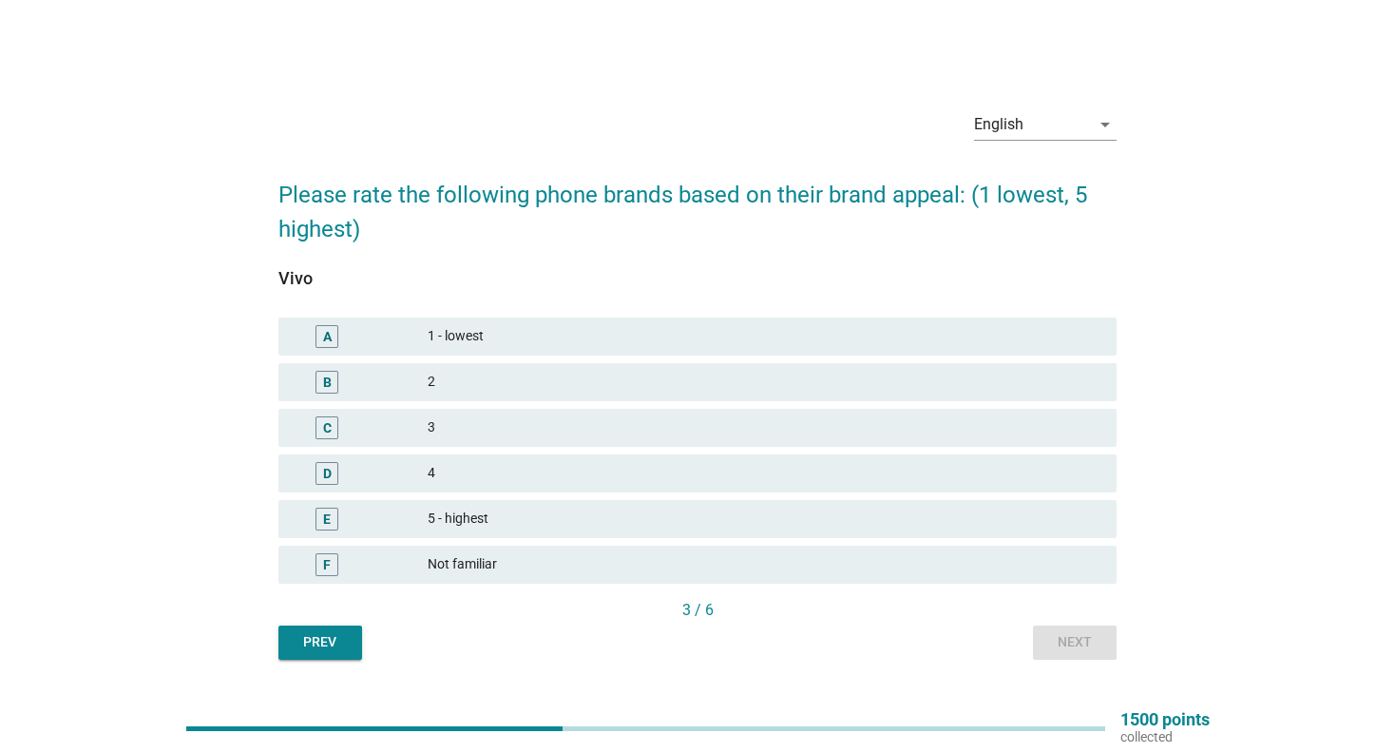
drag, startPoint x: 566, startPoint y: 431, endPoint x: 969, endPoint y: 569, distance: 426.2
click at [569, 435] on div "3" at bounding box center [765, 427] width 674 height 23
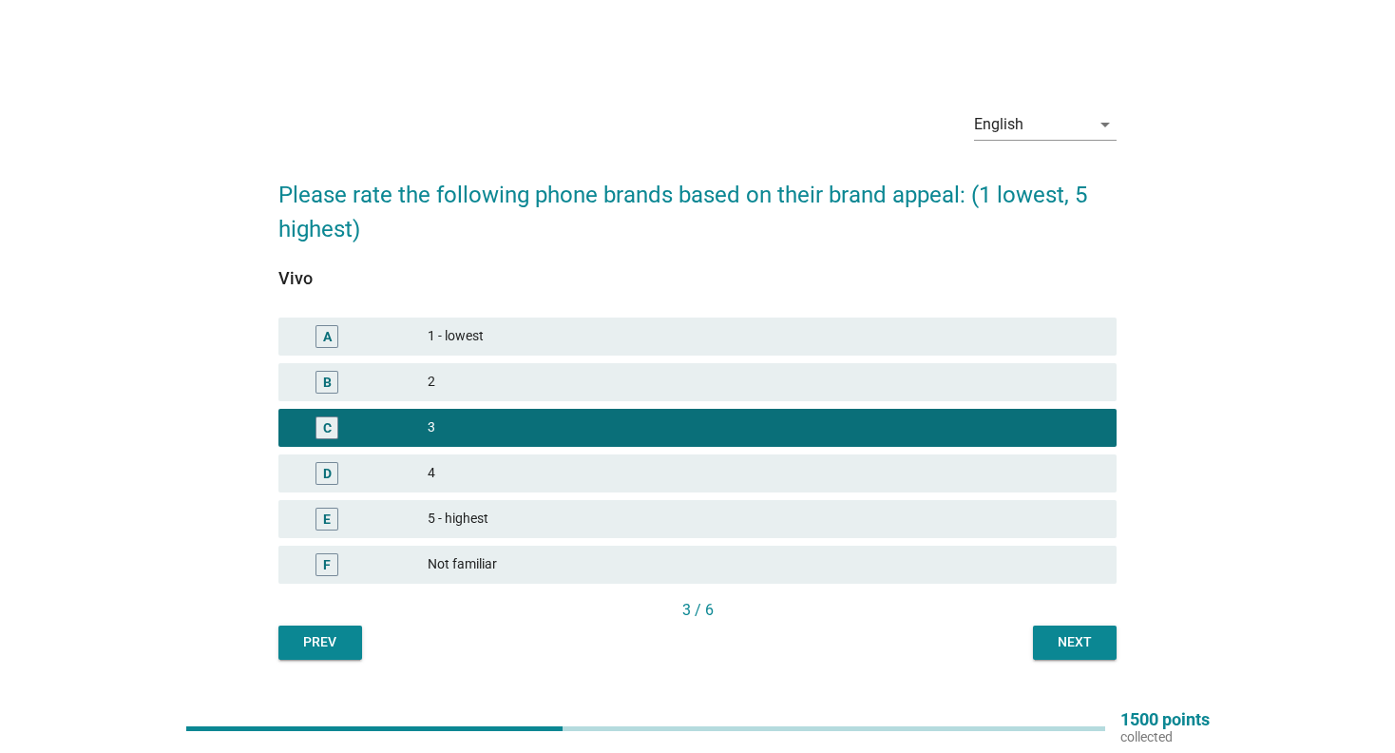
click at [1092, 638] on div "Next" at bounding box center [1074, 642] width 53 height 20
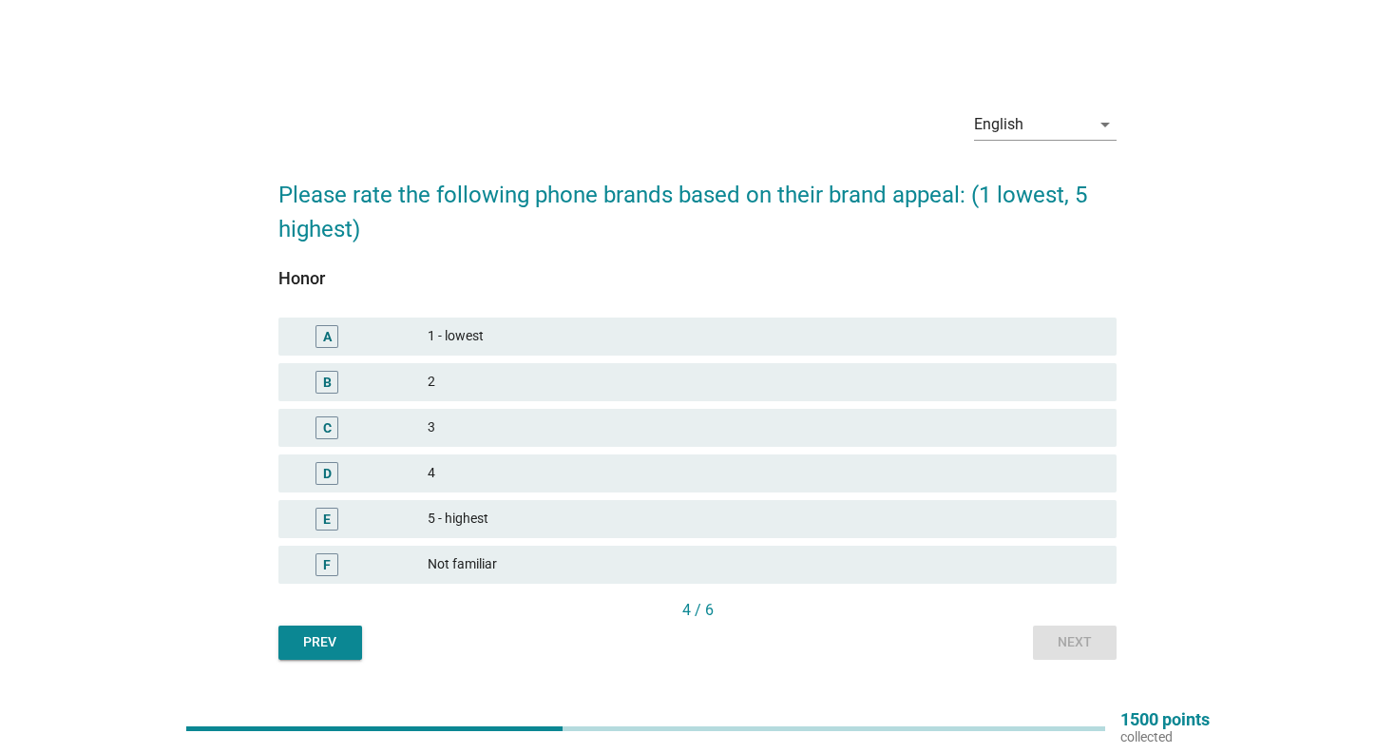
click at [552, 439] on div "C 3" at bounding box center [698, 428] width 839 height 38
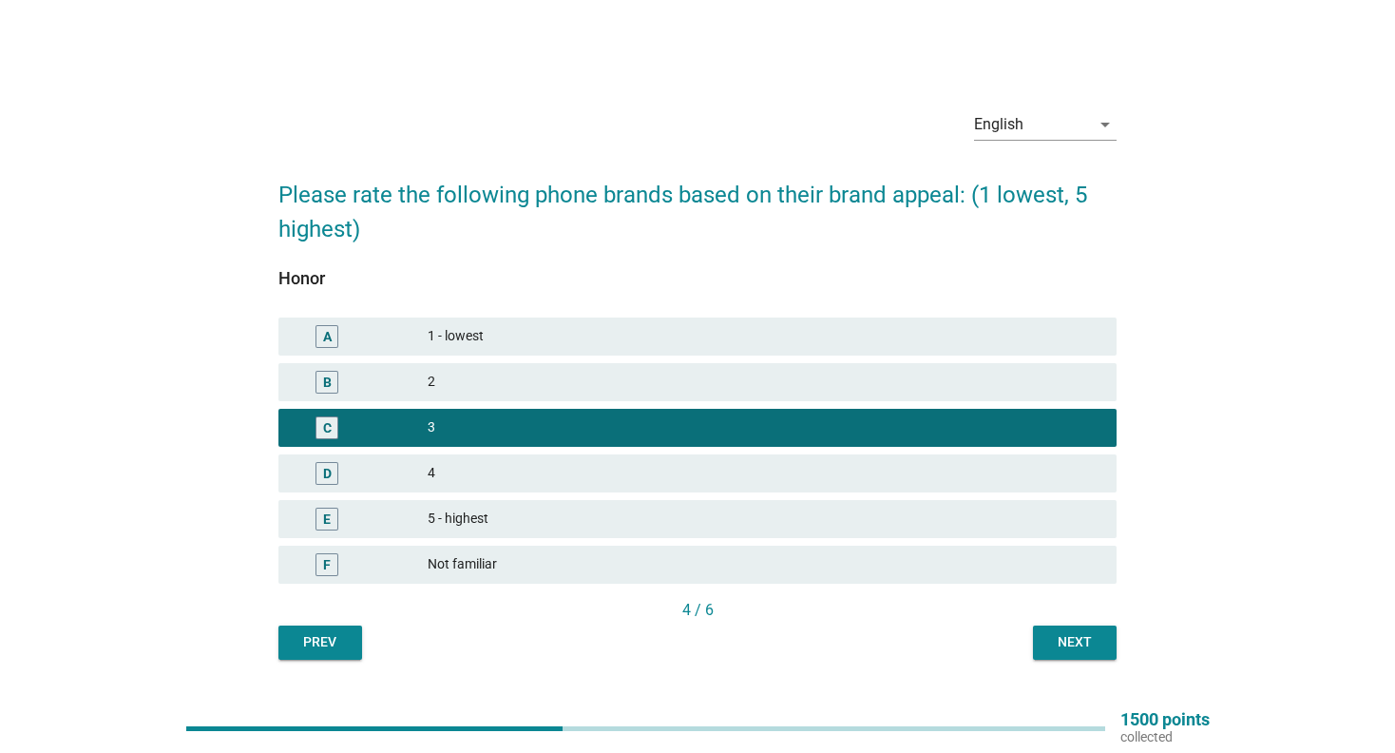
click at [1060, 632] on div "Next" at bounding box center [1074, 642] width 53 height 20
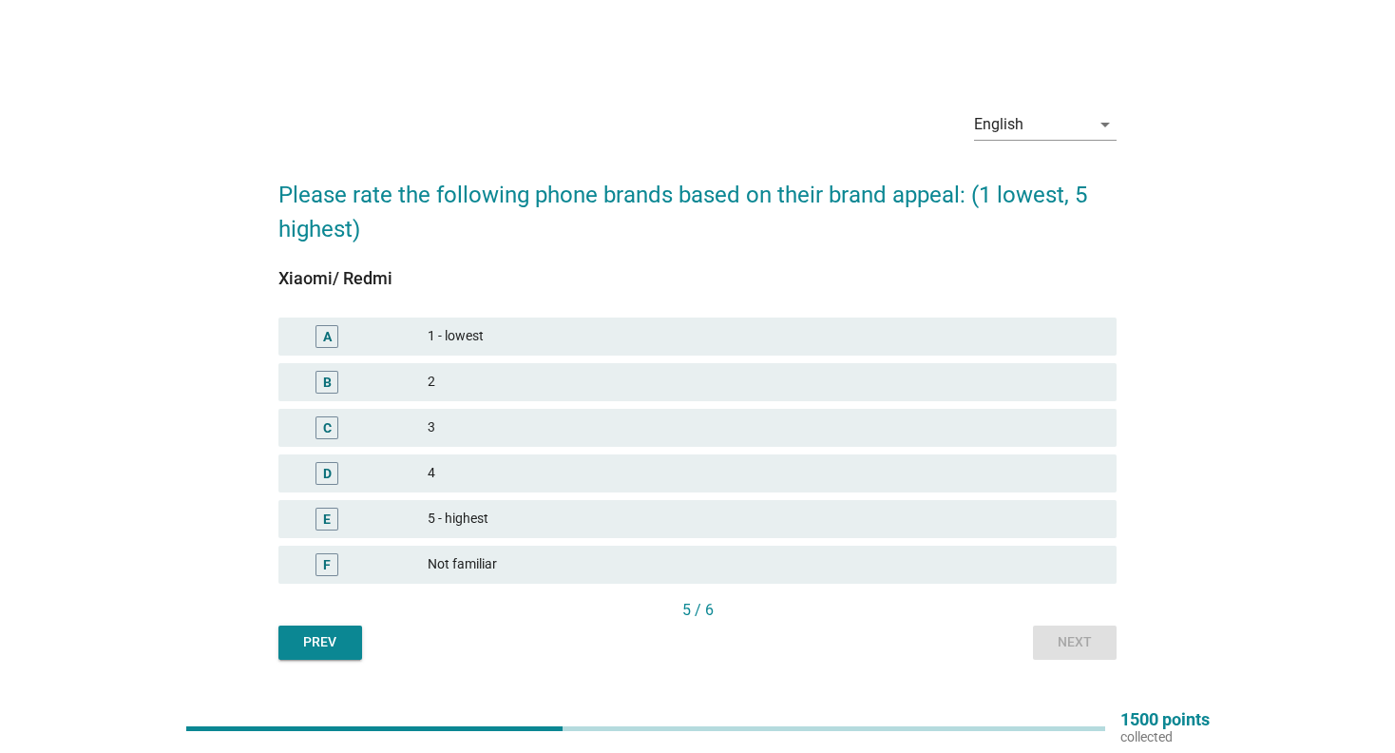
drag, startPoint x: 513, startPoint y: 468, endPoint x: 674, endPoint y: 499, distance: 163.7
click at [513, 469] on div "4" at bounding box center [765, 473] width 674 height 23
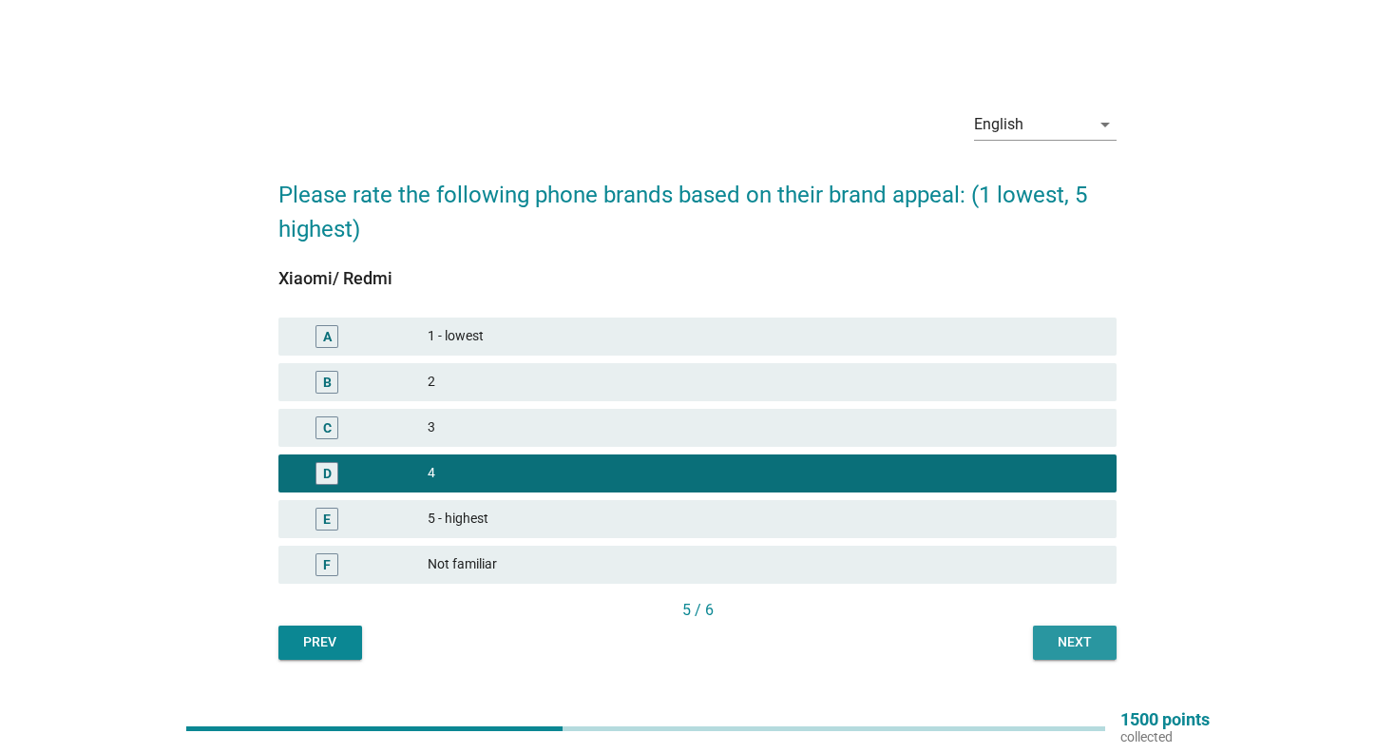
click at [1103, 639] on button "Next" at bounding box center [1075, 642] width 84 height 34
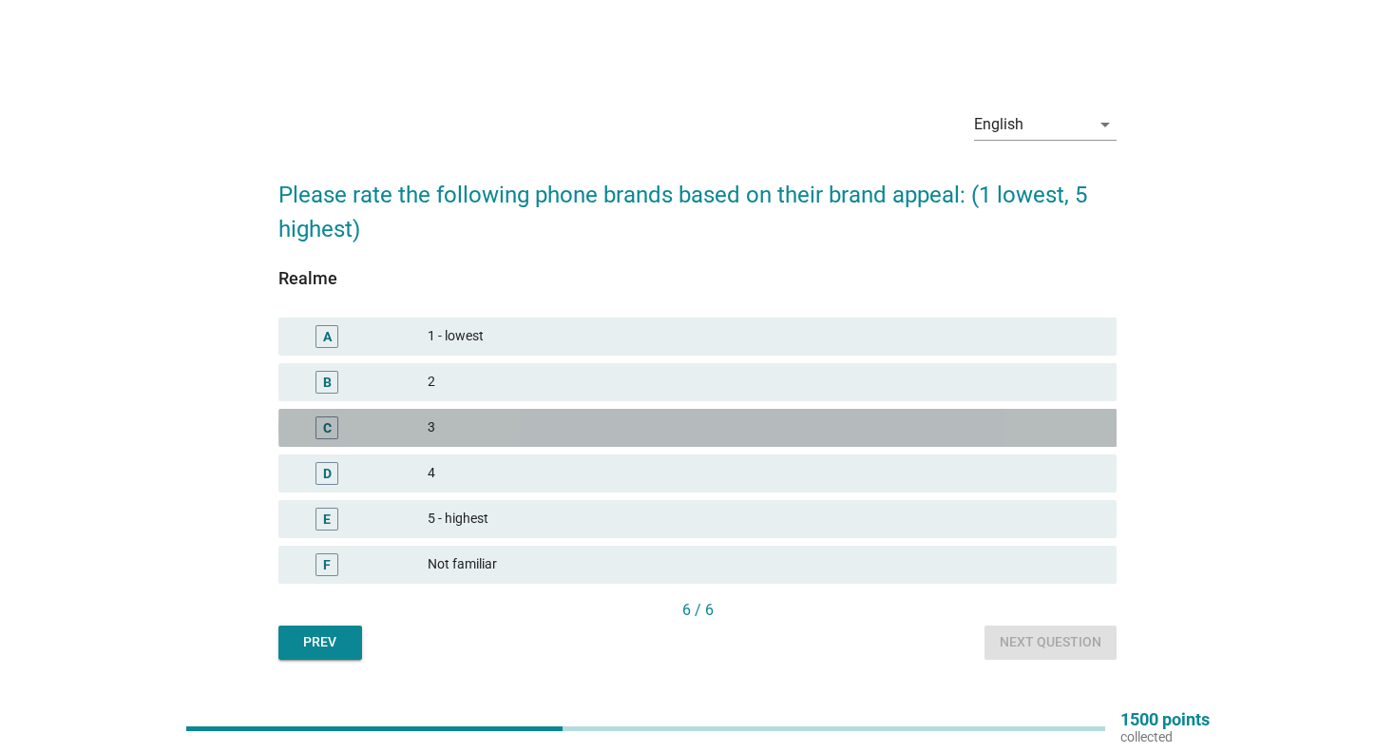
click at [511, 434] on div "3" at bounding box center [765, 427] width 674 height 23
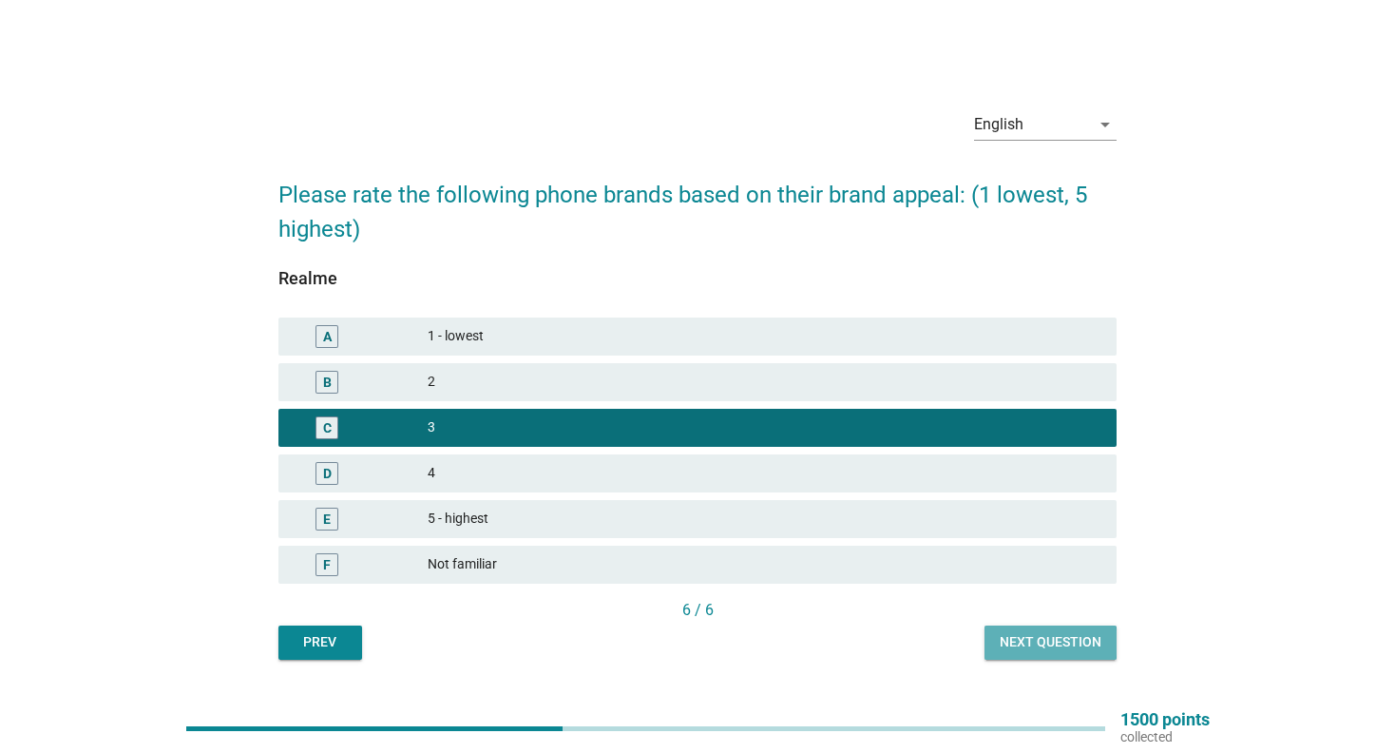
click at [1052, 630] on button "Next question" at bounding box center [1051, 642] width 132 height 34
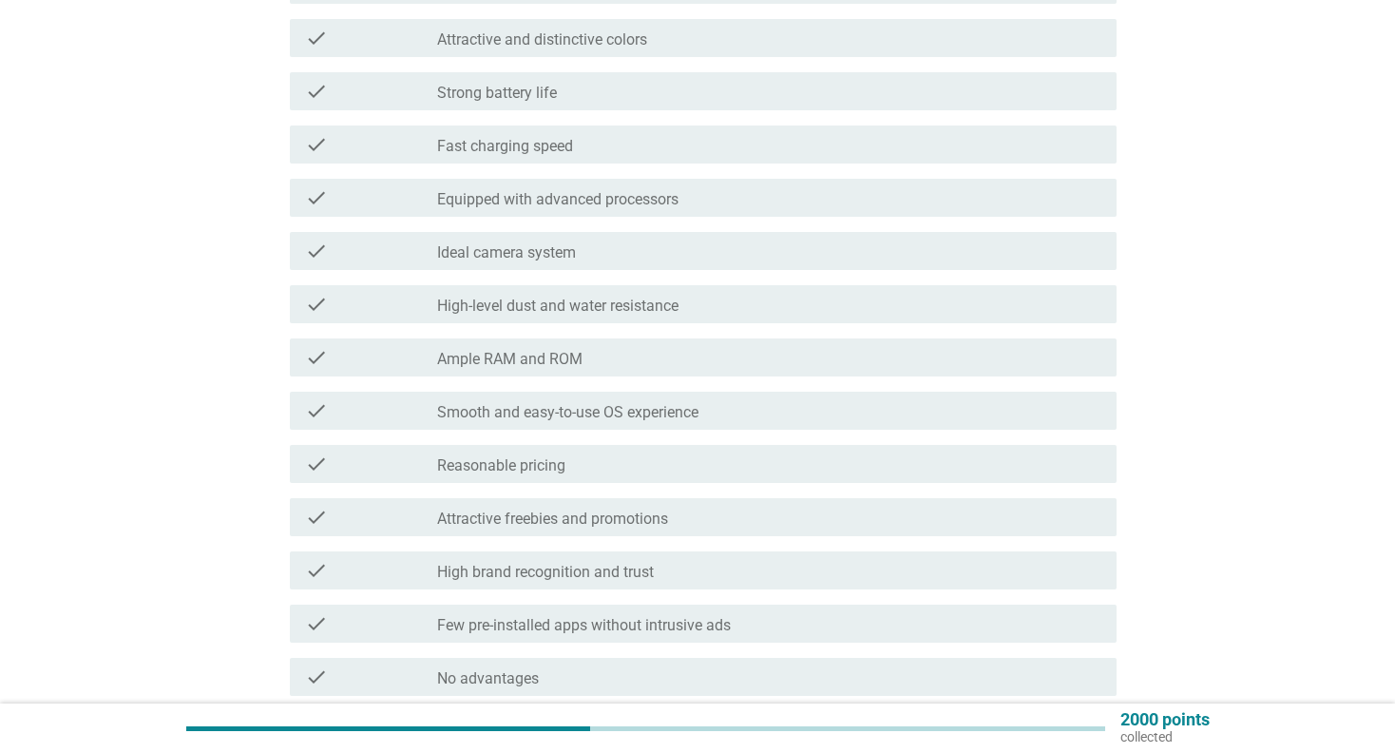
scroll to position [380, 0]
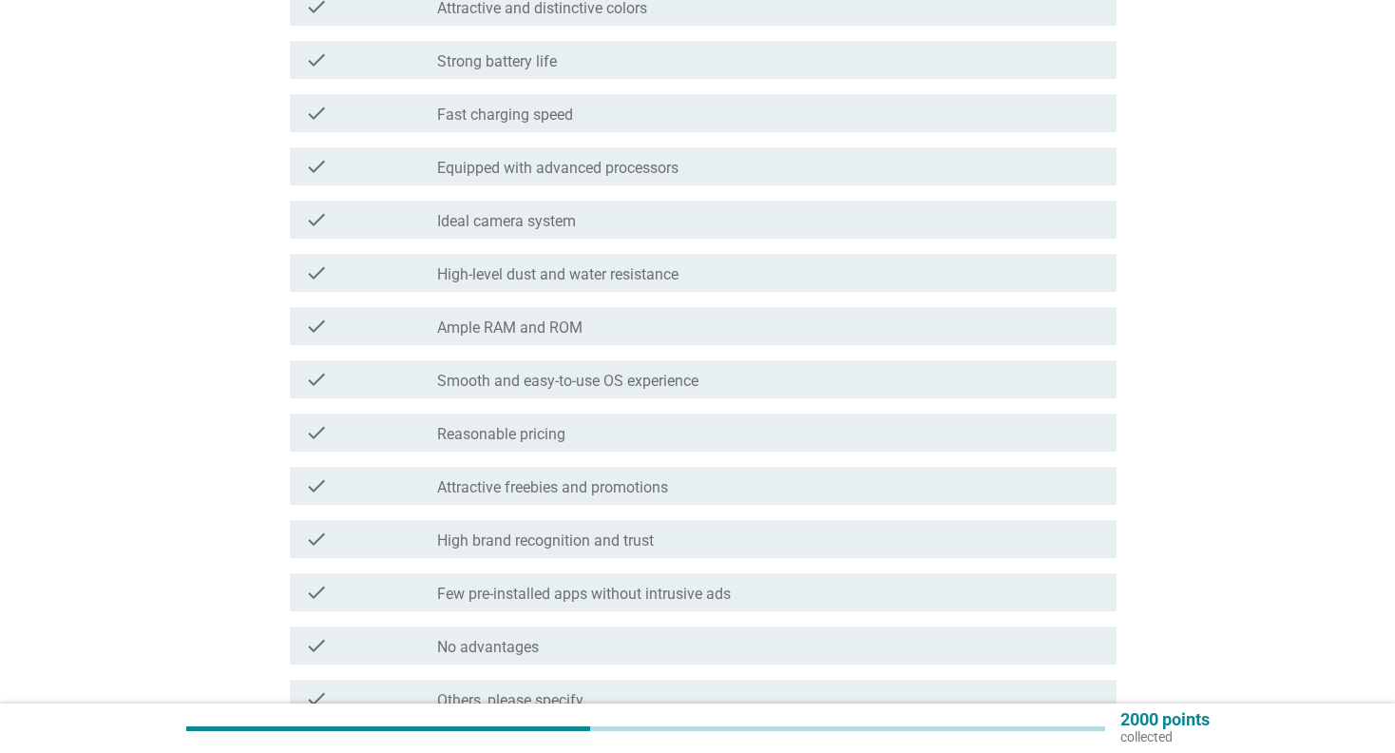
click at [612, 438] on div "check_box_outline_blank Reasonable pricing" at bounding box center [769, 432] width 664 height 23
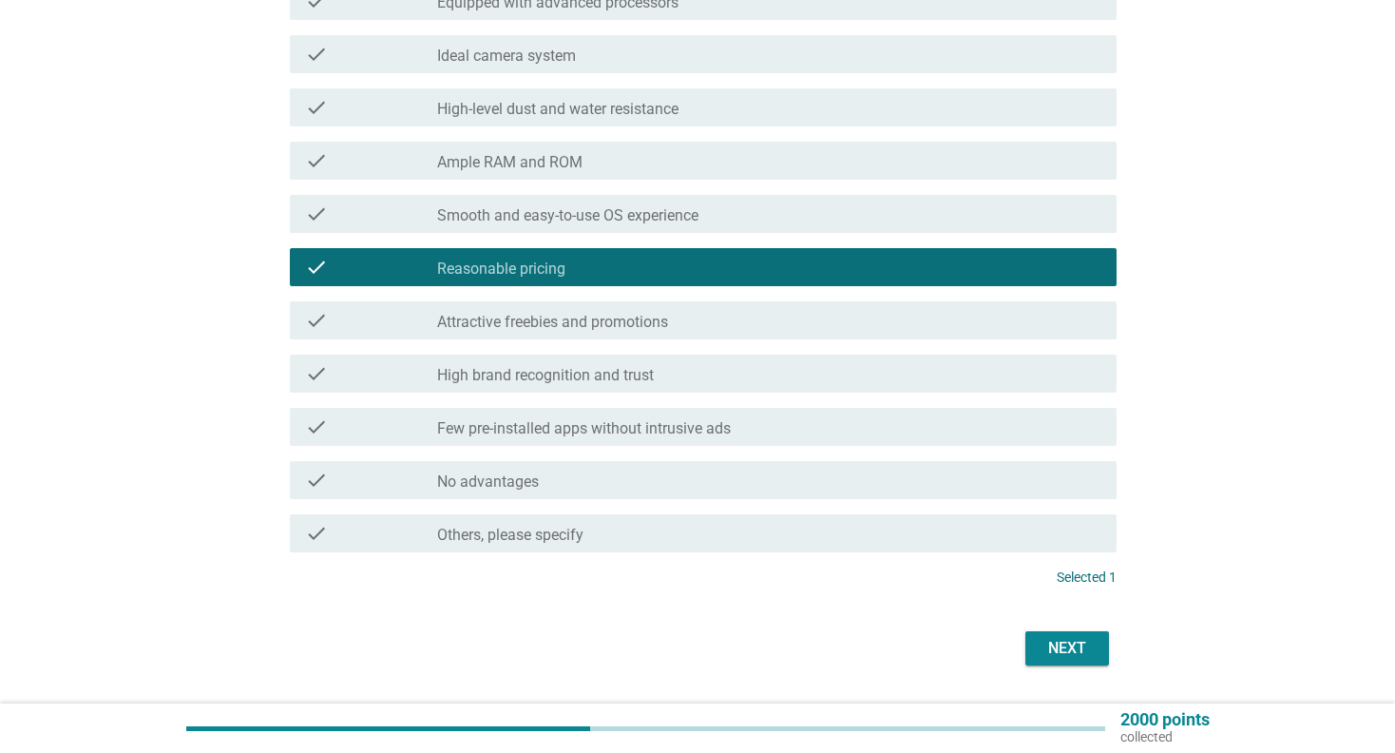
scroll to position [570, 0]
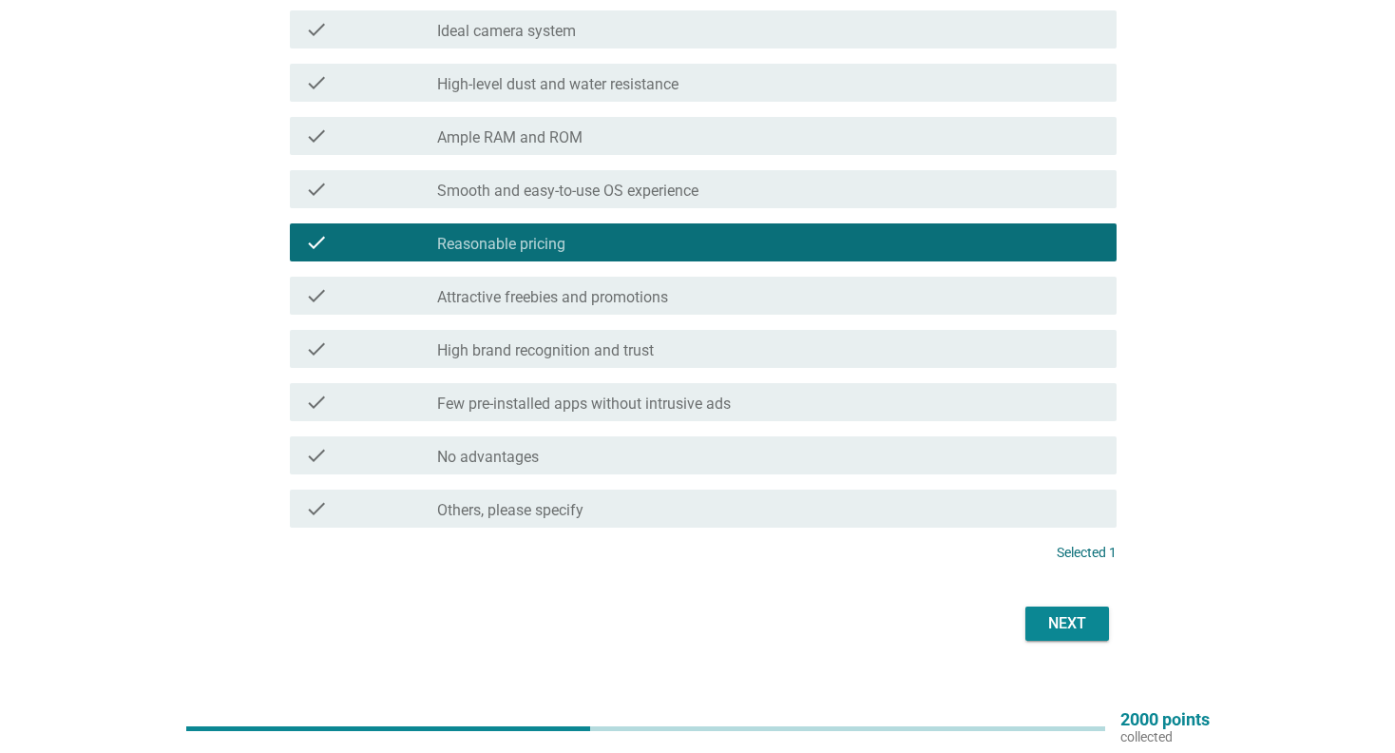
click at [1086, 617] on div "Next" at bounding box center [1067, 623] width 53 height 23
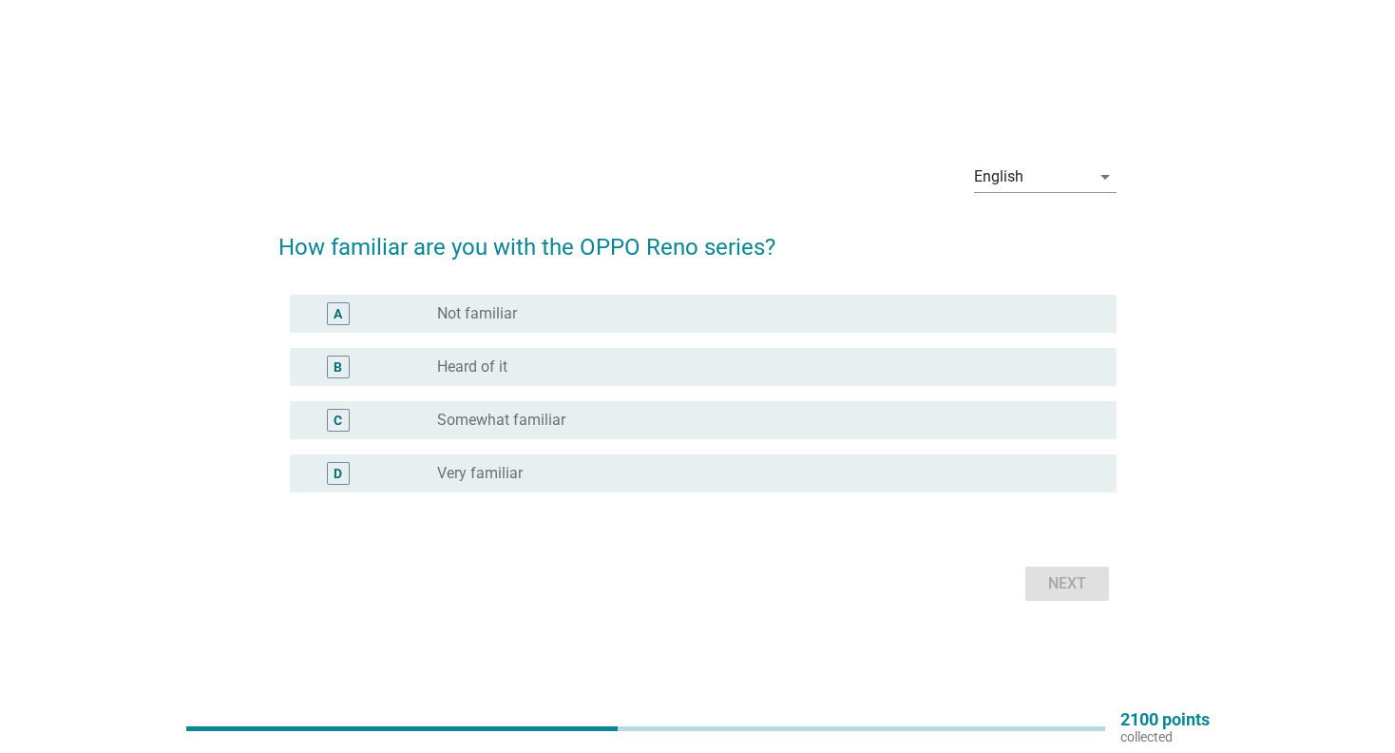
click at [518, 316] on div "radio_button_unchecked Not familiar" at bounding box center [761, 313] width 649 height 19
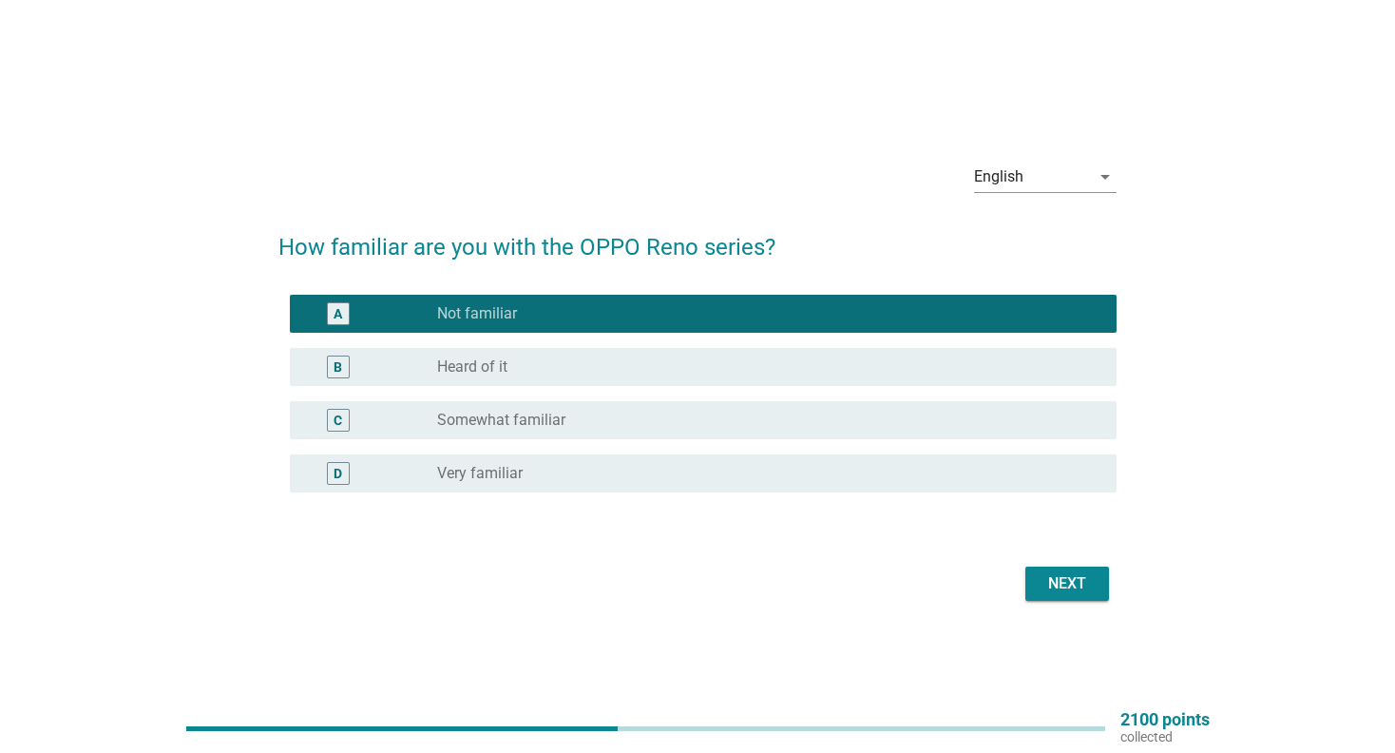
click at [1075, 588] on div "Next" at bounding box center [1067, 583] width 53 height 23
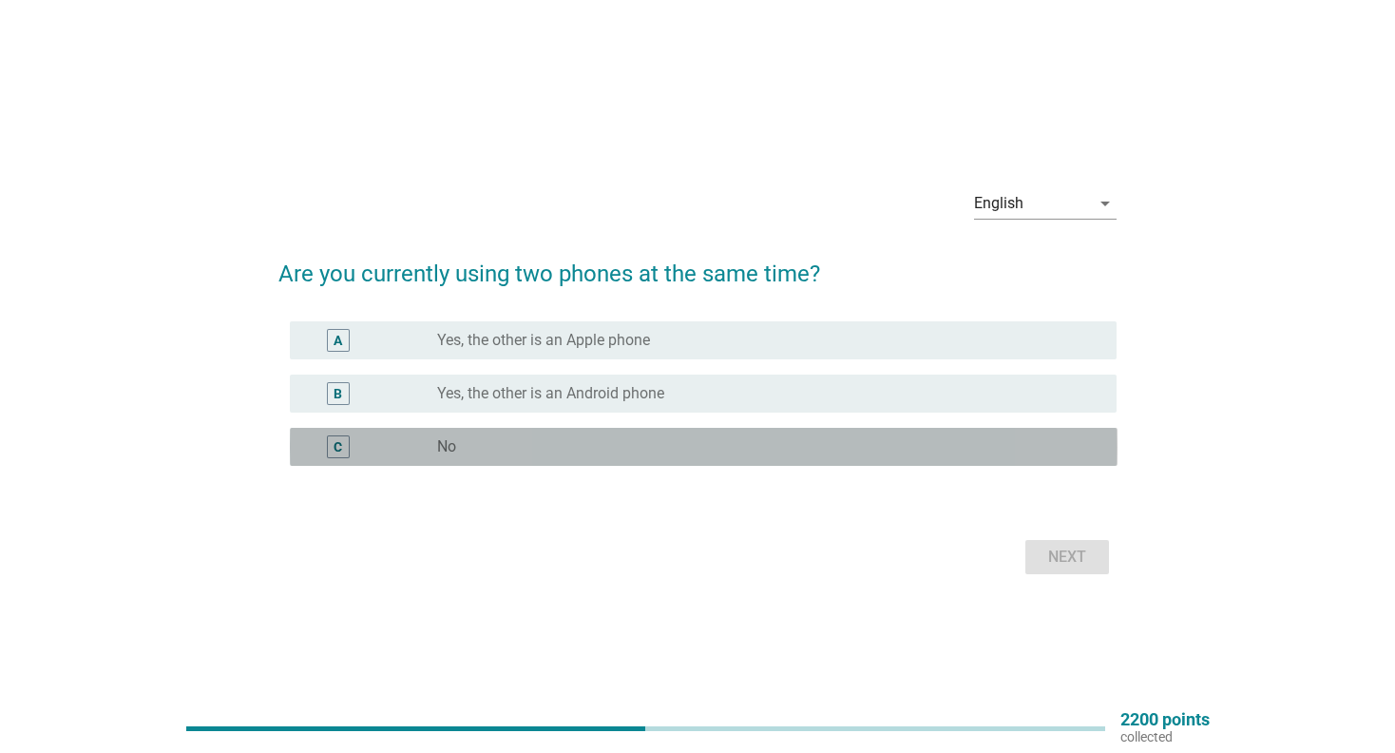
click at [559, 453] on div "radio_button_unchecked No" at bounding box center [761, 446] width 649 height 19
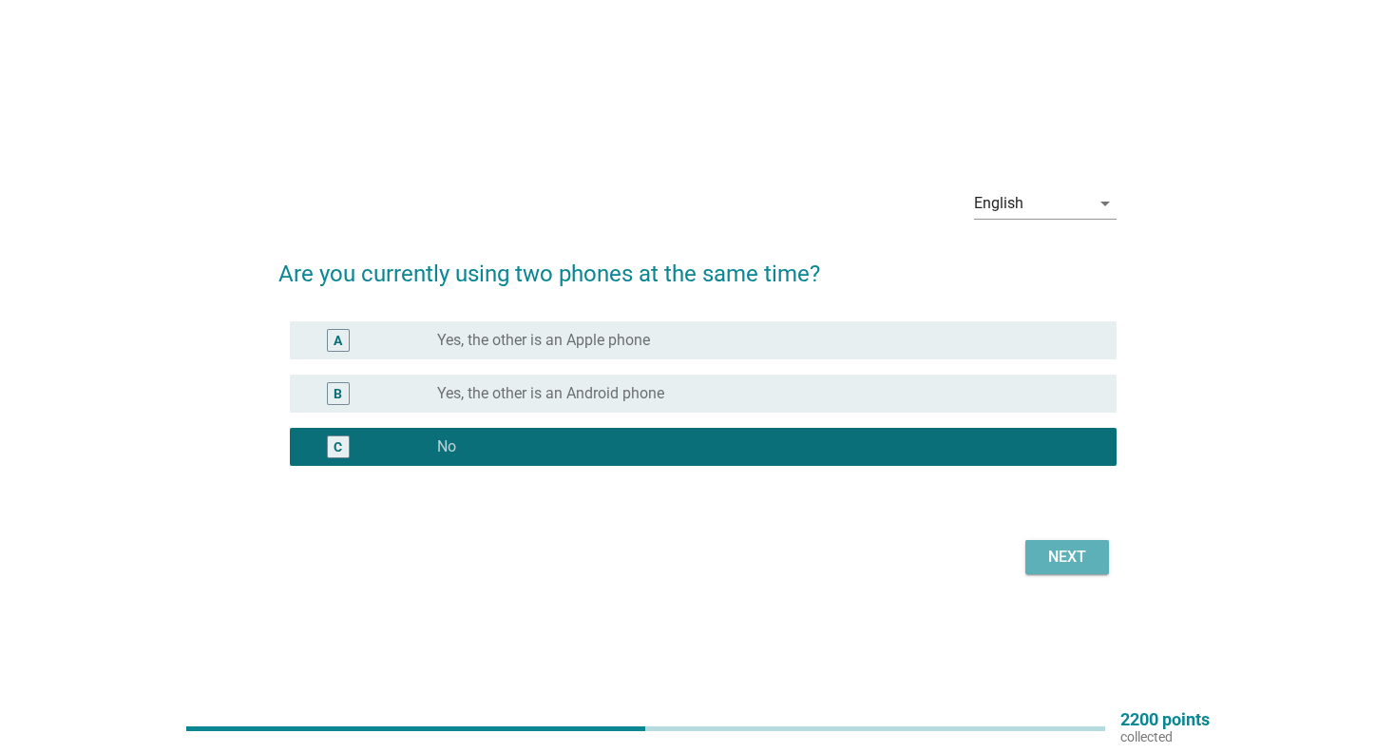
drag, startPoint x: 1050, startPoint y: 559, endPoint x: 601, endPoint y: 590, distance: 450.7
click at [1048, 559] on div "Next" at bounding box center [1067, 557] width 53 height 23
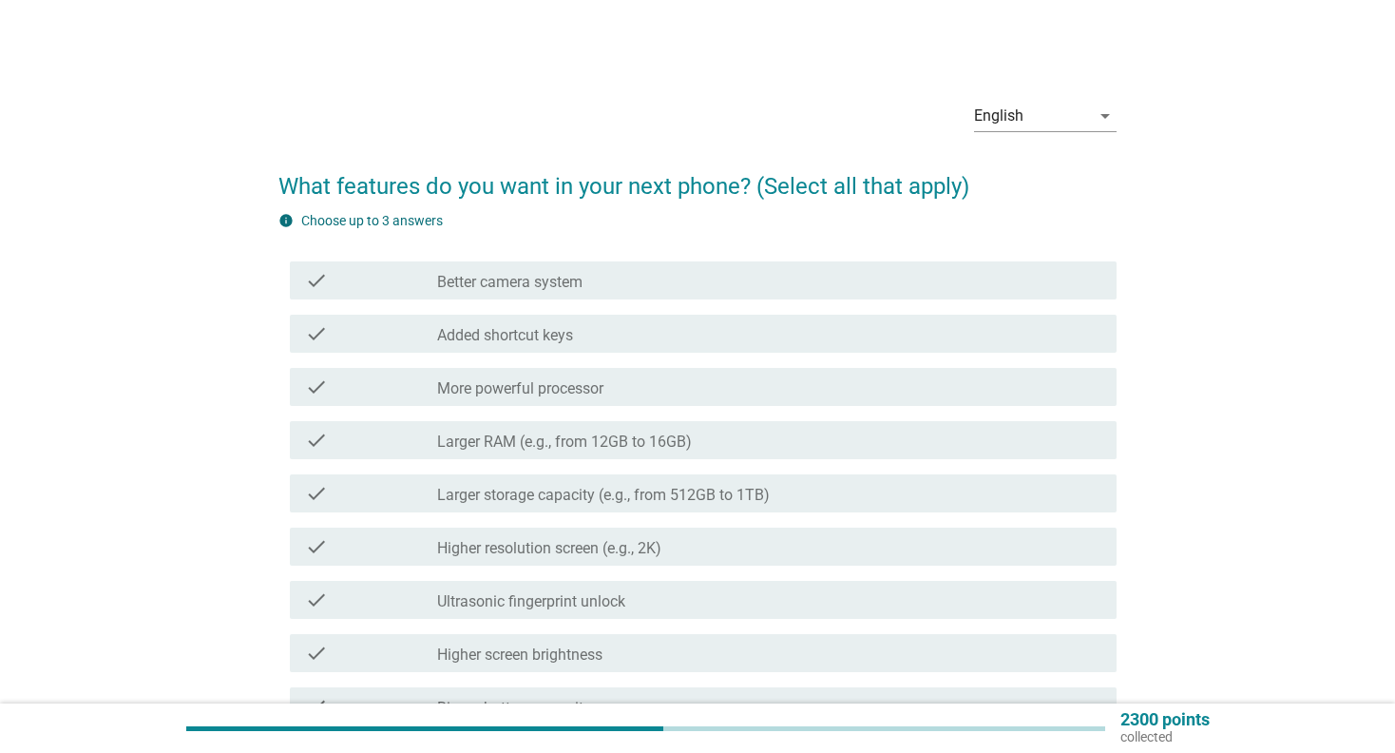
scroll to position [95, 0]
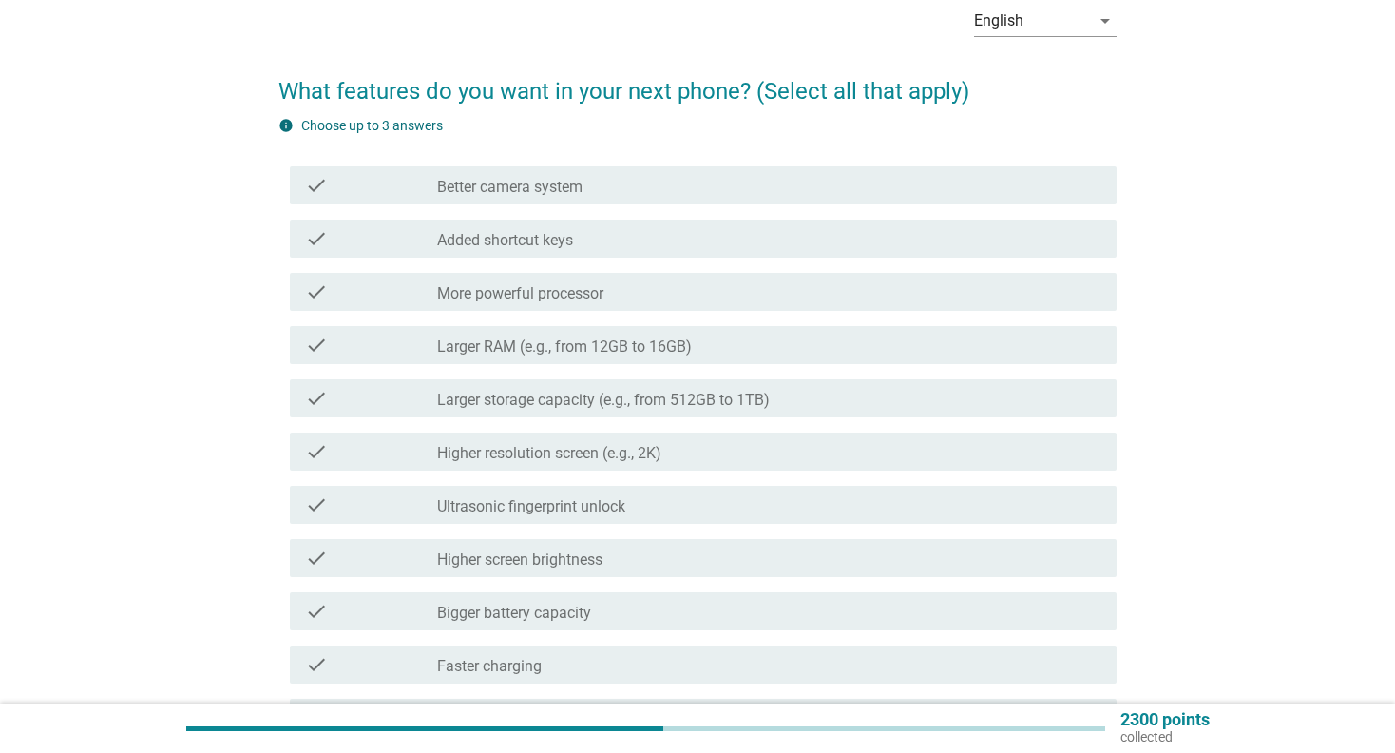
click at [578, 400] on label "Larger storage capacity (e.g., from 512GB to 1TB)" at bounding box center [603, 400] width 333 height 19
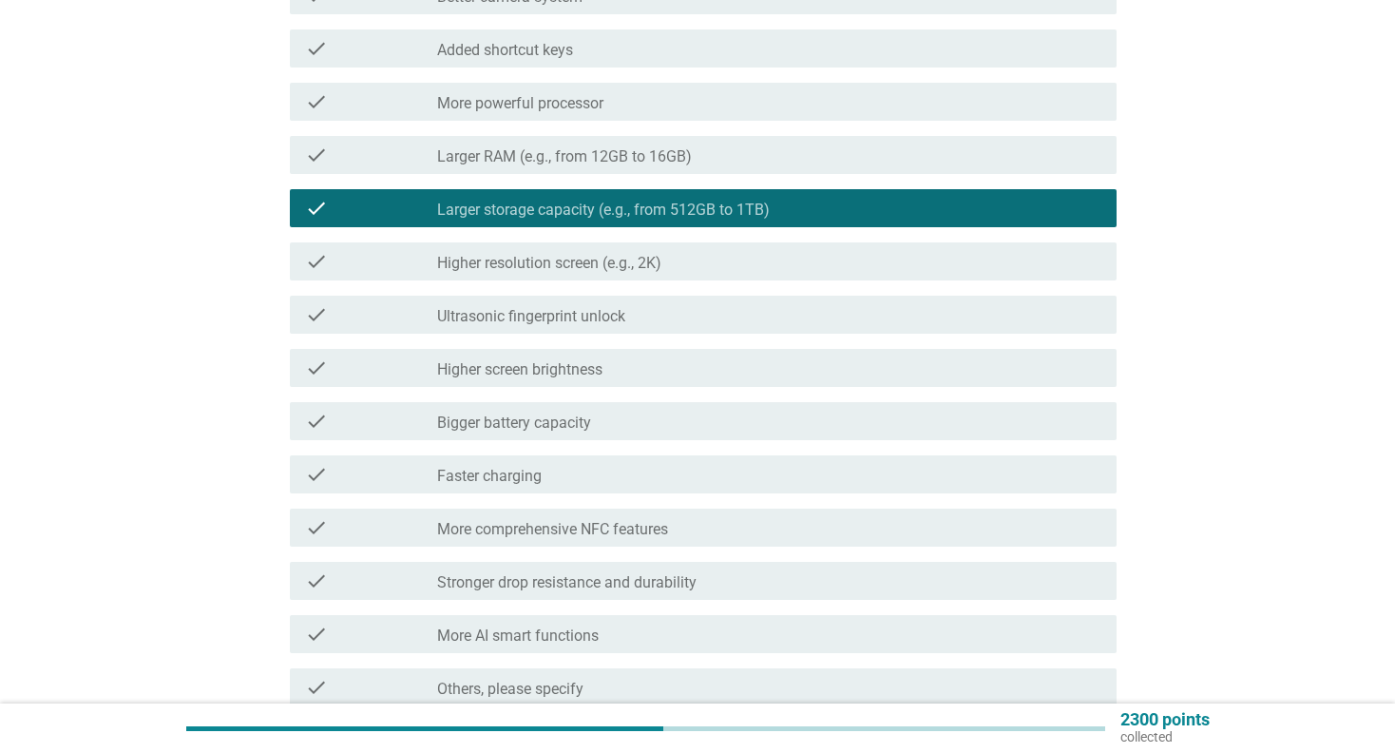
scroll to position [380, 0]
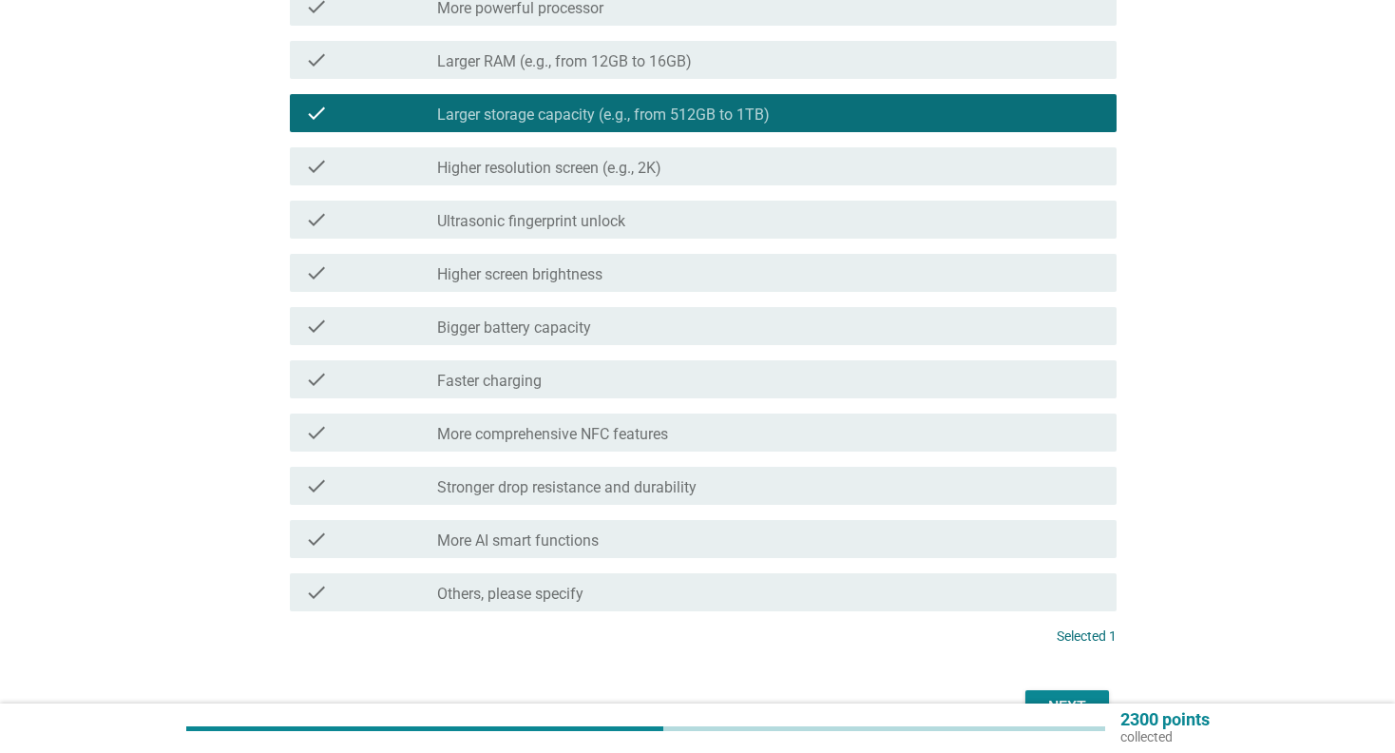
click at [588, 325] on label "Bigger battery capacity" at bounding box center [514, 327] width 154 height 19
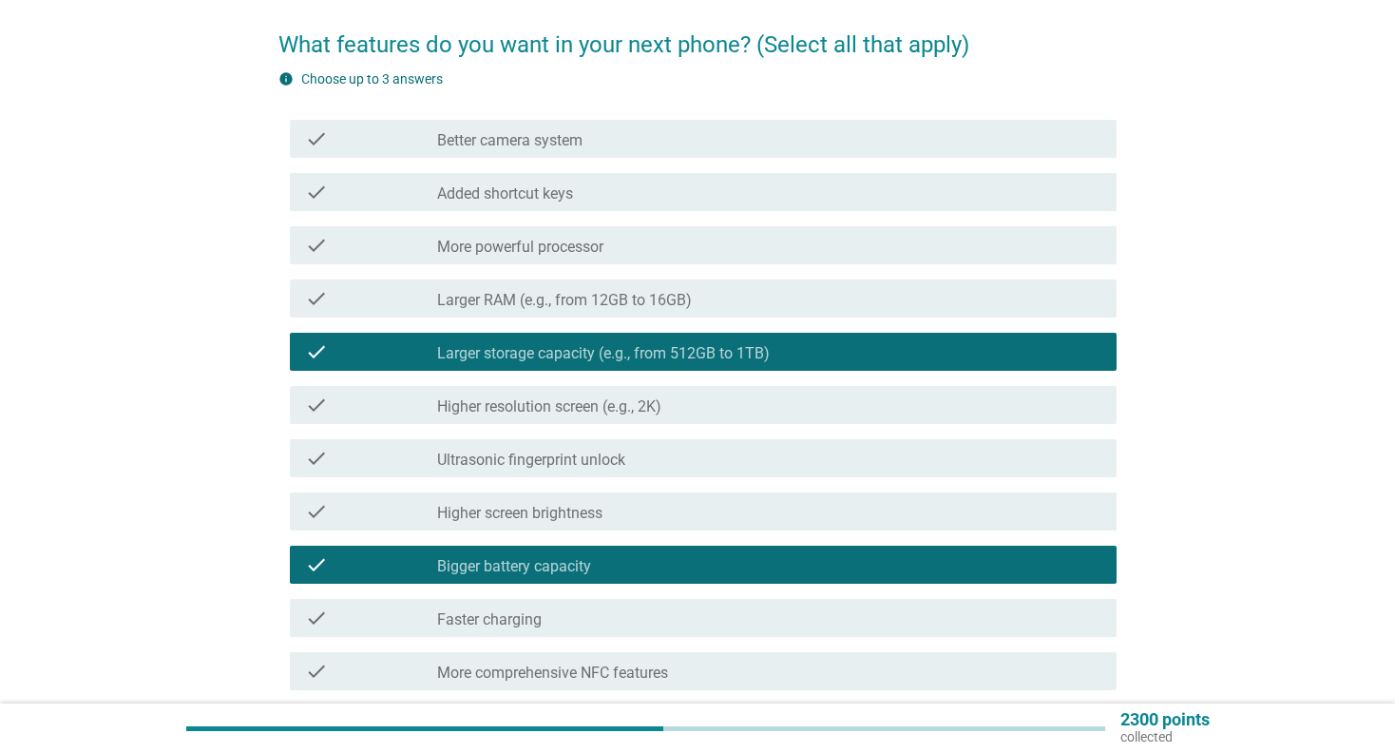
scroll to position [0, 0]
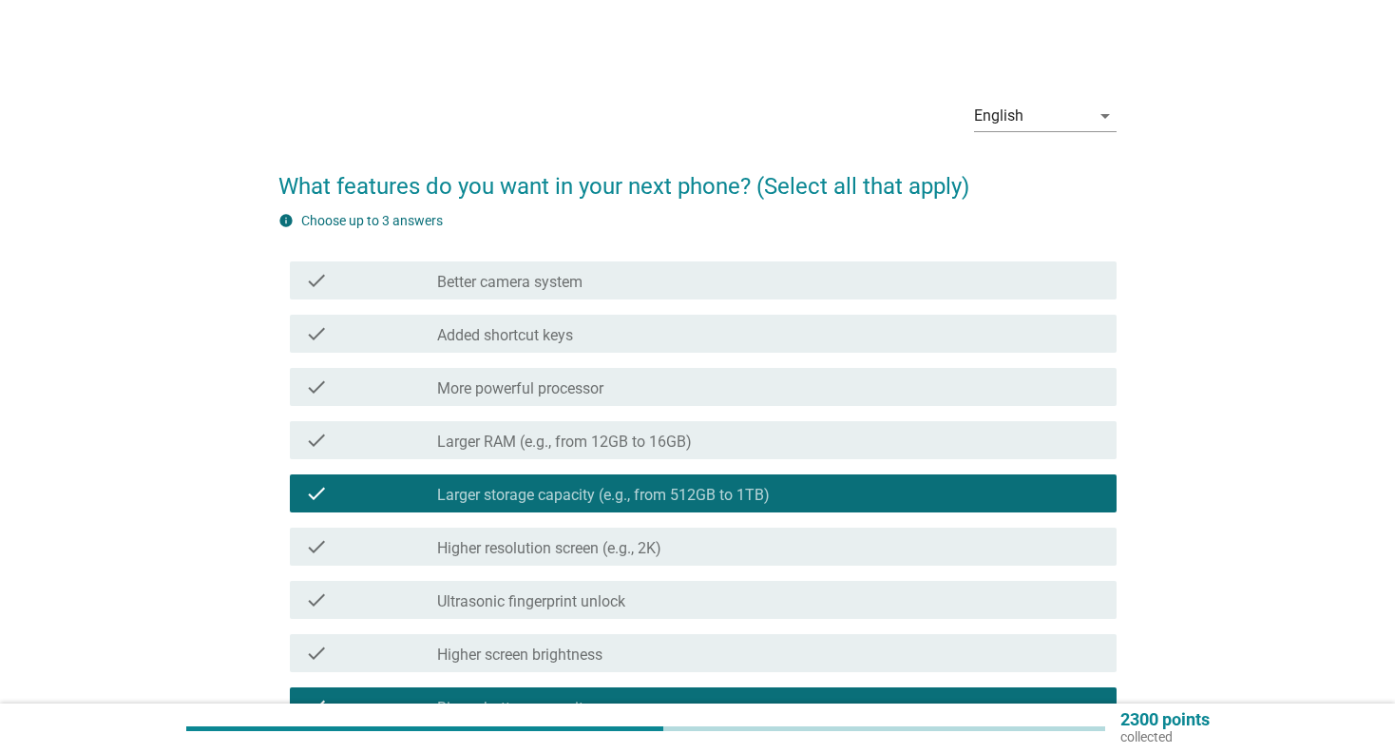
click at [587, 447] on label "Larger RAM (e.g., from 12GB to 16GB)" at bounding box center [564, 441] width 255 height 19
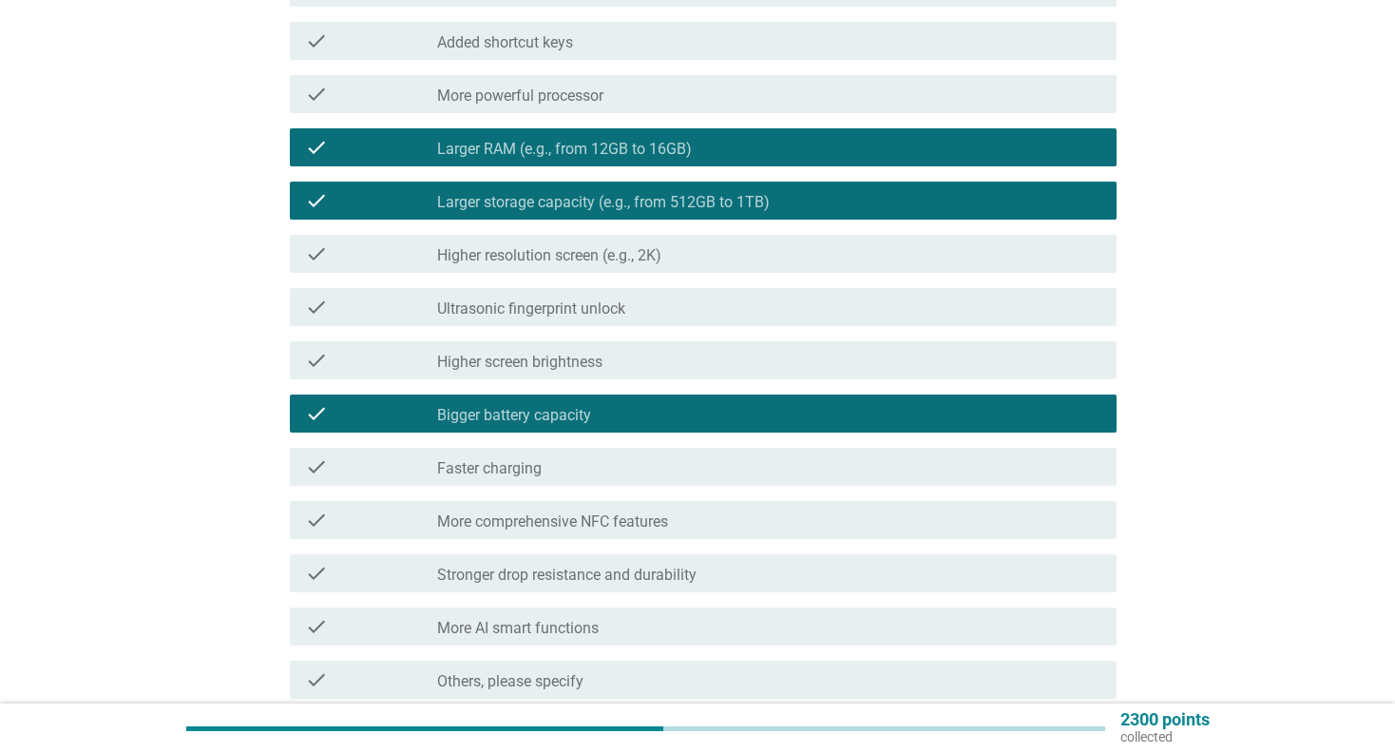
scroll to position [492, 0]
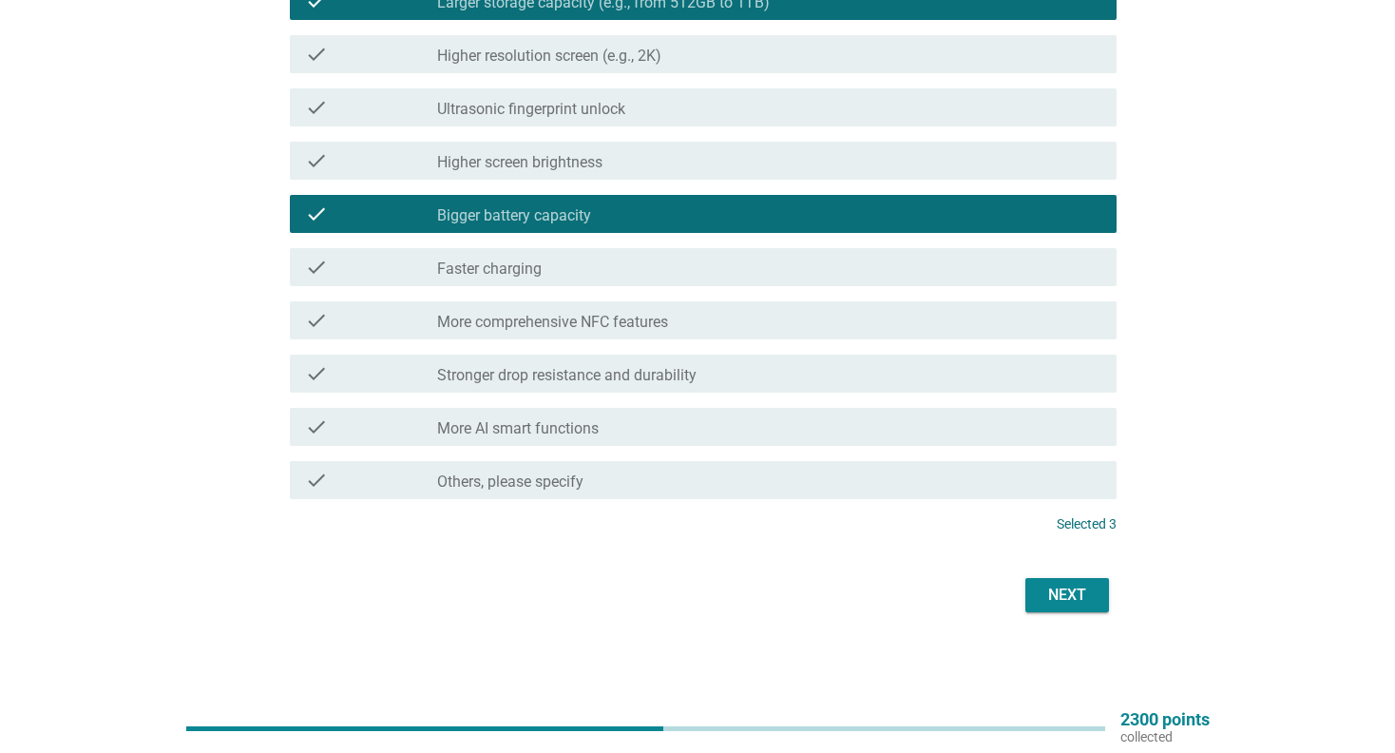
click at [1104, 594] on button "Next" at bounding box center [1068, 595] width 84 height 34
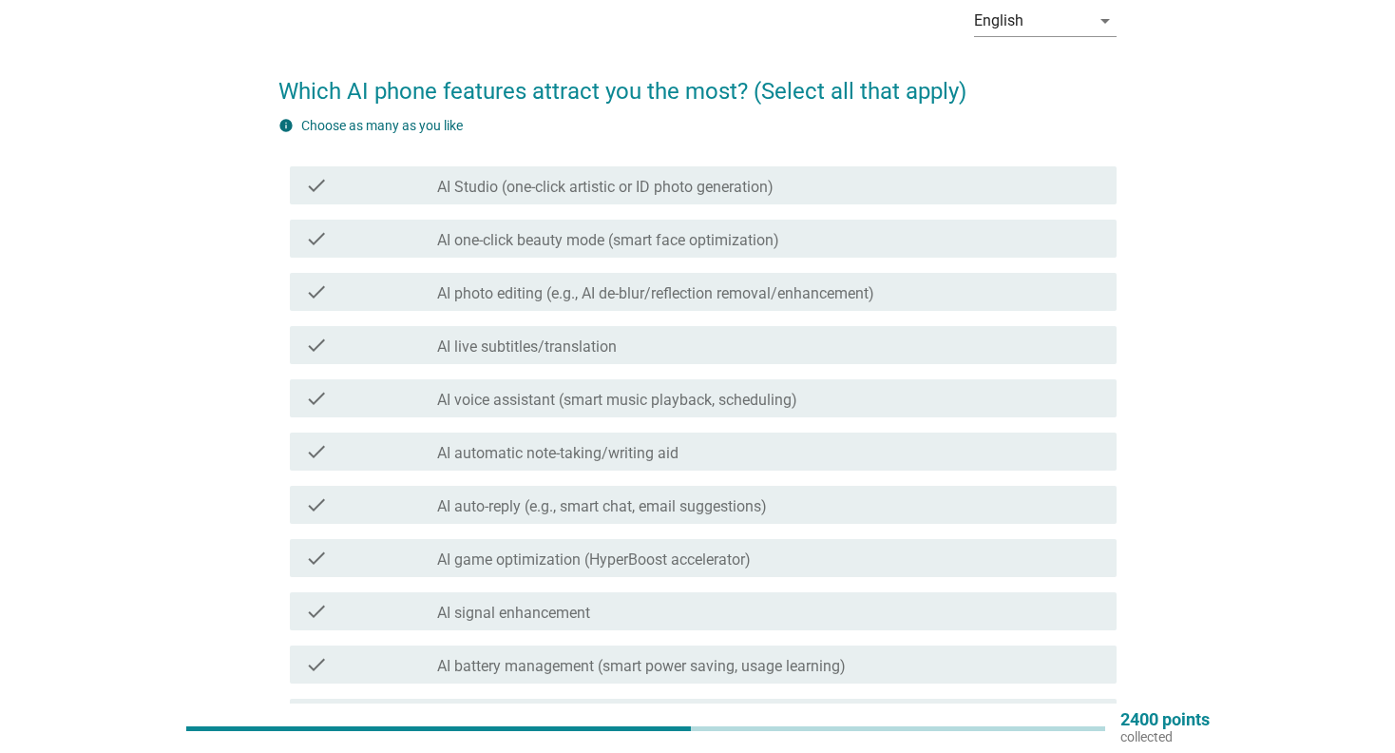
scroll to position [95, 0]
click at [936, 290] on div "check_box_outline_blank AI photo editing (e.g., AI de-blur/reflection removal/e…" at bounding box center [769, 291] width 664 height 23
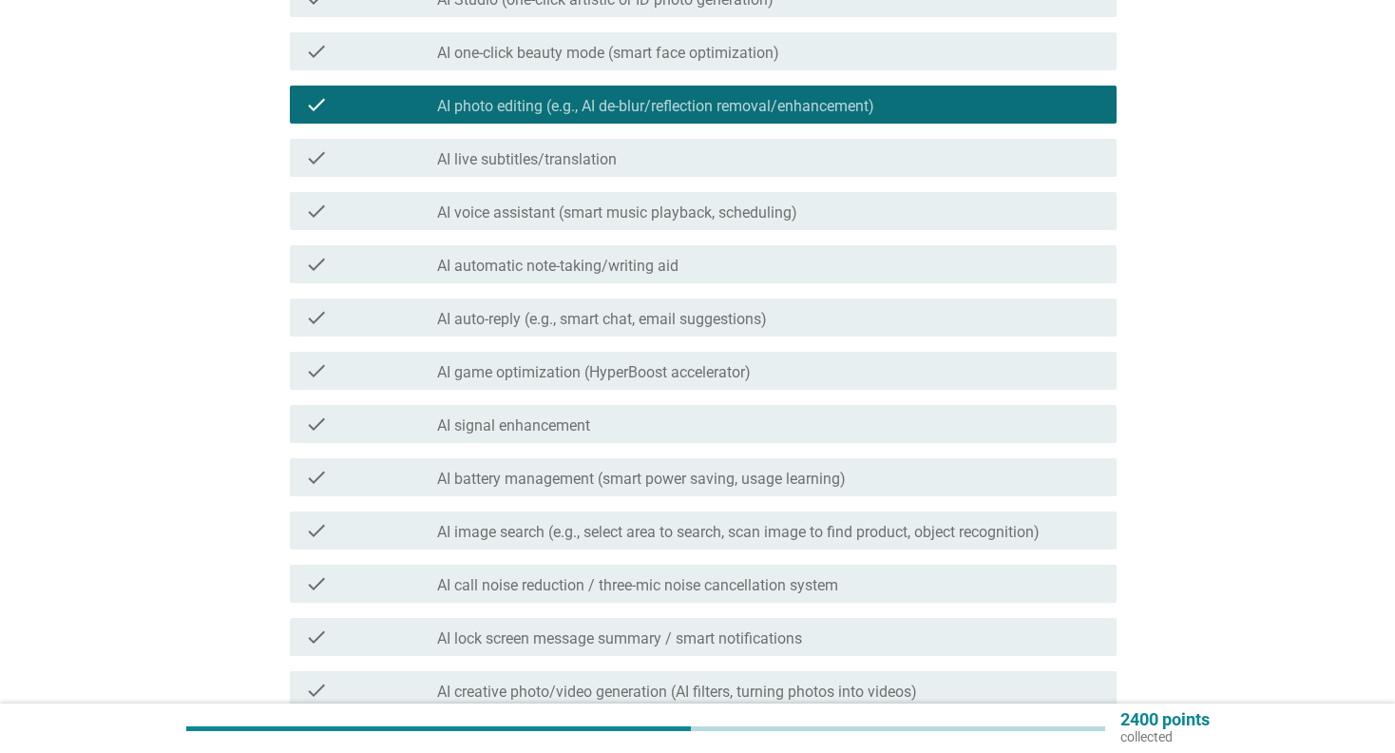
scroll to position [285, 0]
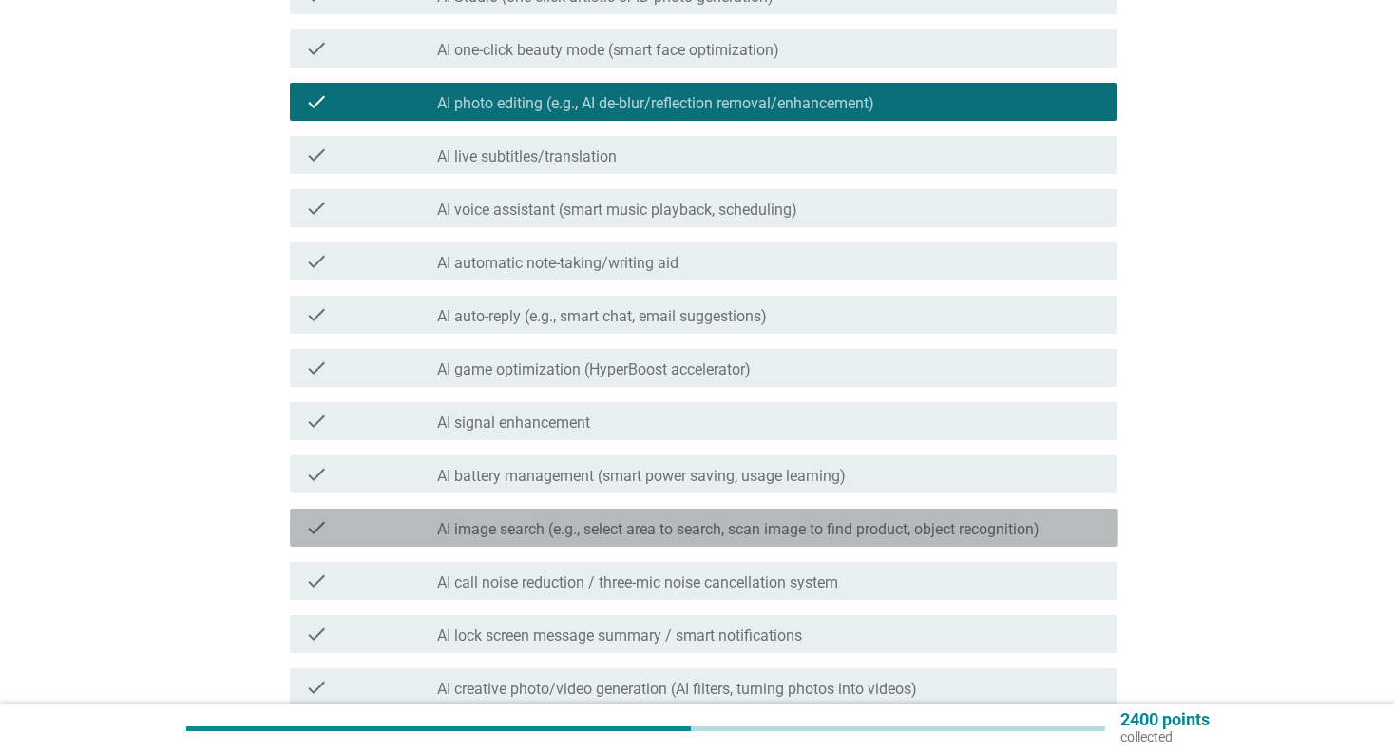
click at [866, 518] on div "check_box_outline_blank AI image search (e.g., select area to search, scan imag…" at bounding box center [769, 527] width 664 height 23
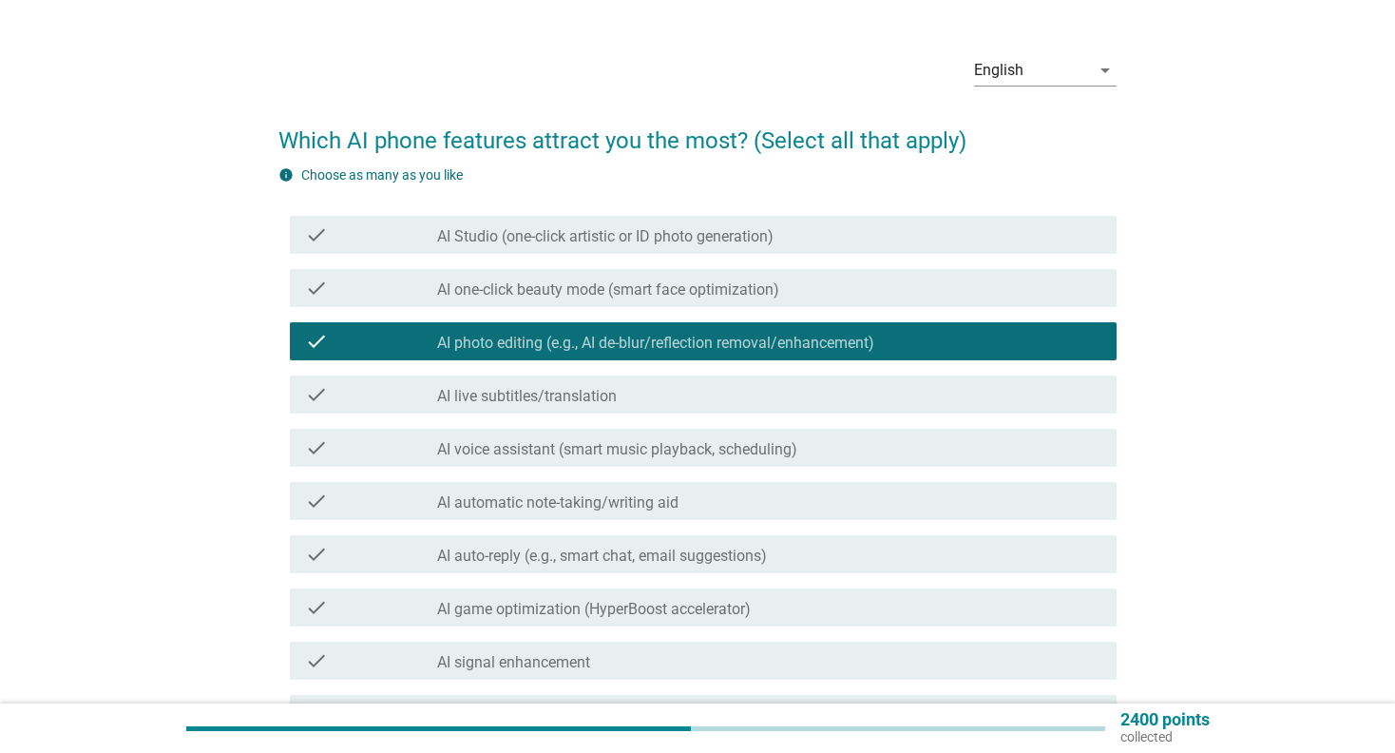
scroll to position [0, 0]
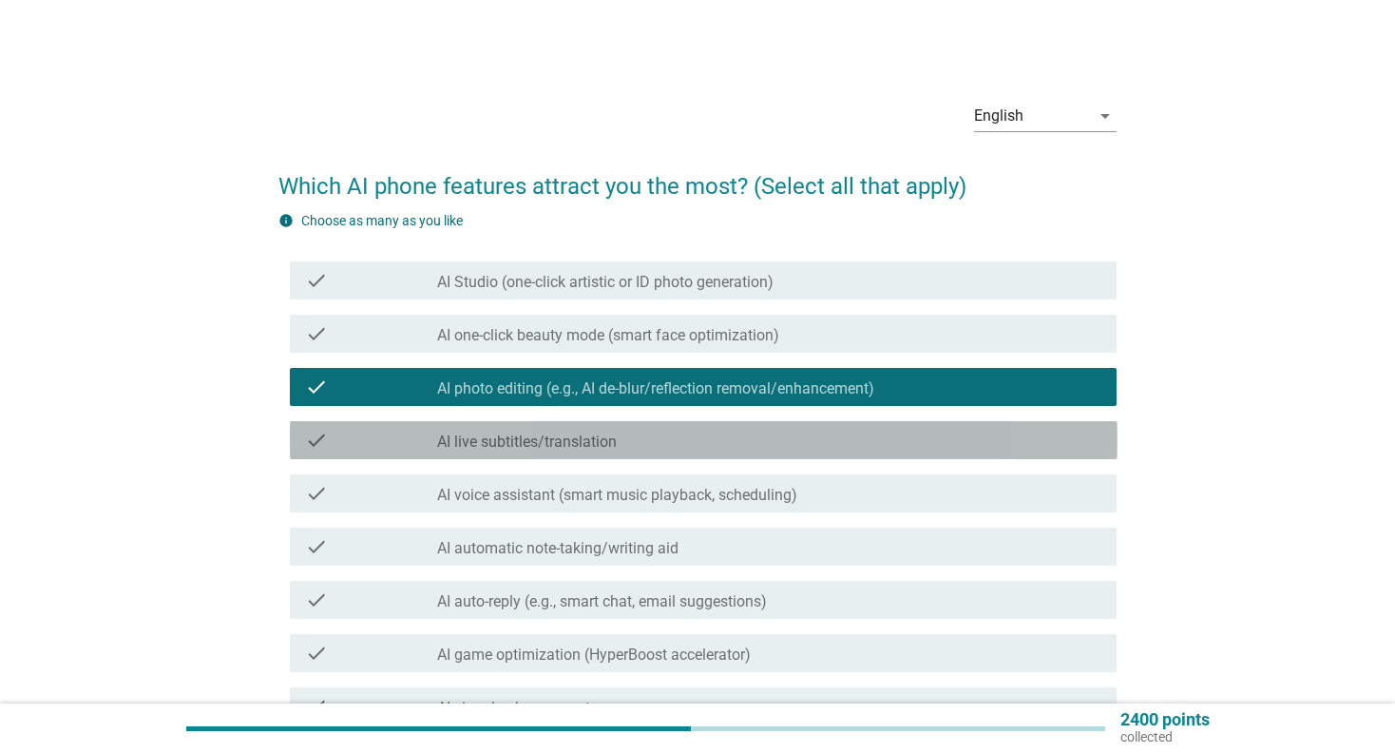
click at [599, 447] on label "AI live subtitles/translation" at bounding box center [527, 441] width 180 height 19
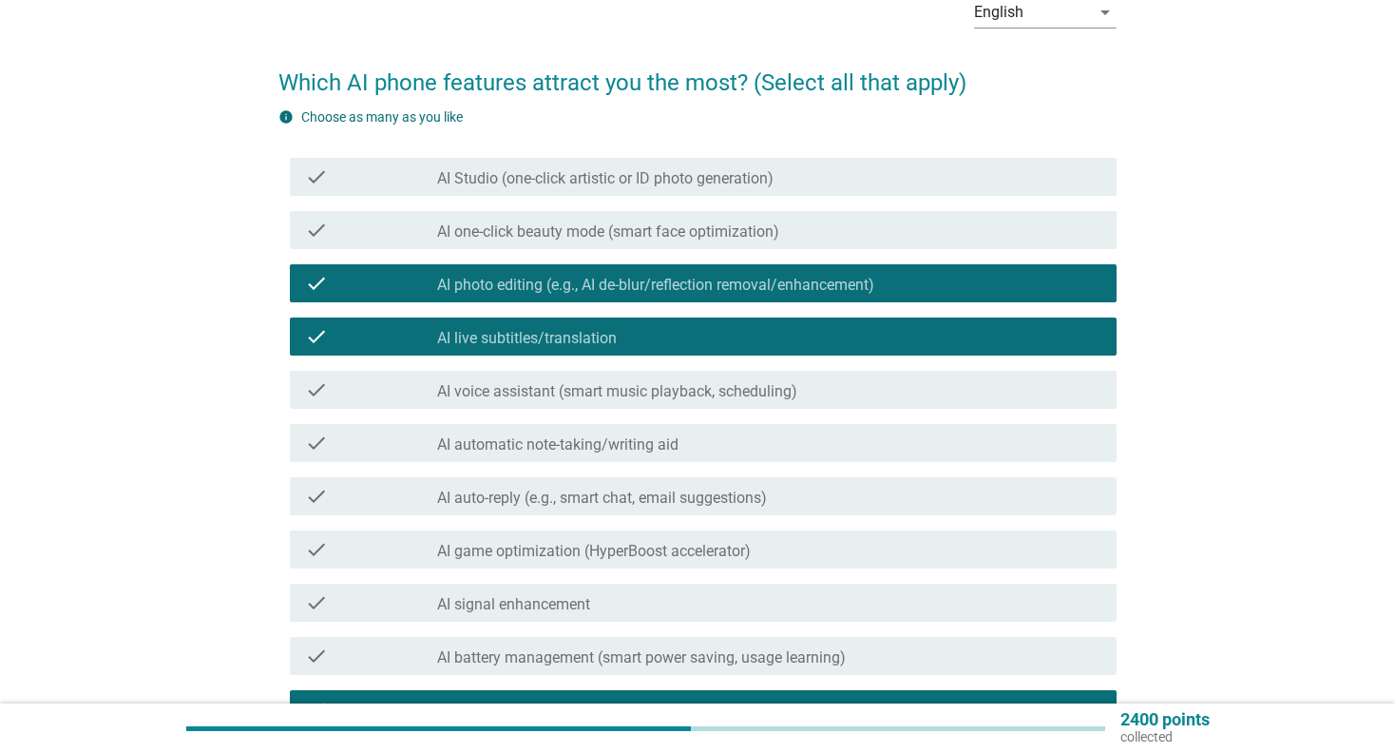
scroll to position [190, 0]
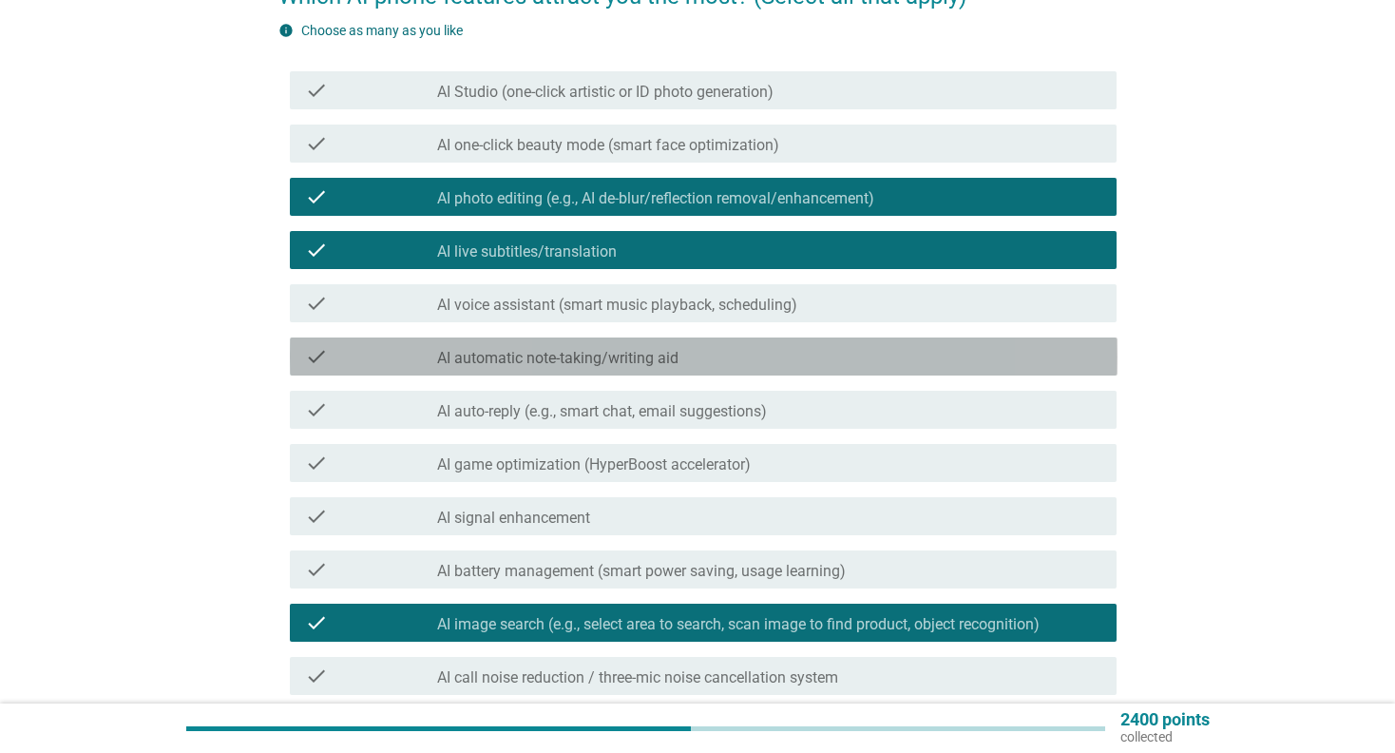
click at [640, 361] on label "AI automatic note-taking/writing aid" at bounding box center [557, 358] width 241 height 19
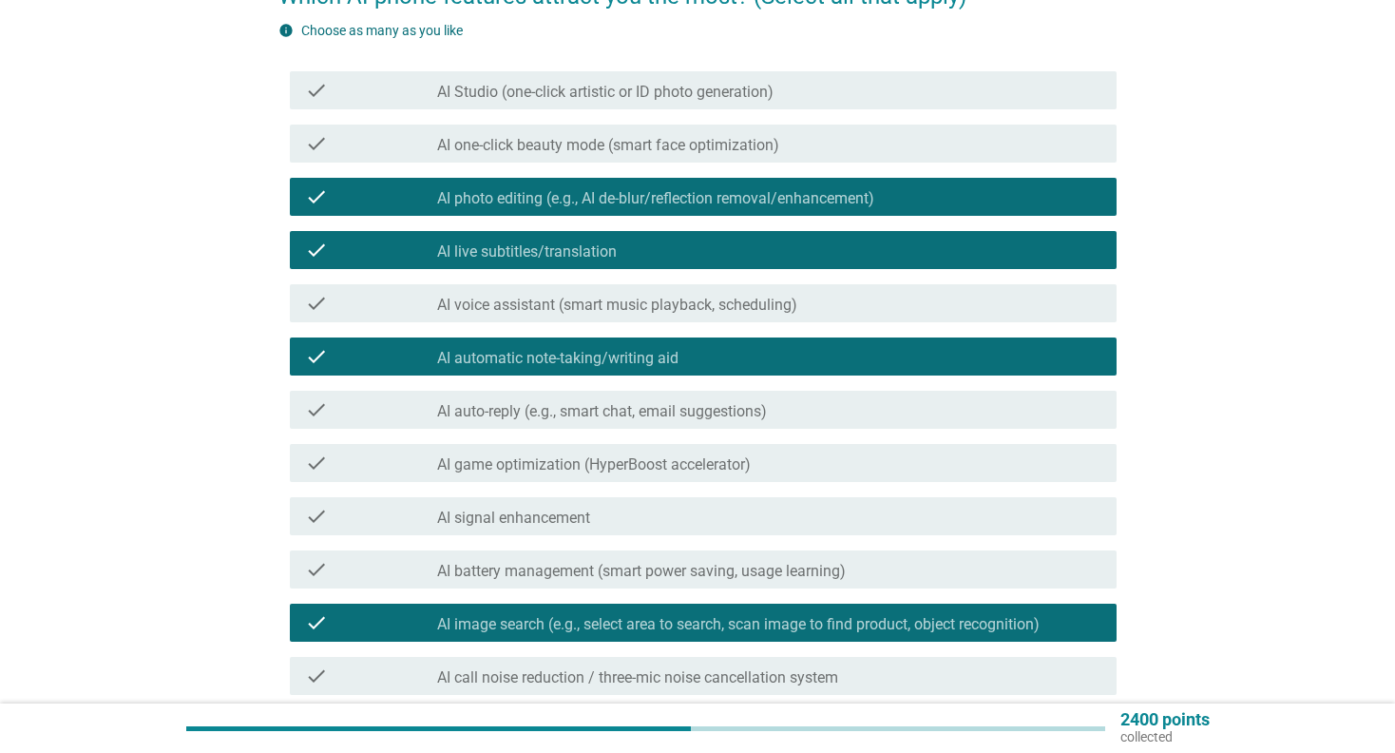
click at [621, 414] on label "AI auto-reply (e.g., smart chat, email suggestions)" at bounding box center [602, 411] width 330 height 19
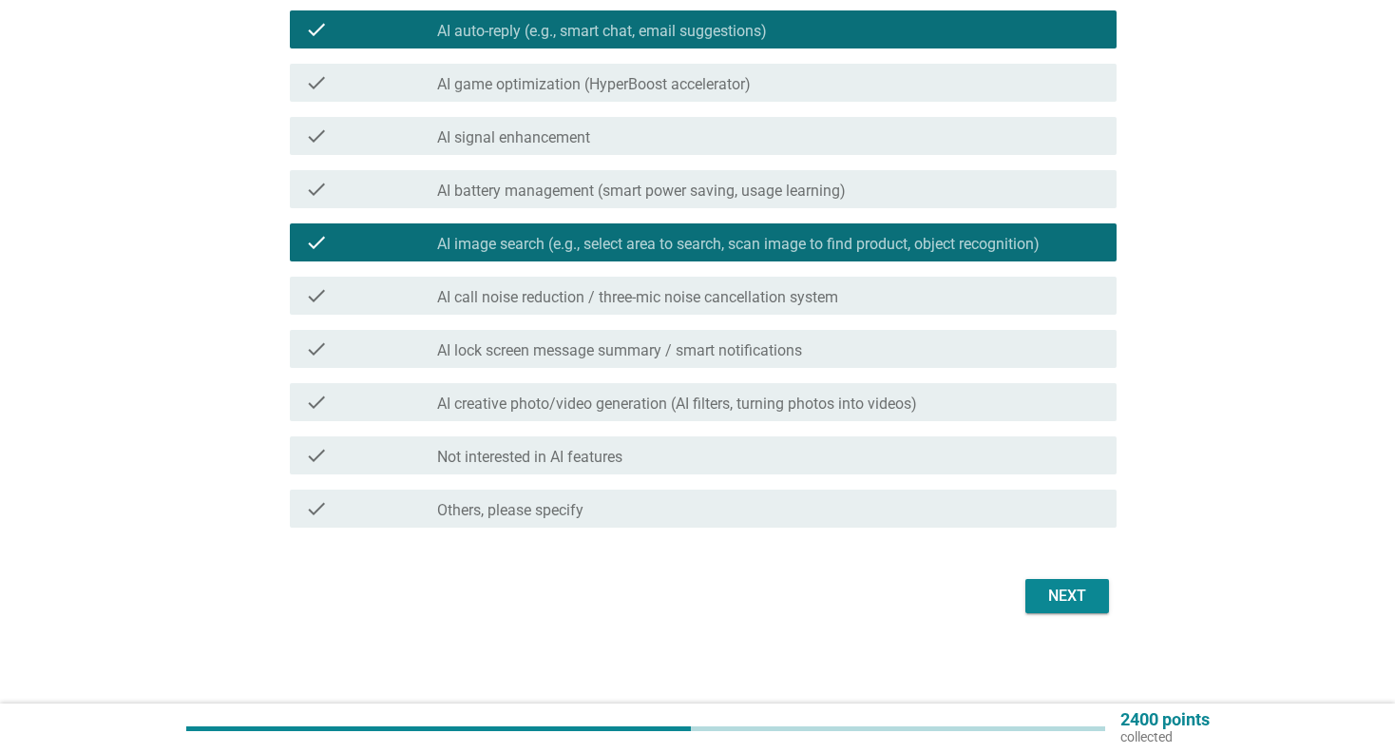
scroll to position [570, 0]
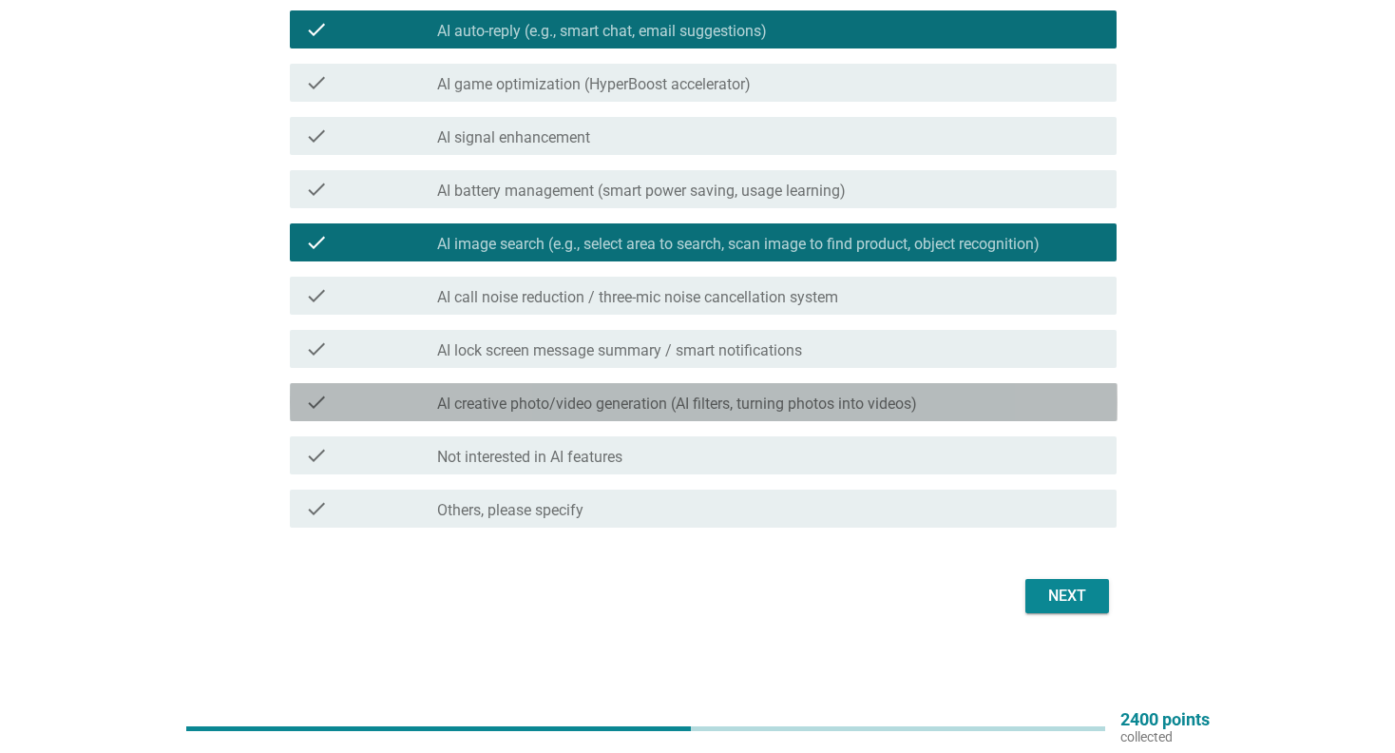
click at [638, 410] on label "AI creative photo/video generation (AI filters, turning photos into videos)" at bounding box center [677, 403] width 480 height 19
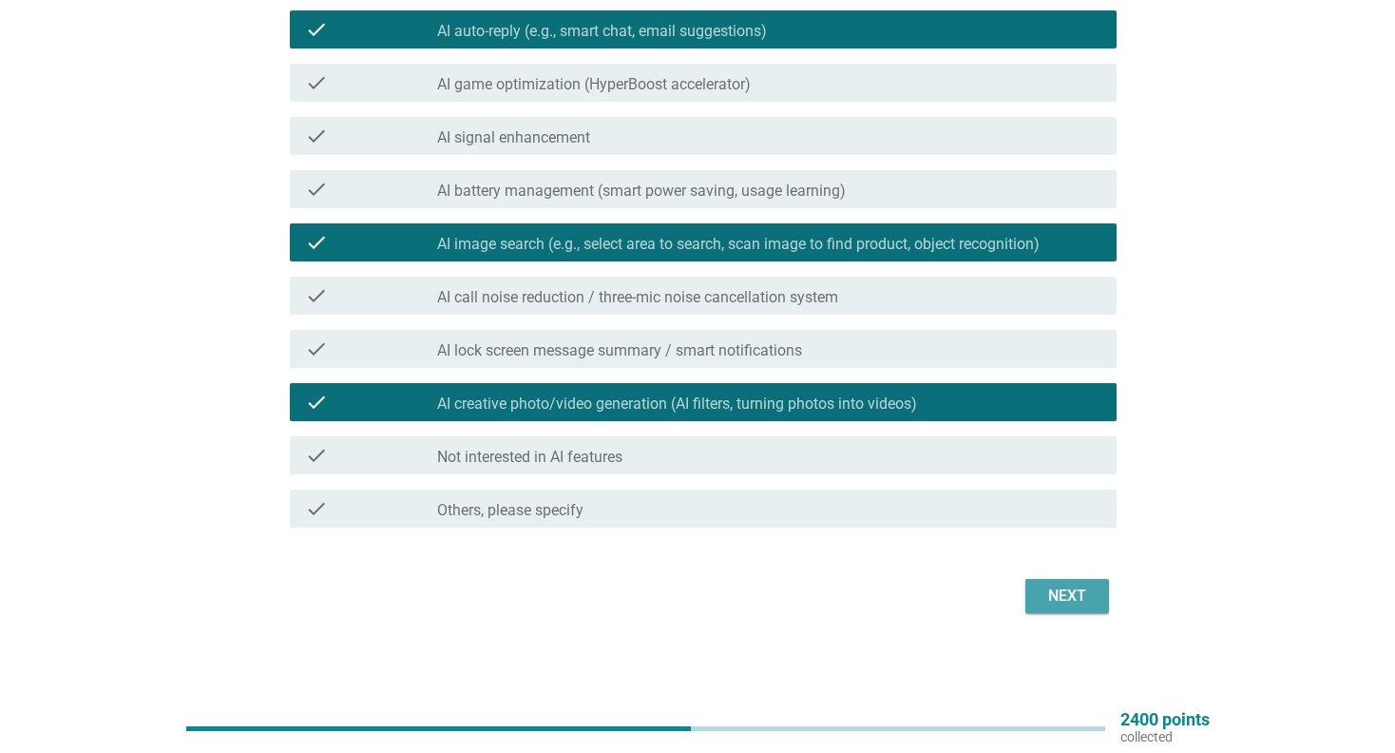
click at [1066, 601] on div "Next" at bounding box center [1067, 596] width 53 height 23
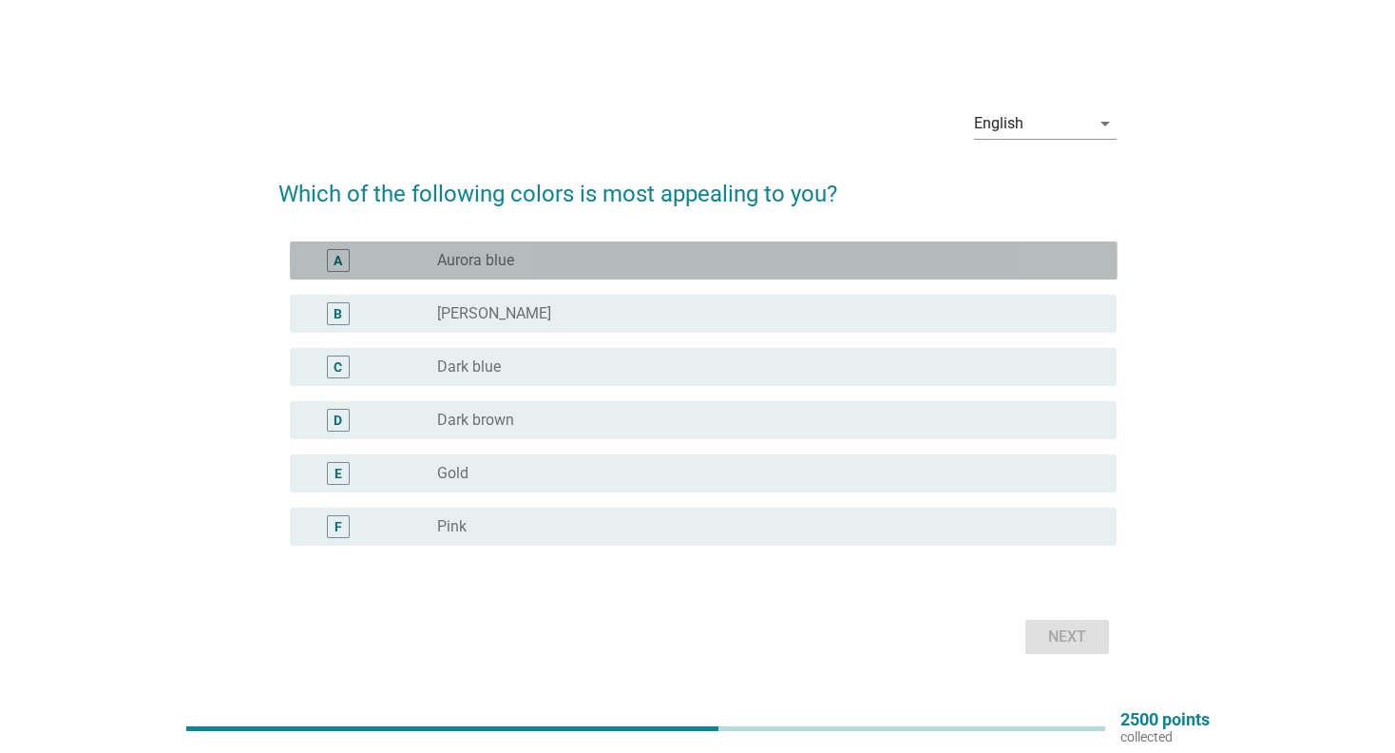
click at [644, 273] on div "A radio_button_unchecked Aurora blue" at bounding box center [704, 260] width 828 height 38
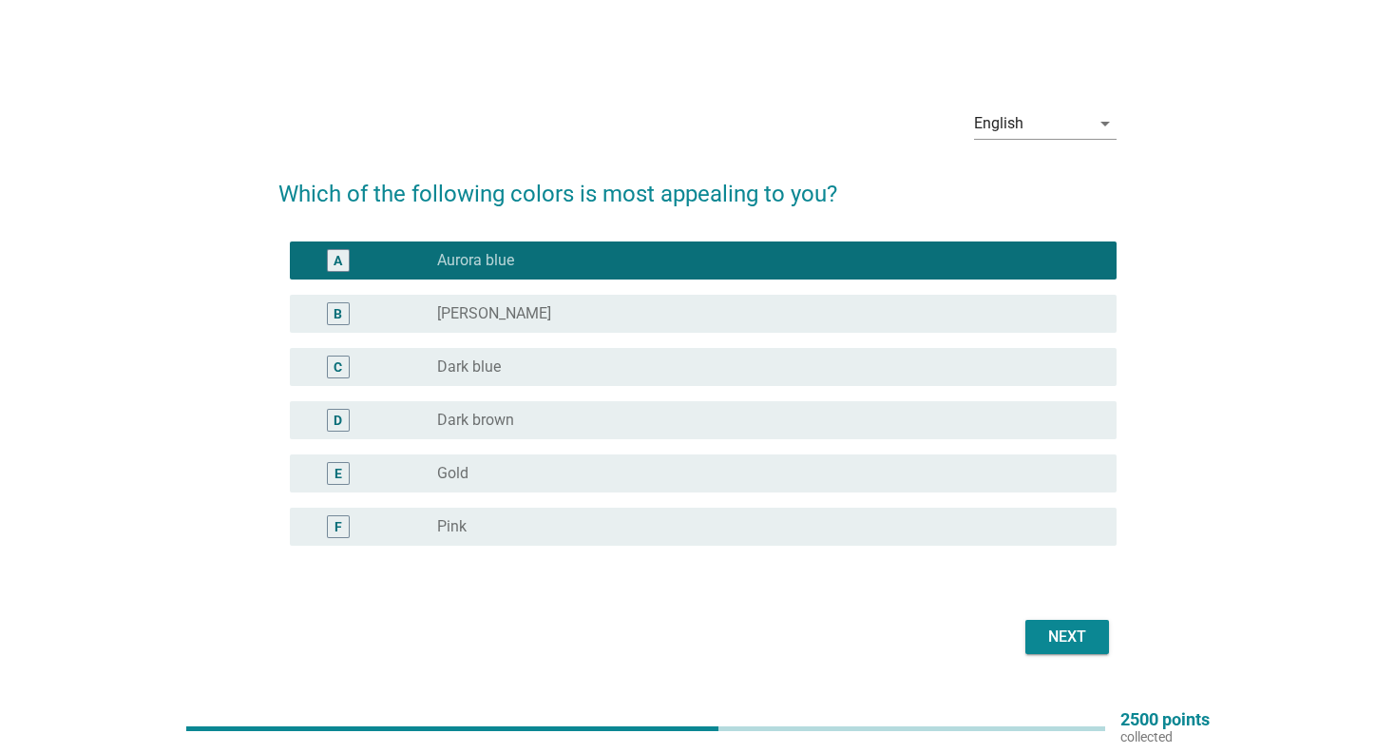
click at [1051, 638] on div "Next" at bounding box center [1067, 636] width 53 height 23
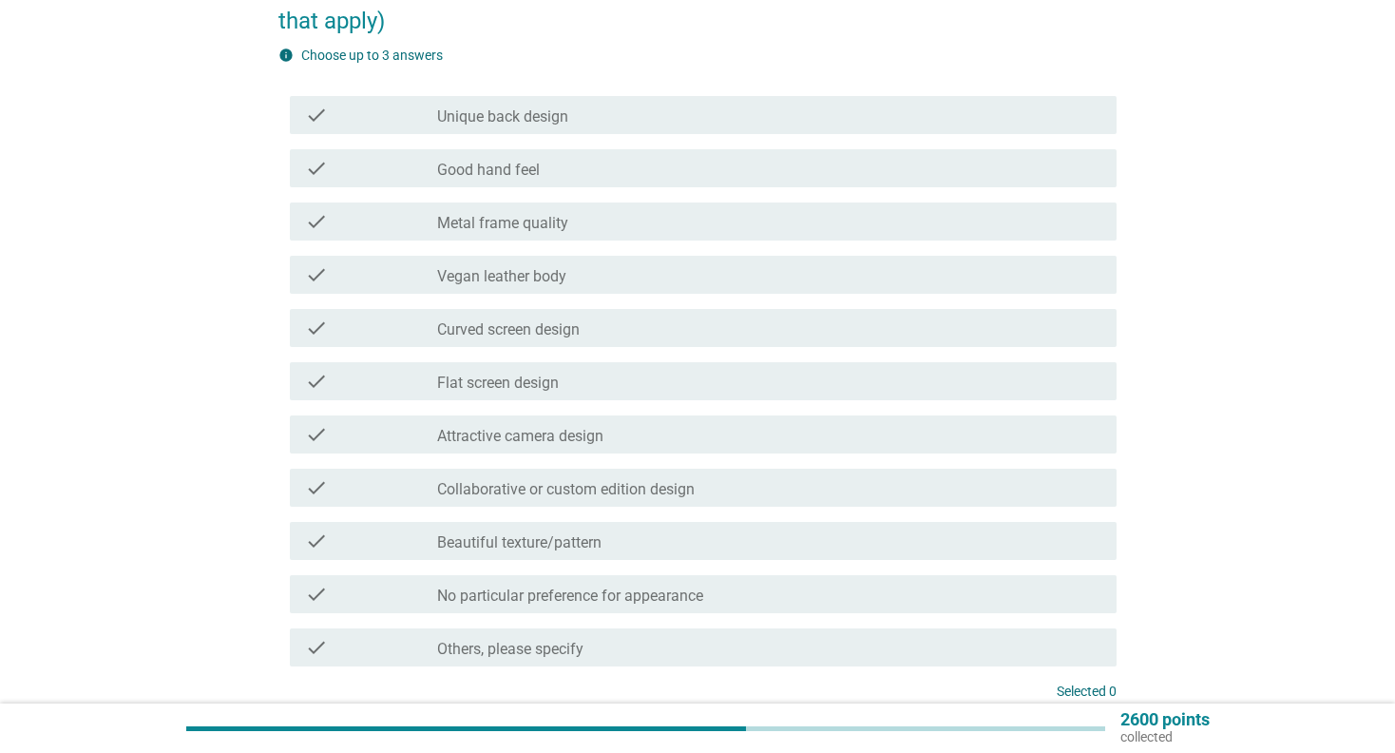
scroll to position [285, 0]
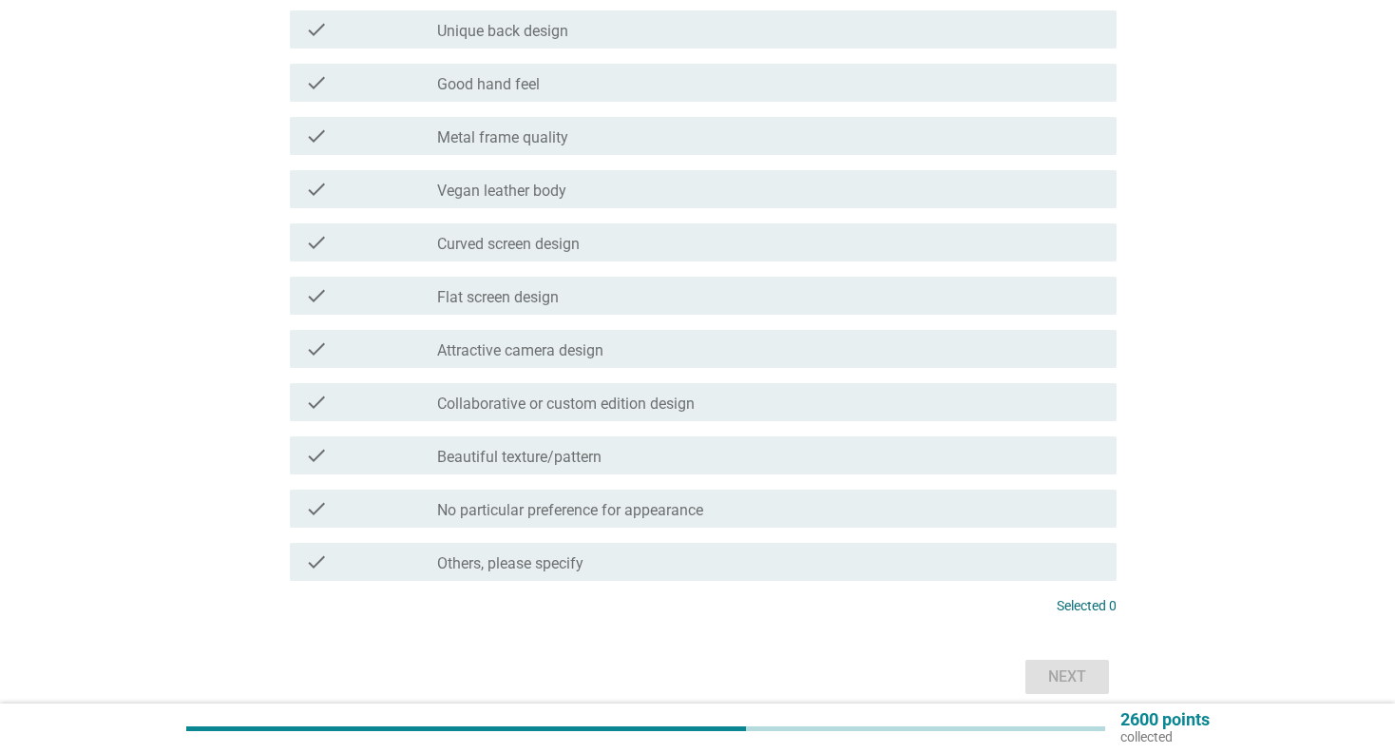
click at [721, 345] on div "check_box_outline_blank Attractive camera design" at bounding box center [769, 348] width 664 height 23
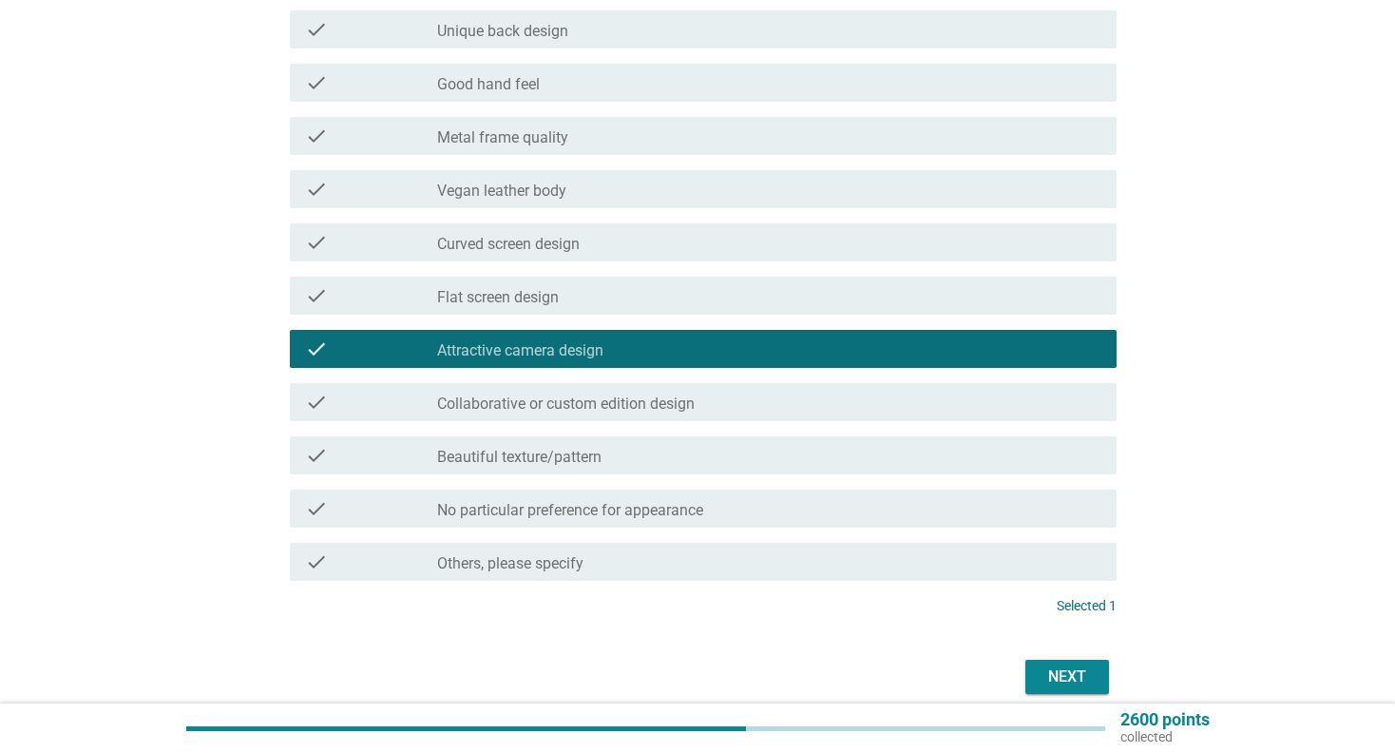
click at [1035, 666] on button "Next" at bounding box center [1068, 677] width 84 height 34
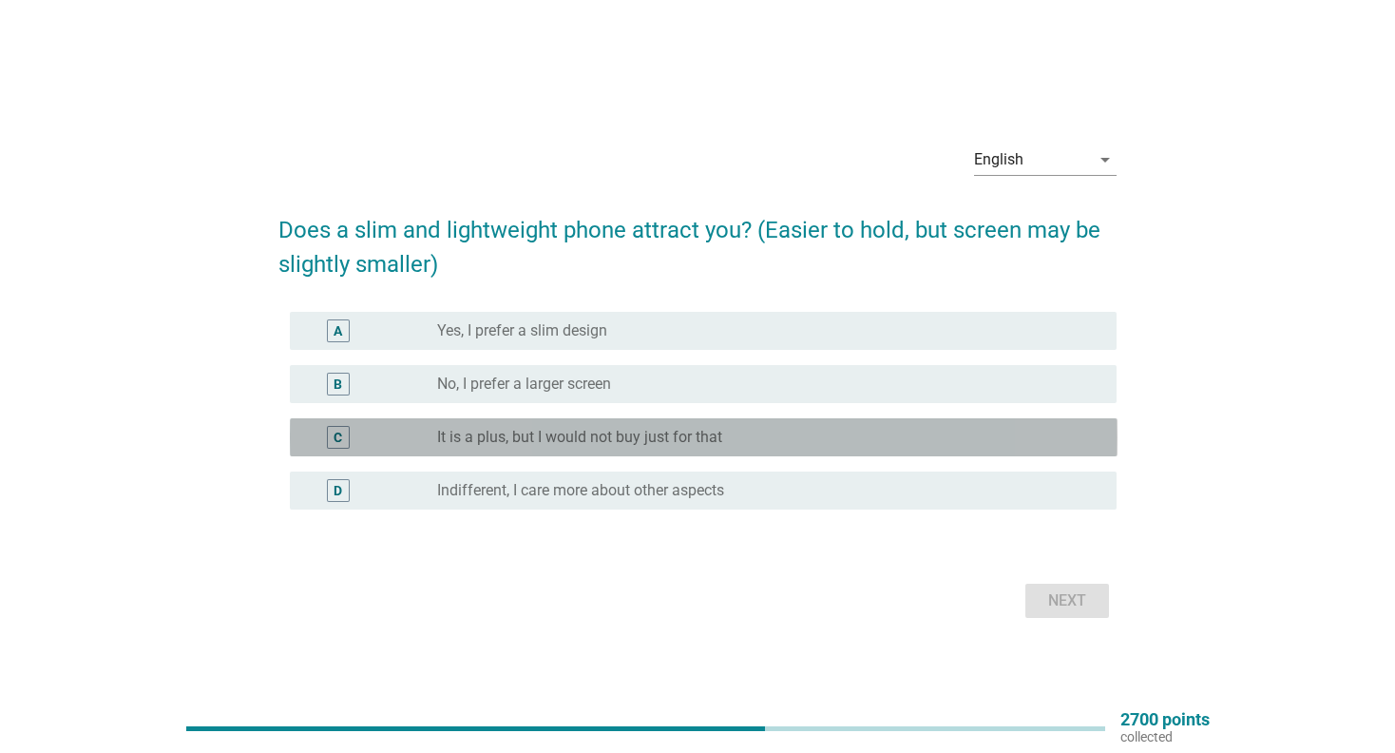
click at [625, 440] on label "It is a plus, but I would not buy just for that" at bounding box center [579, 437] width 285 height 19
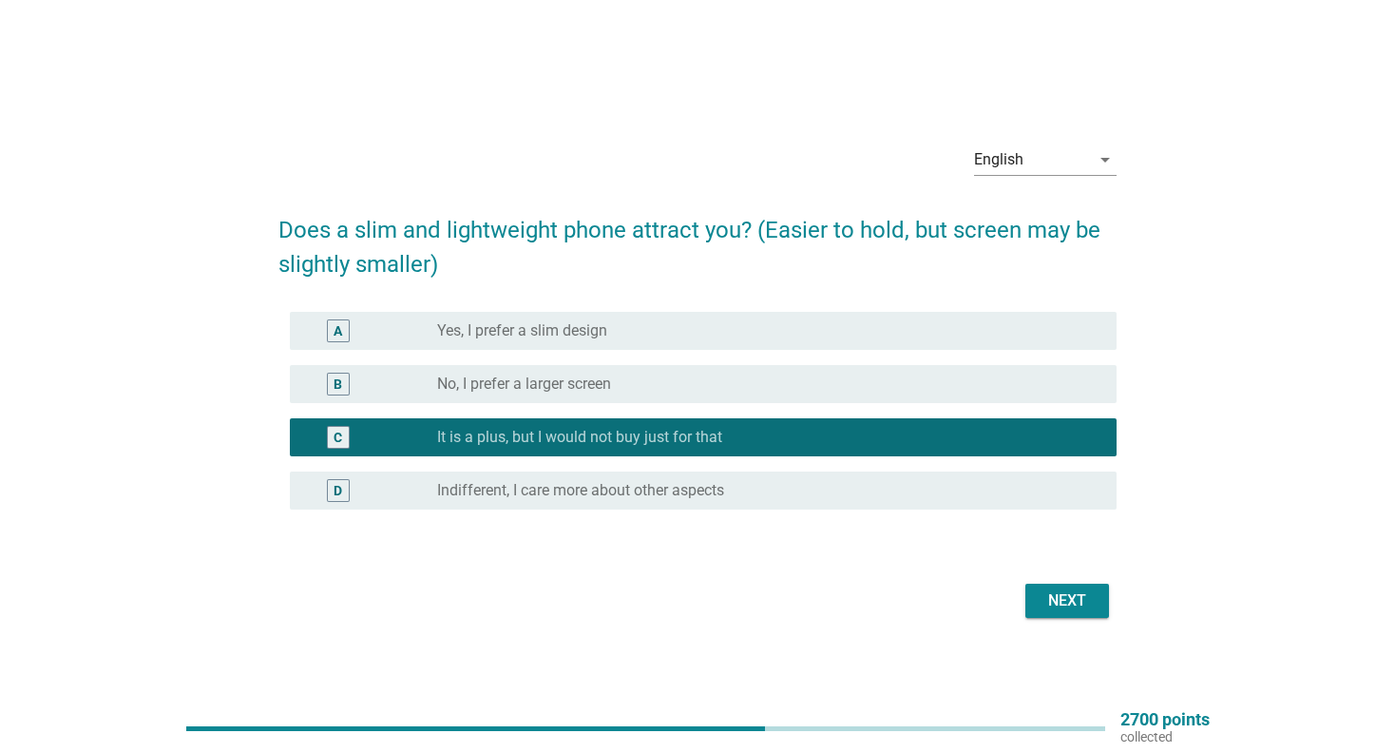
click at [1045, 601] on div "Next" at bounding box center [1067, 600] width 53 height 23
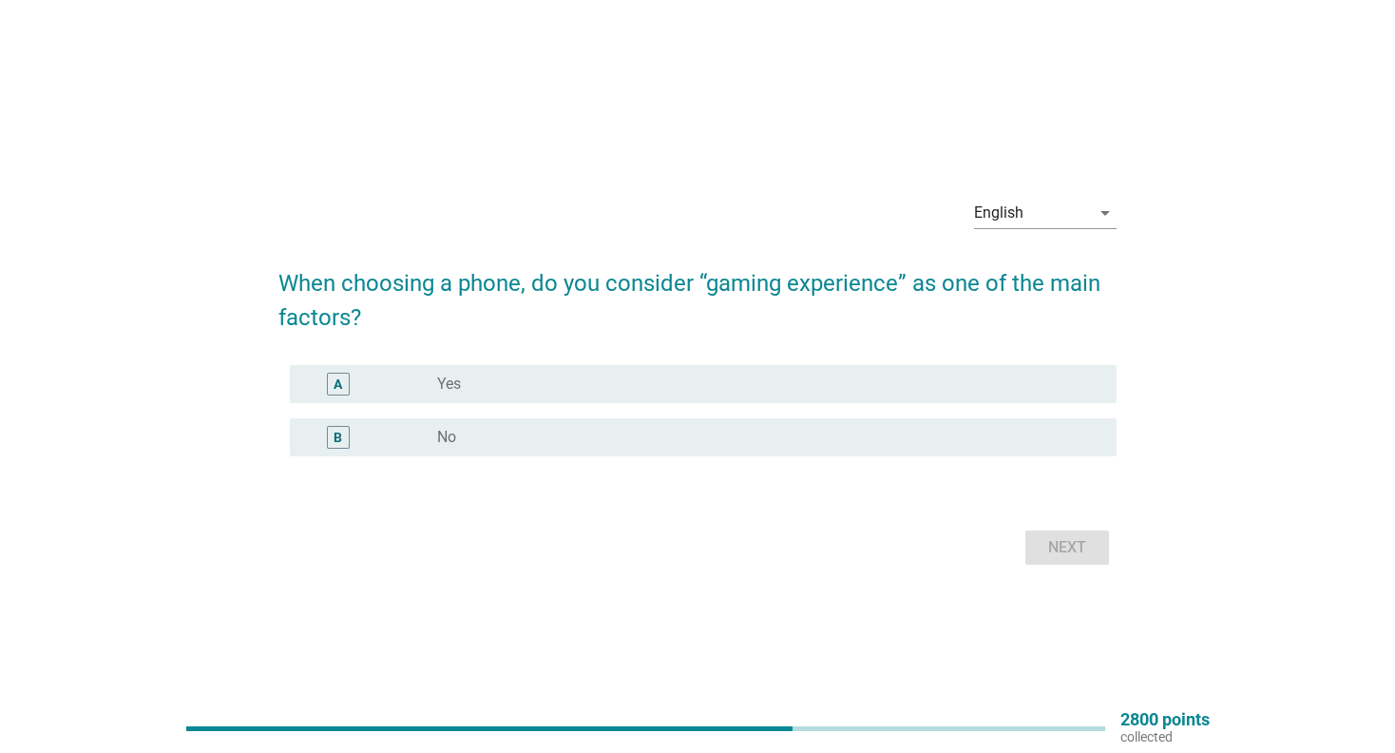
click at [652, 446] on div "radio_button_unchecked No" at bounding box center [761, 437] width 649 height 19
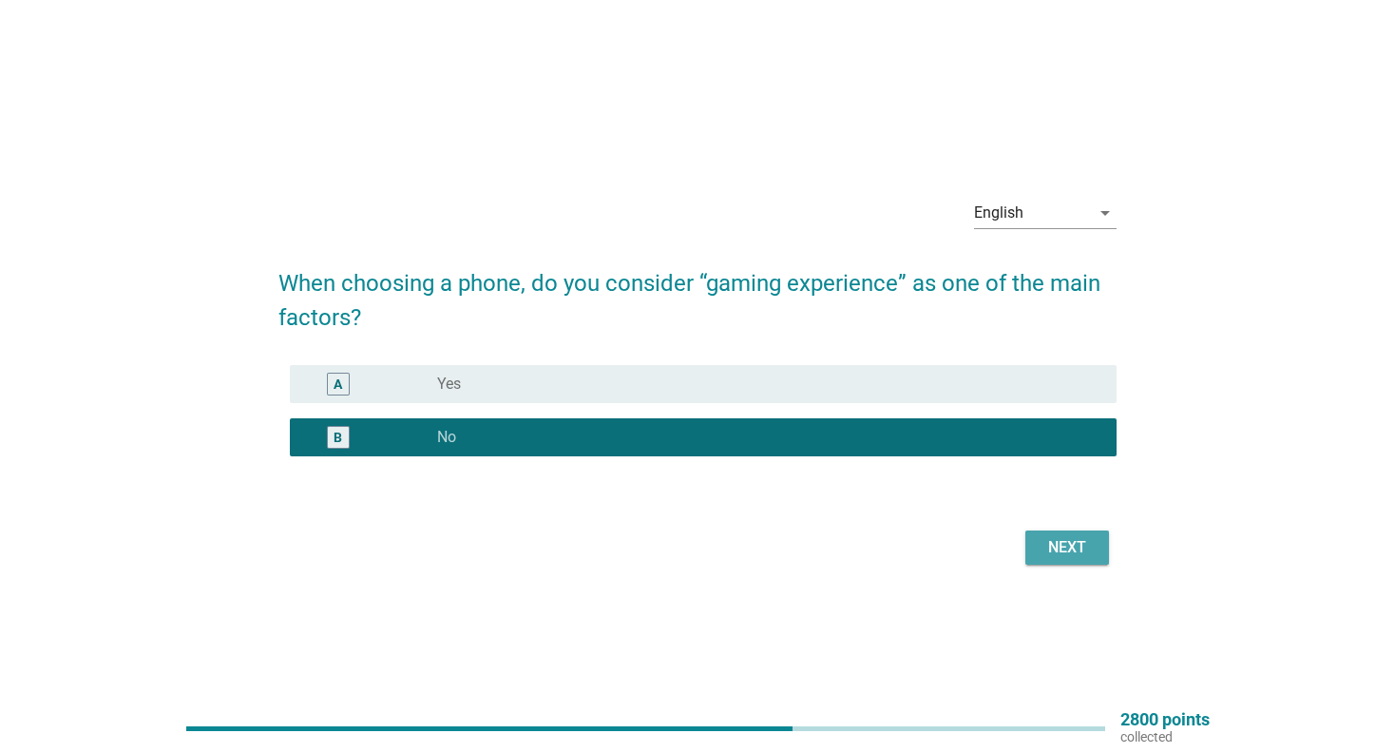
click at [1080, 556] on div "Next" at bounding box center [1067, 547] width 53 height 23
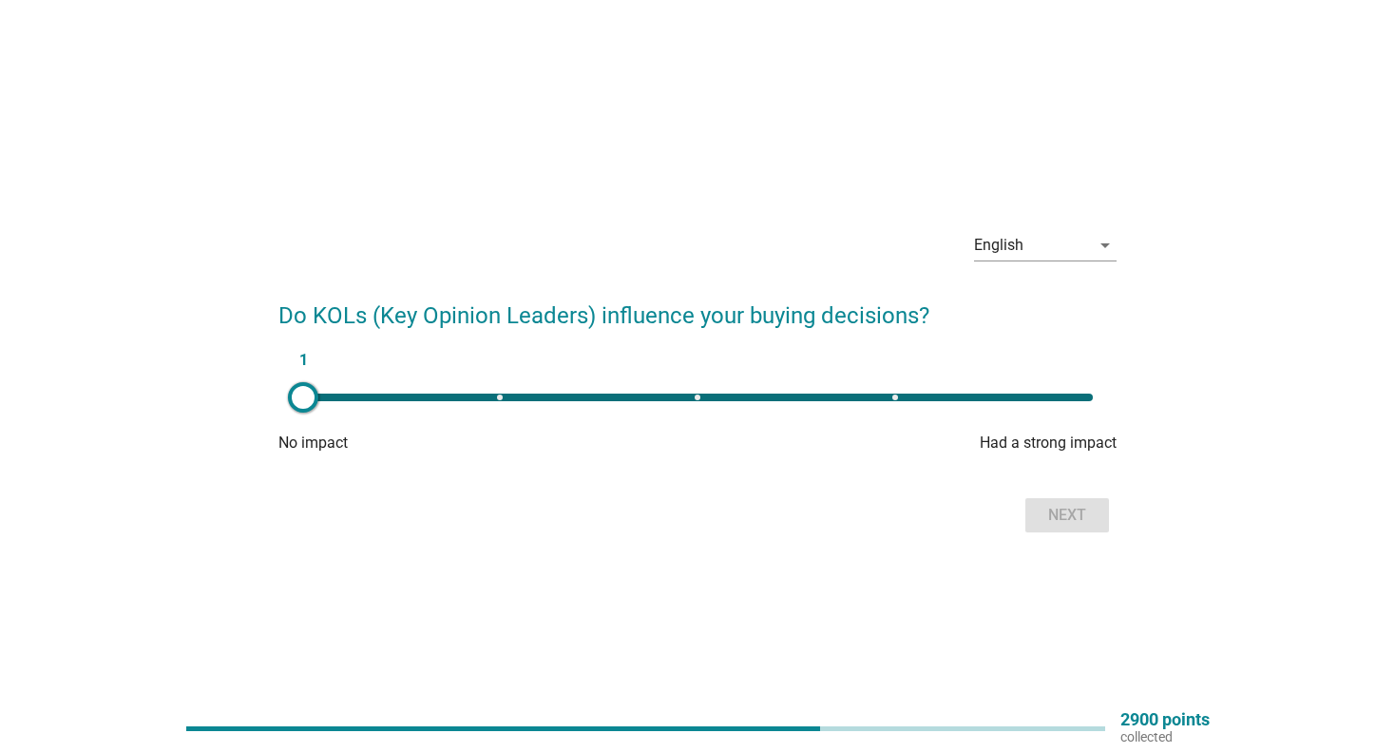
click at [695, 397] on div "1" at bounding box center [698, 398] width 790 height 8
click at [497, 395] on div "3" at bounding box center [698, 398] width 790 height 8
click at [694, 394] on div "2" at bounding box center [698, 398] width 790 height 8
click at [1089, 395] on div "3" at bounding box center [698, 398] width 790 height 8
click at [694, 396] on div "5" at bounding box center [698, 398] width 790 height 8
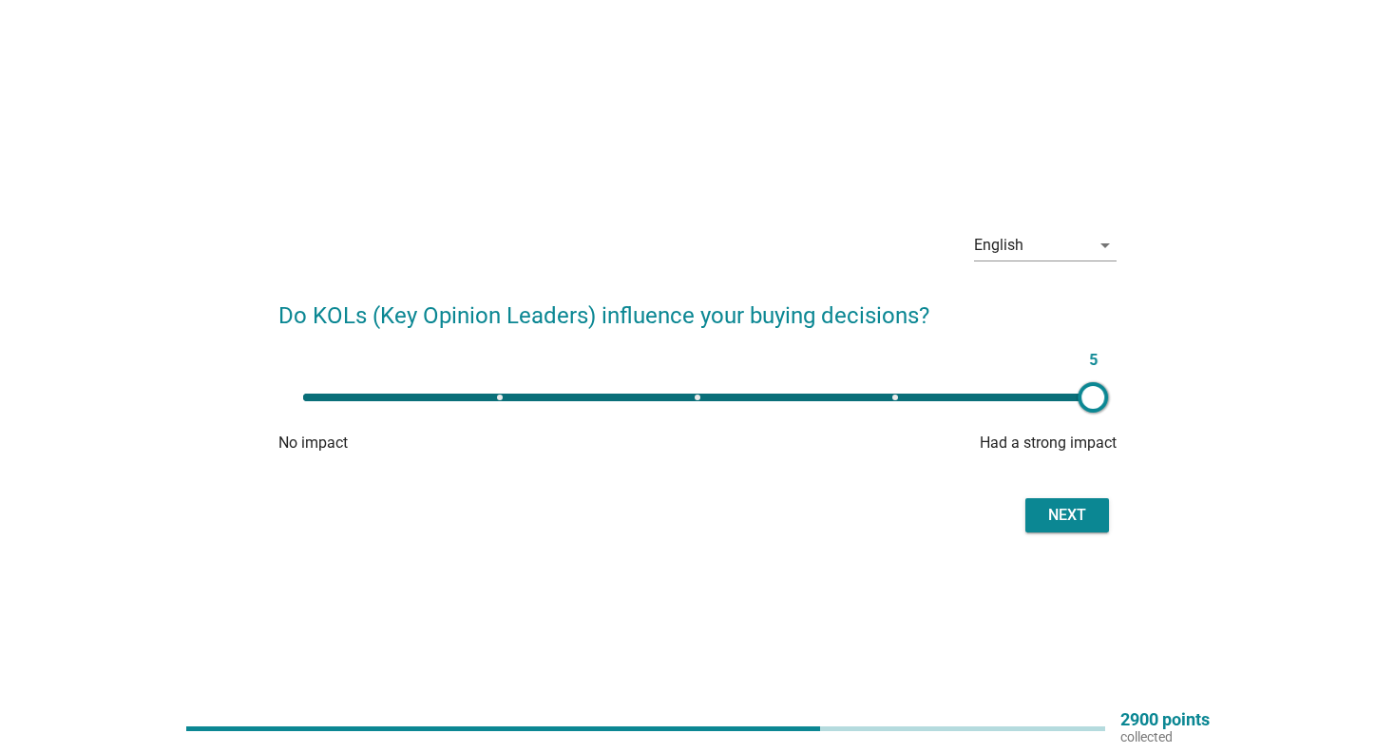
type input "3"
click at [1048, 509] on div "Next" at bounding box center [1067, 515] width 53 height 23
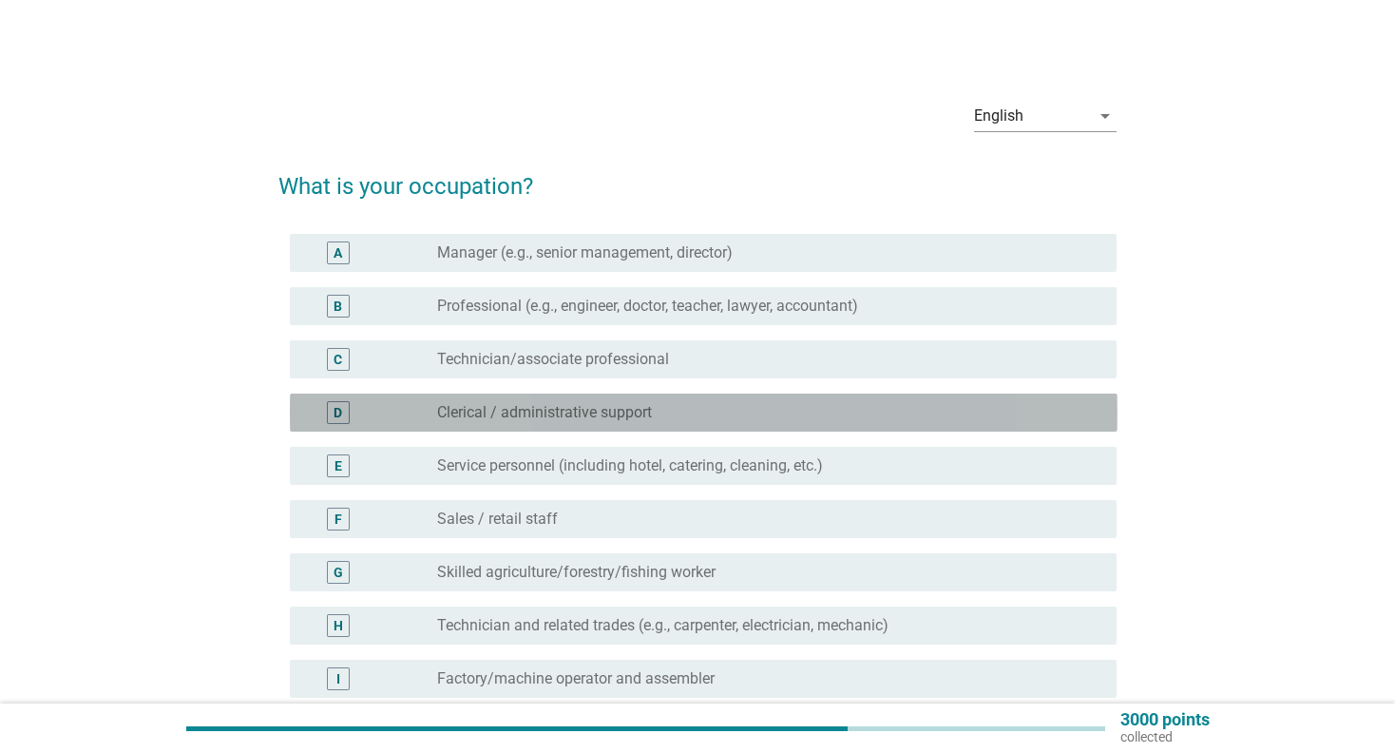
click at [571, 409] on label "Clerical / administrative support" at bounding box center [544, 412] width 215 height 19
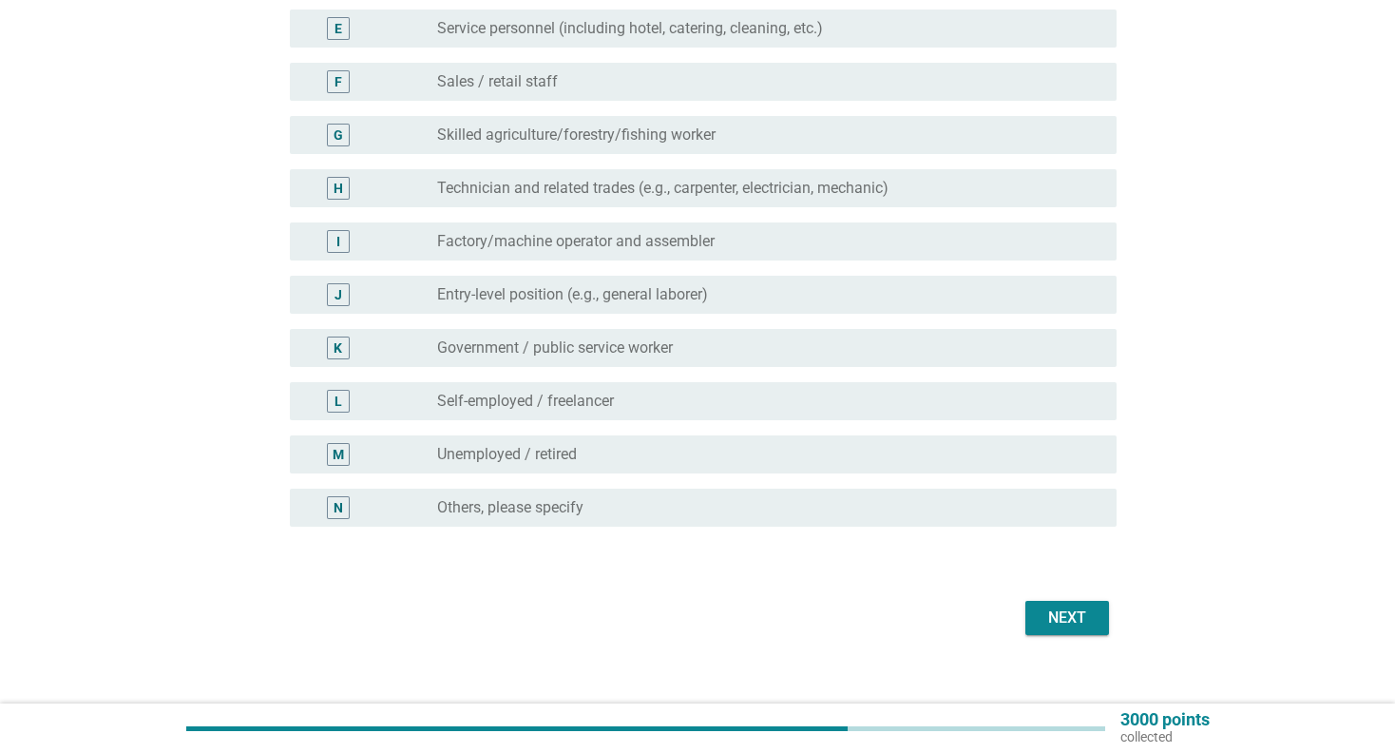
scroll to position [460, 0]
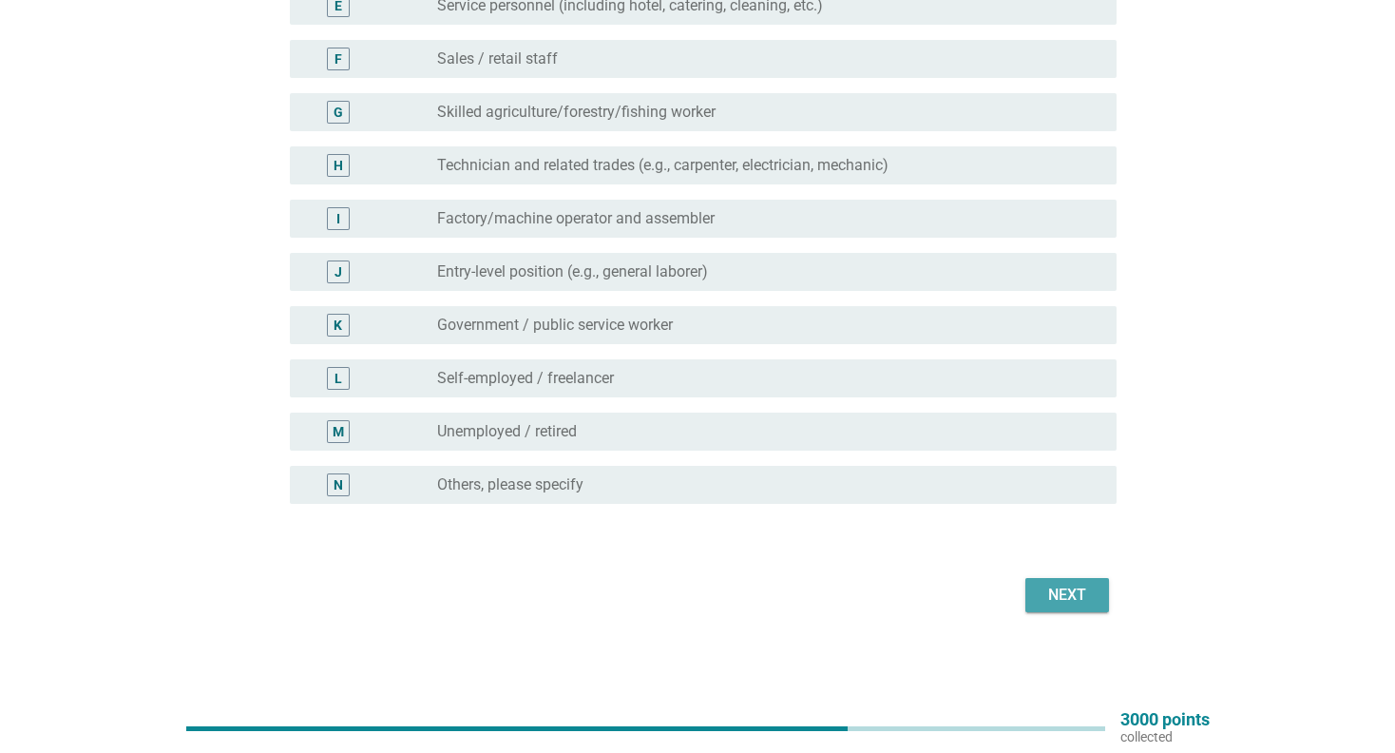
click at [1053, 593] on div "Next" at bounding box center [1067, 595] width 53 height 23
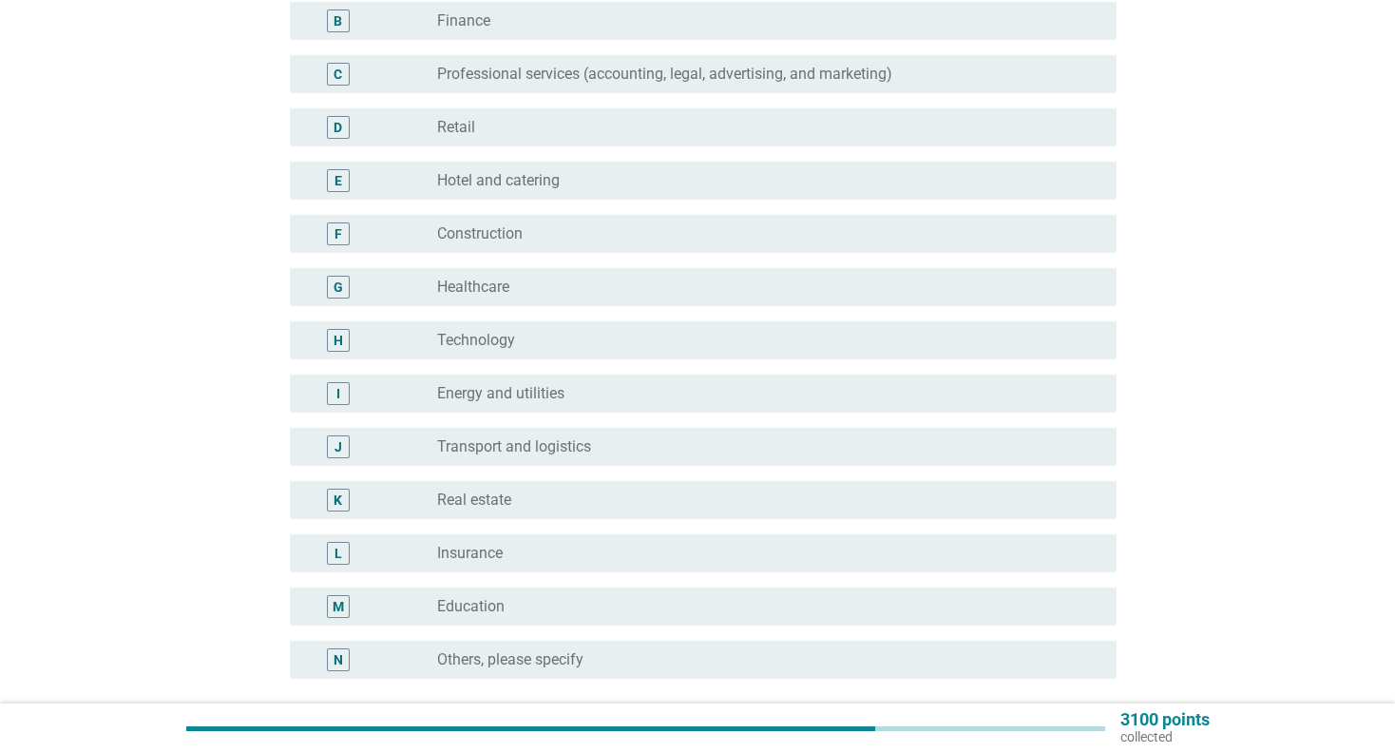
click at [510, 491] on label "Real estate" at bounding box center [474, 499] width 74 height 19
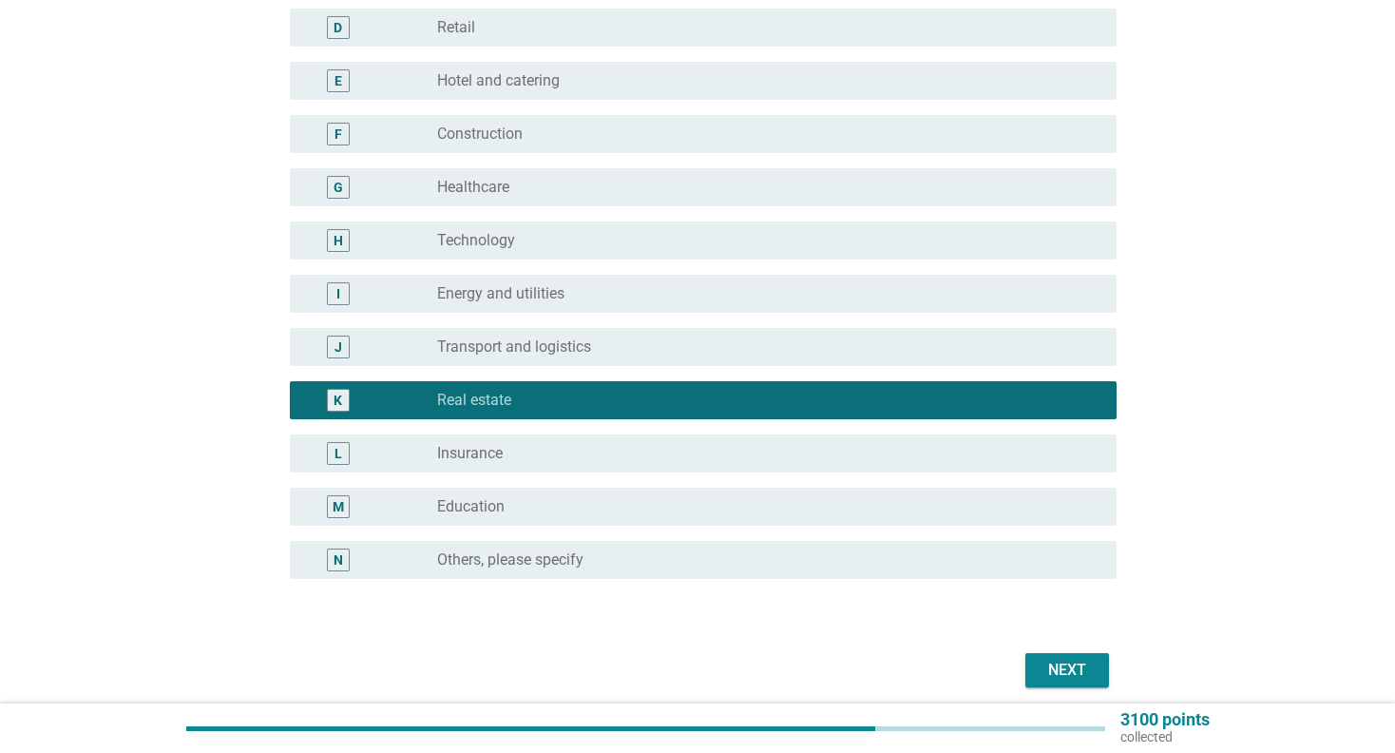
scroll to position [460, 0]
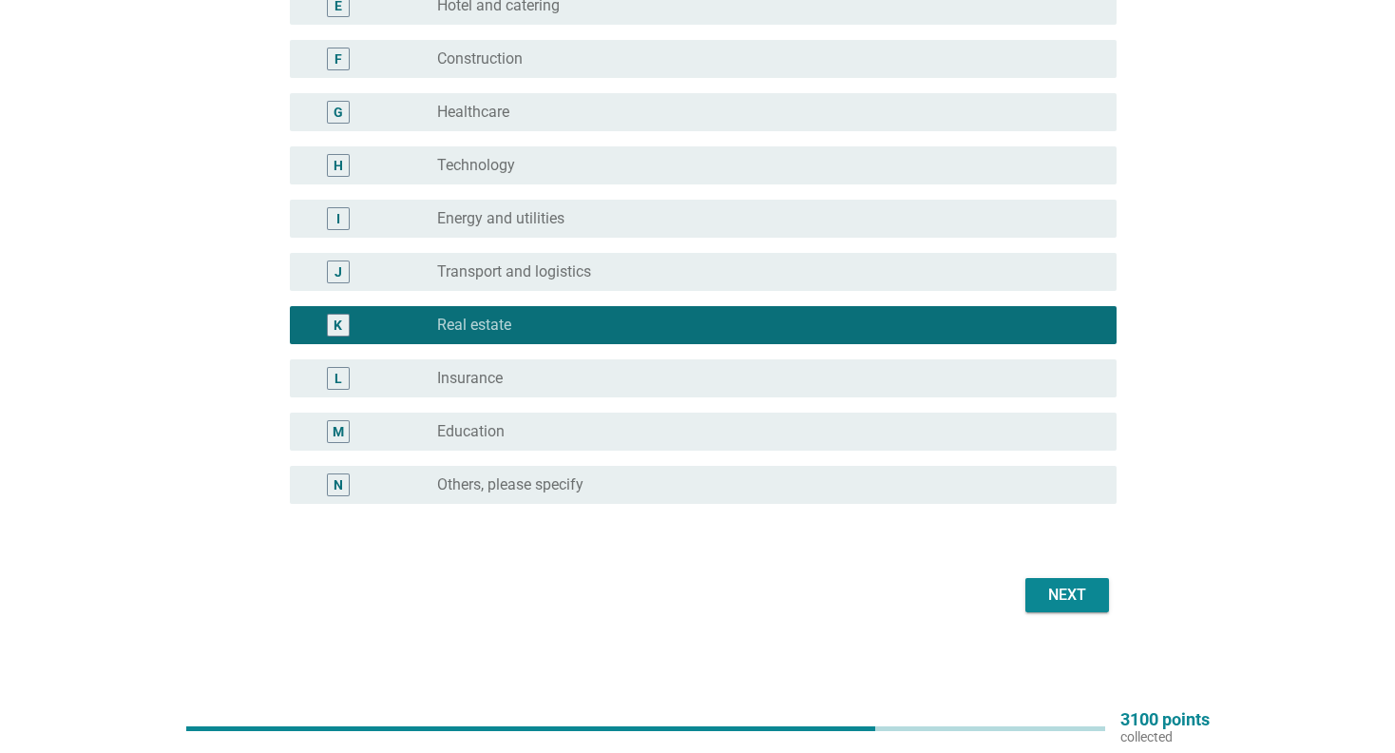
click at [1048, 605] on div "Next" at bounding box center [1067, 595] width 53 height 23
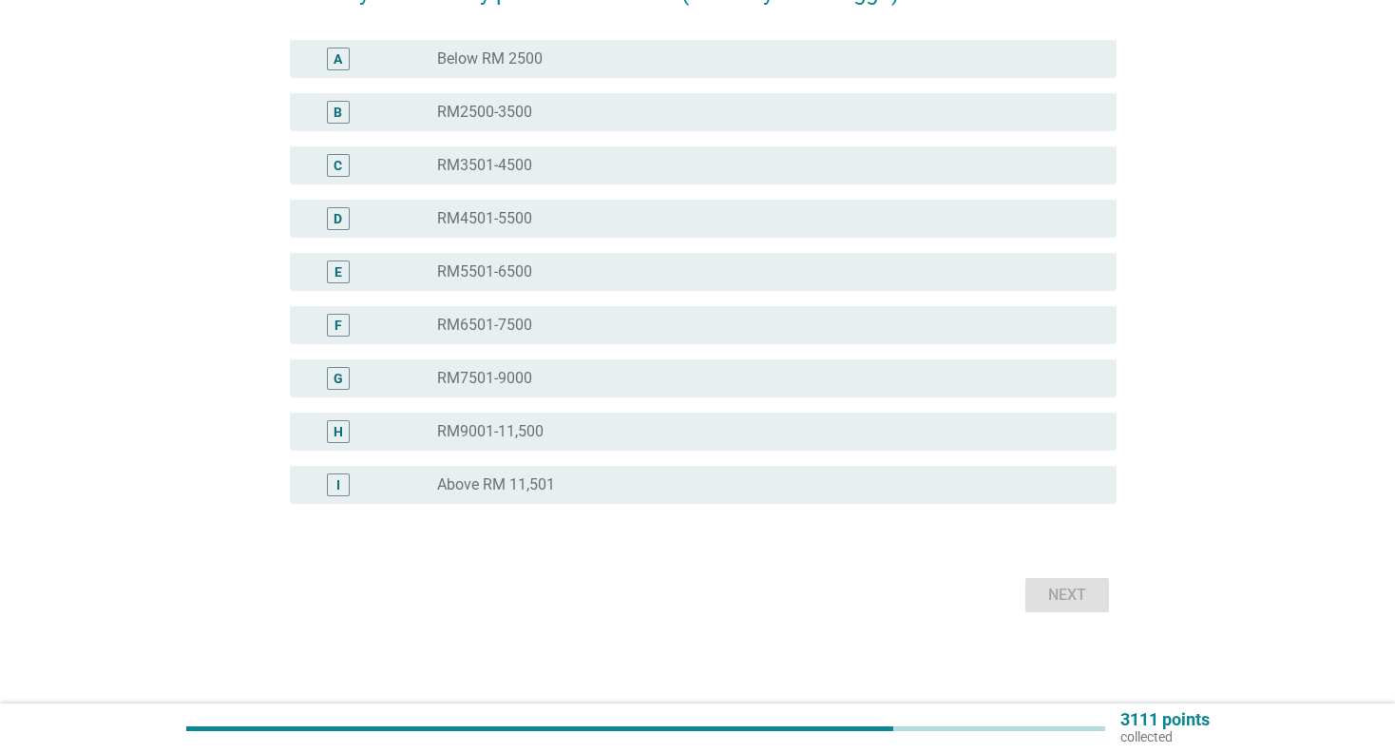
scroll to position [0, 0]
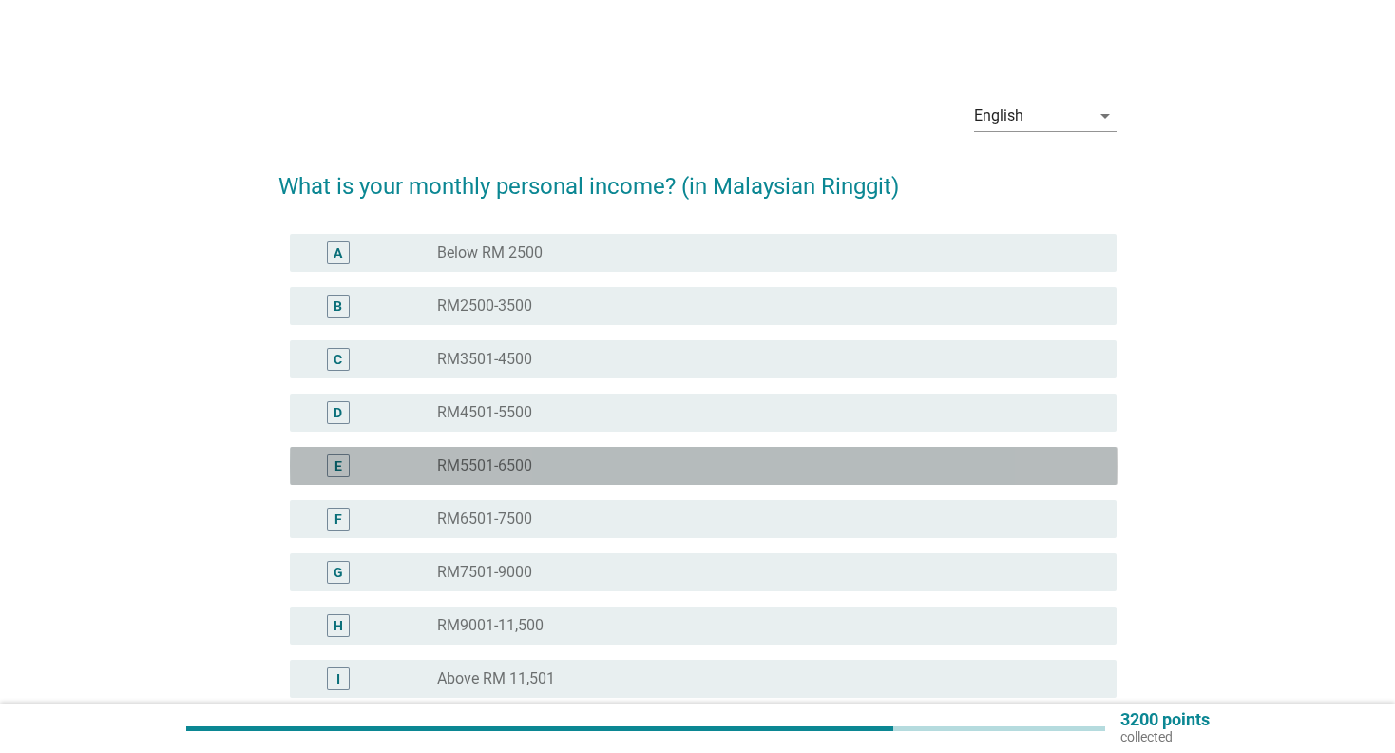
click at [498, 467] on label "RM5501-6500" at bounding box center [484, 465] width 95 height 19
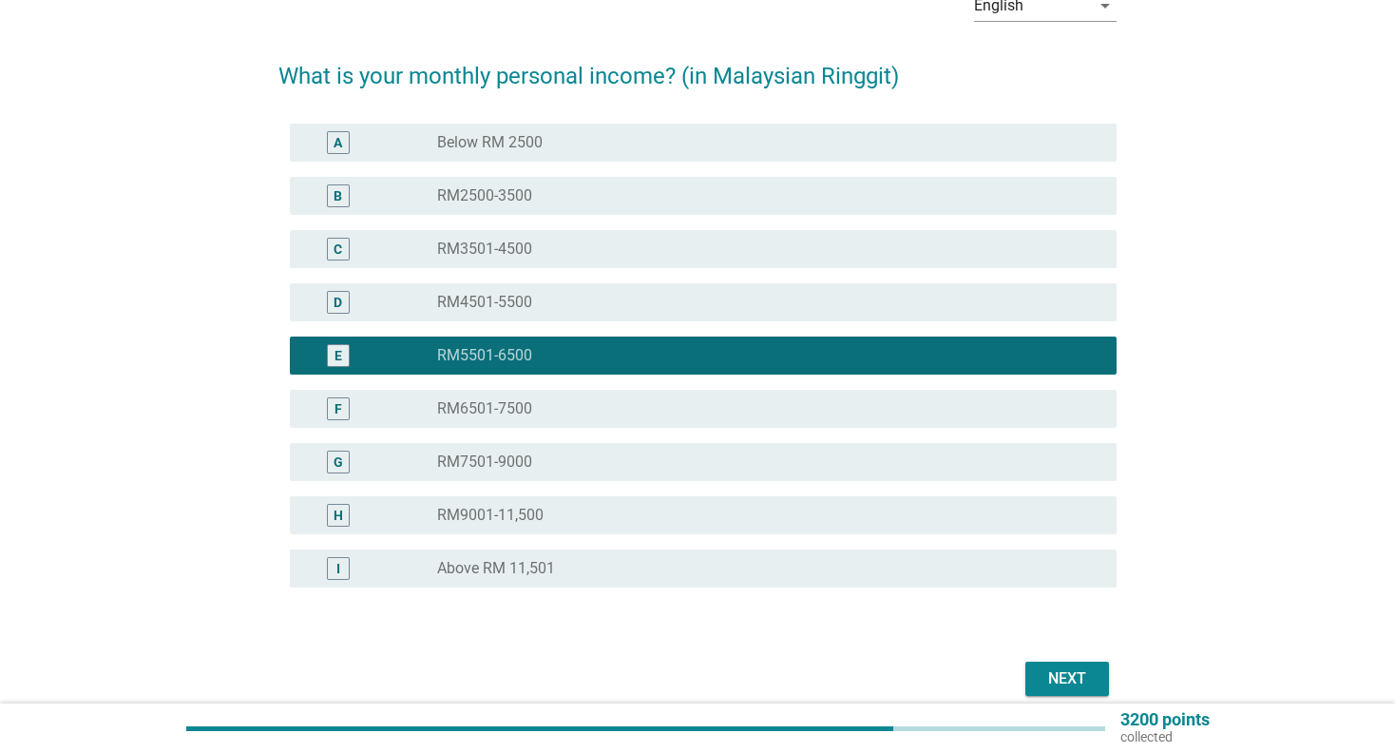
scroll to position [194, 0]
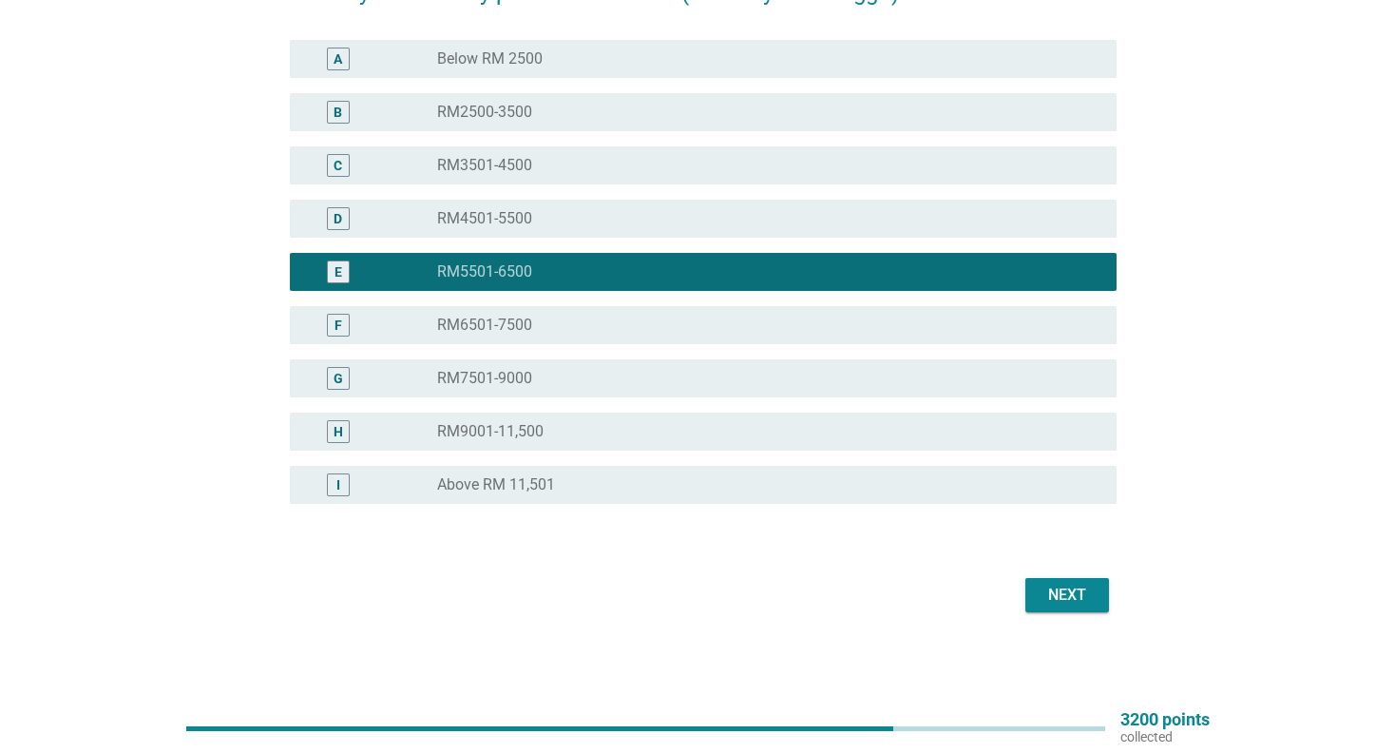
click at [1097, 594] on button "Next" at bounding box center [1068, 595] width 84 height 34
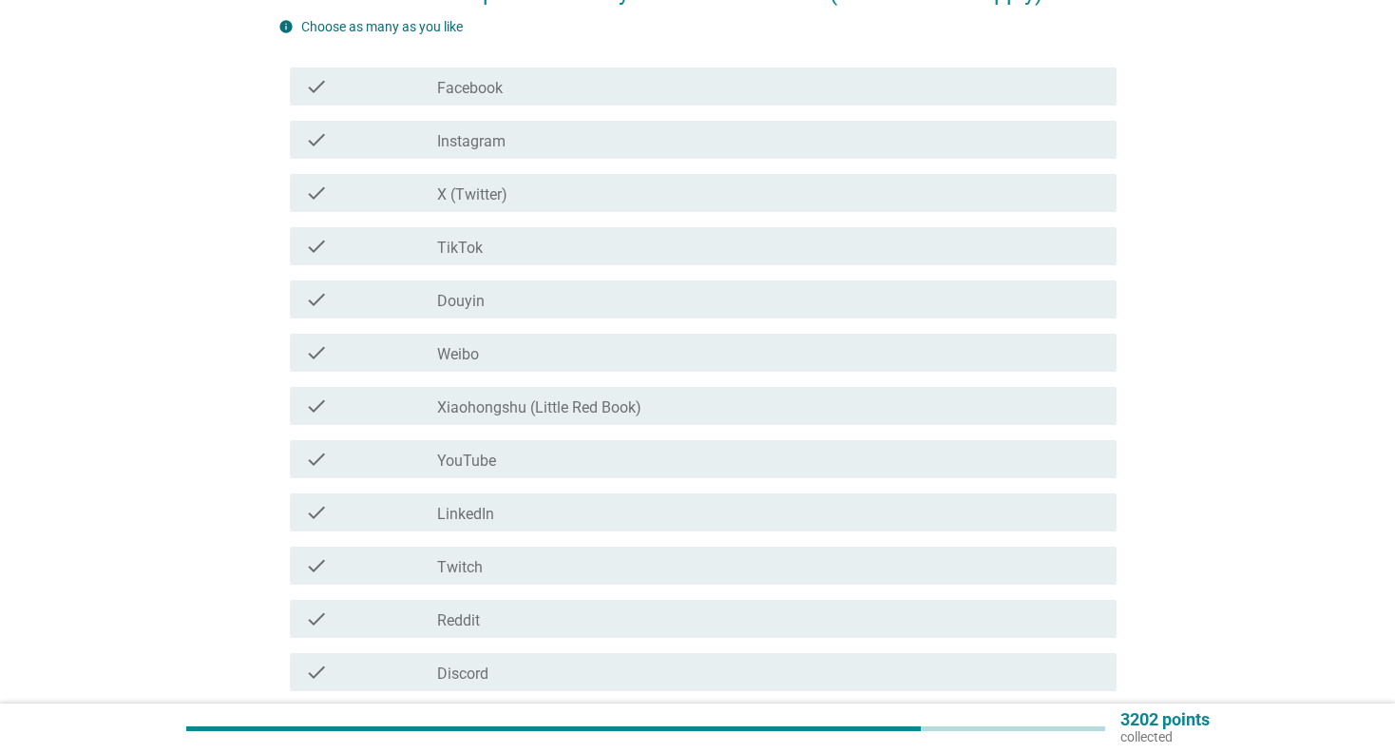
scroll to position [0, 0]
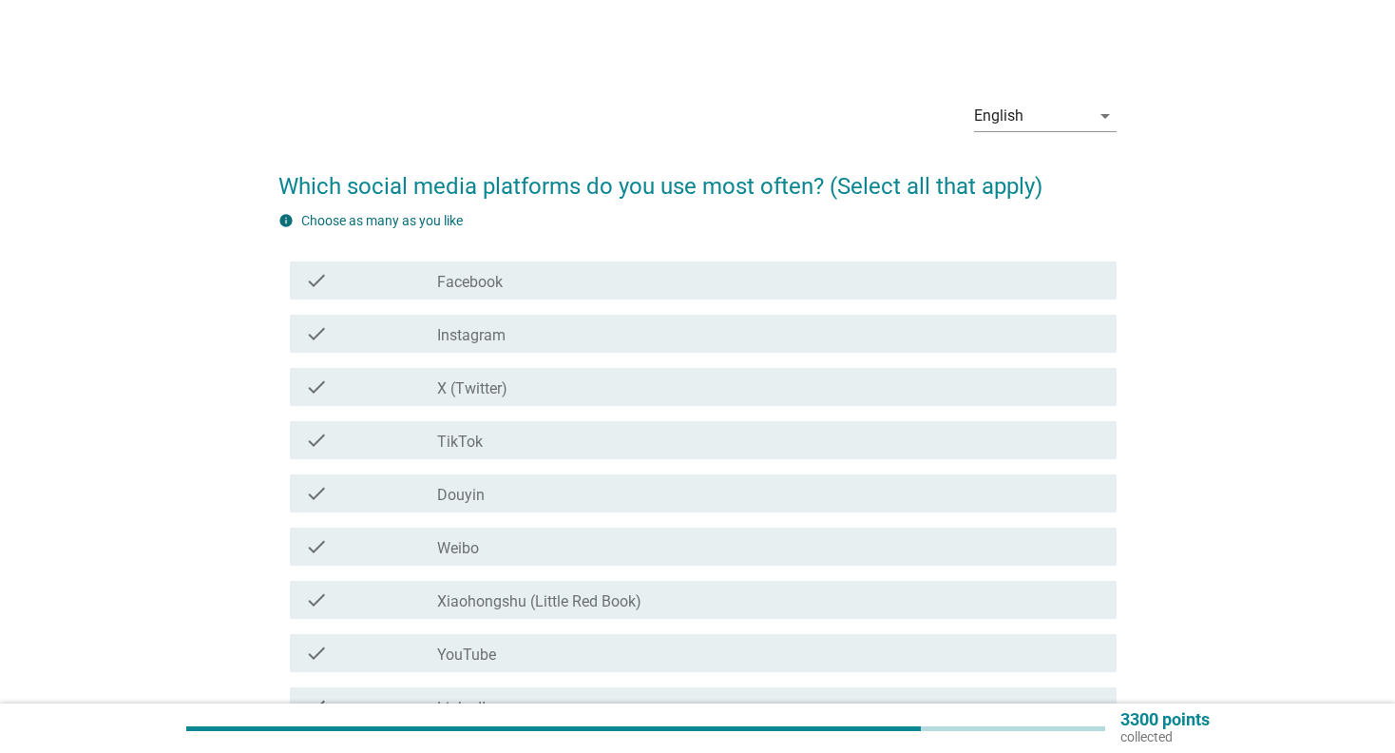
click at [545, 267] on div "check check_box_outline_blank Facebook" at bounding box center [704, 280] width 828 height 38
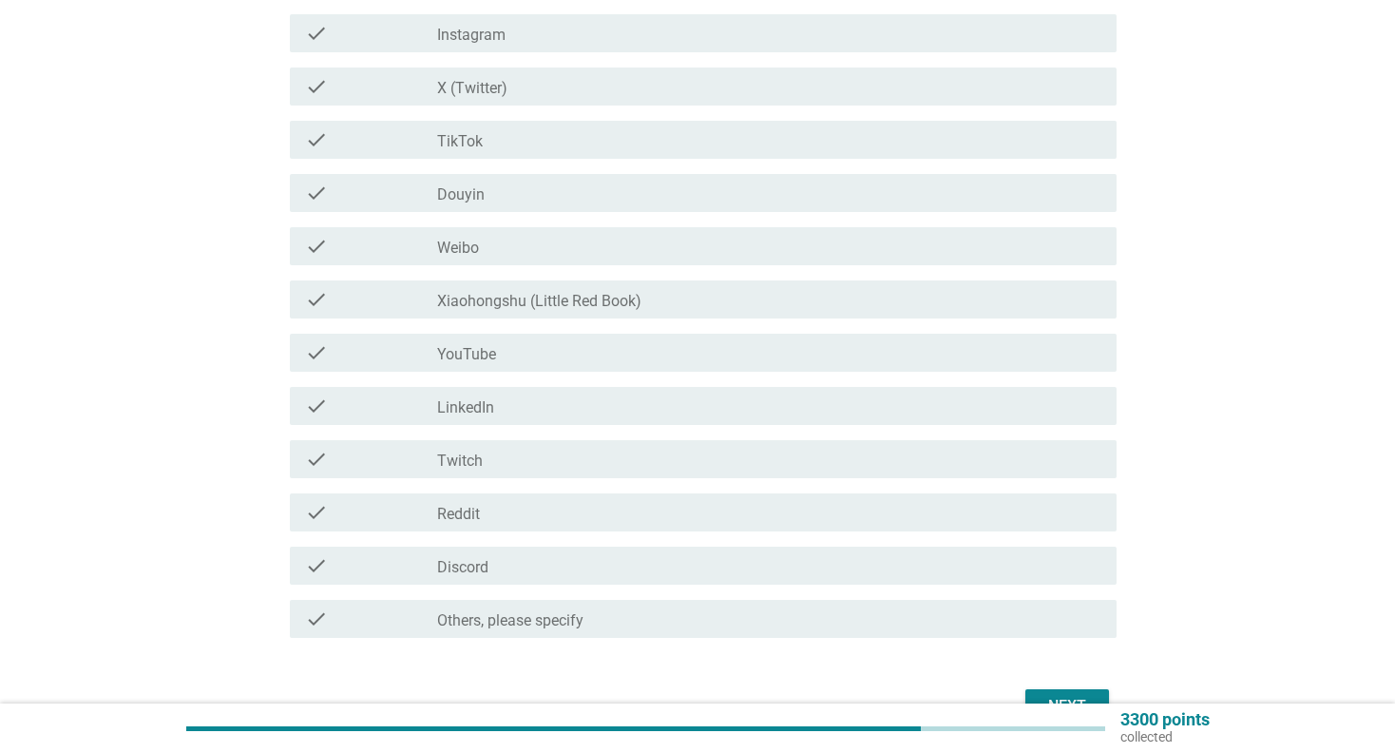
scroll to position [380, 0]
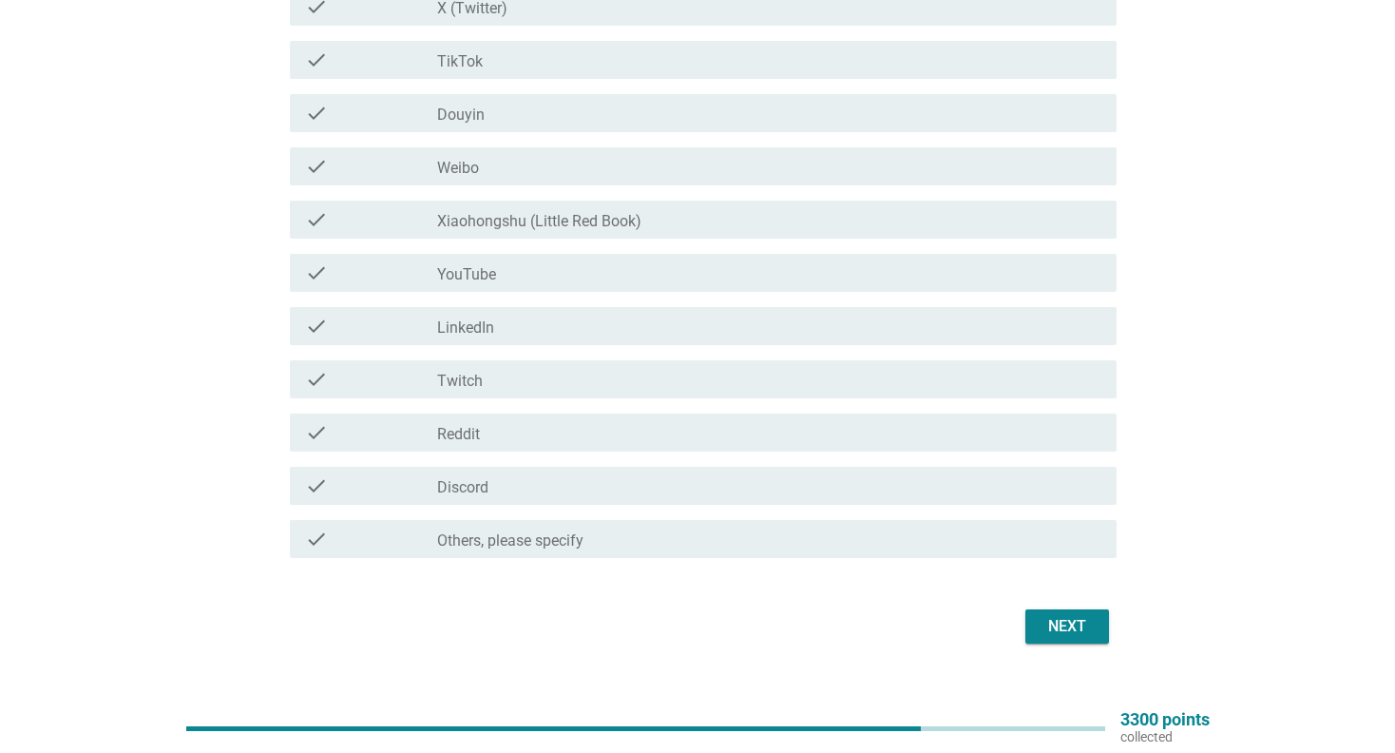
click at [547, 277] on div "check_box_outline_blank YouTube" at bounding box center [769, 272] width 664 height 23
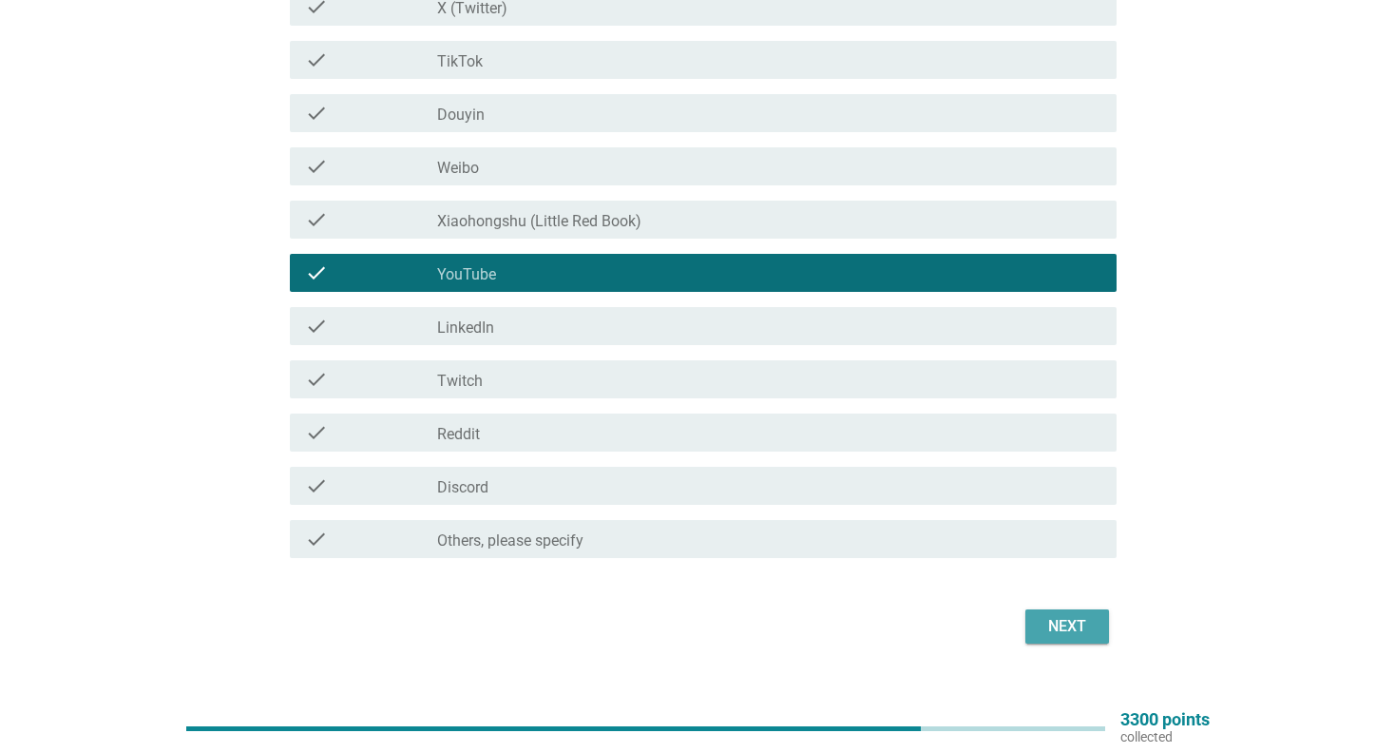
click at [1060, 622] on div "Next" at bounding box center [1067, 626] width 53 height 23
